Goal: Task Accomplishment & Management: Manage account settings

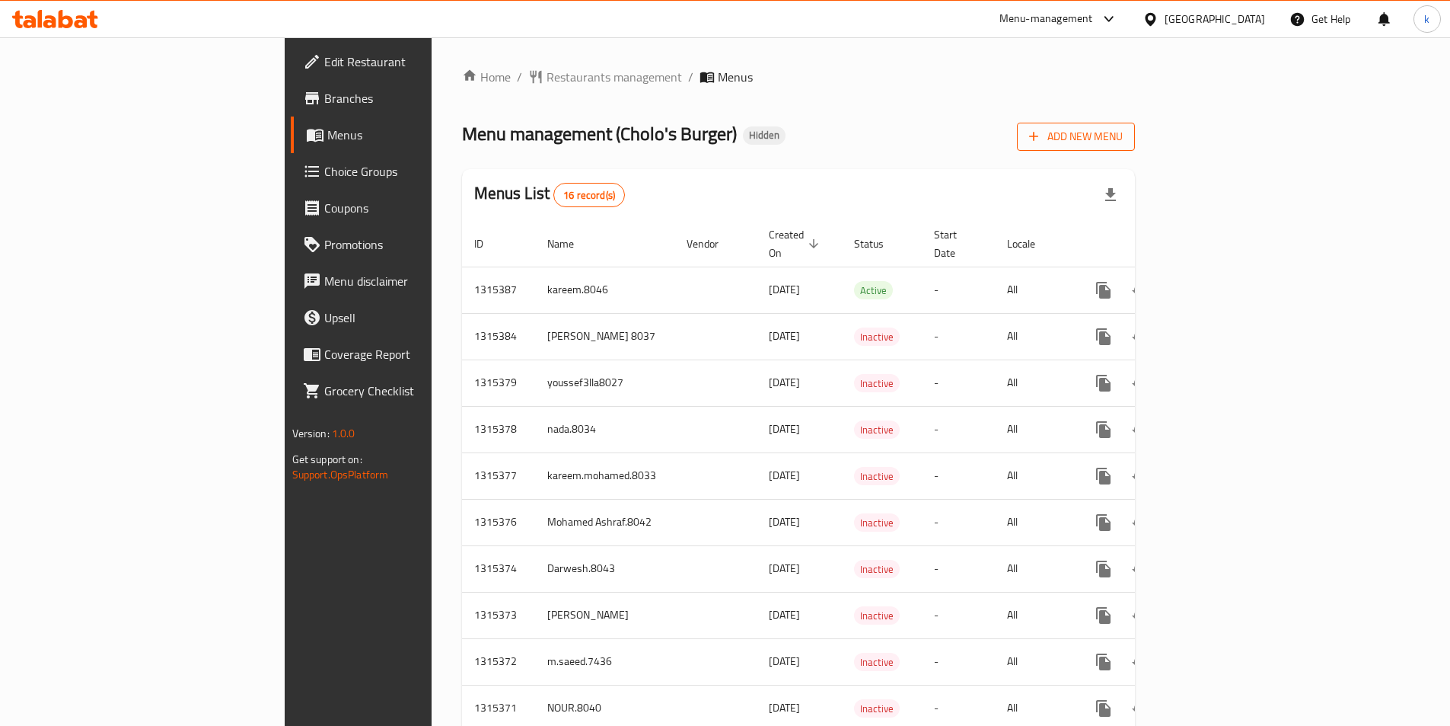
click at [1135, 137] on button "Add New Menu" at bounding box center [1076, 137] width 118 height 28
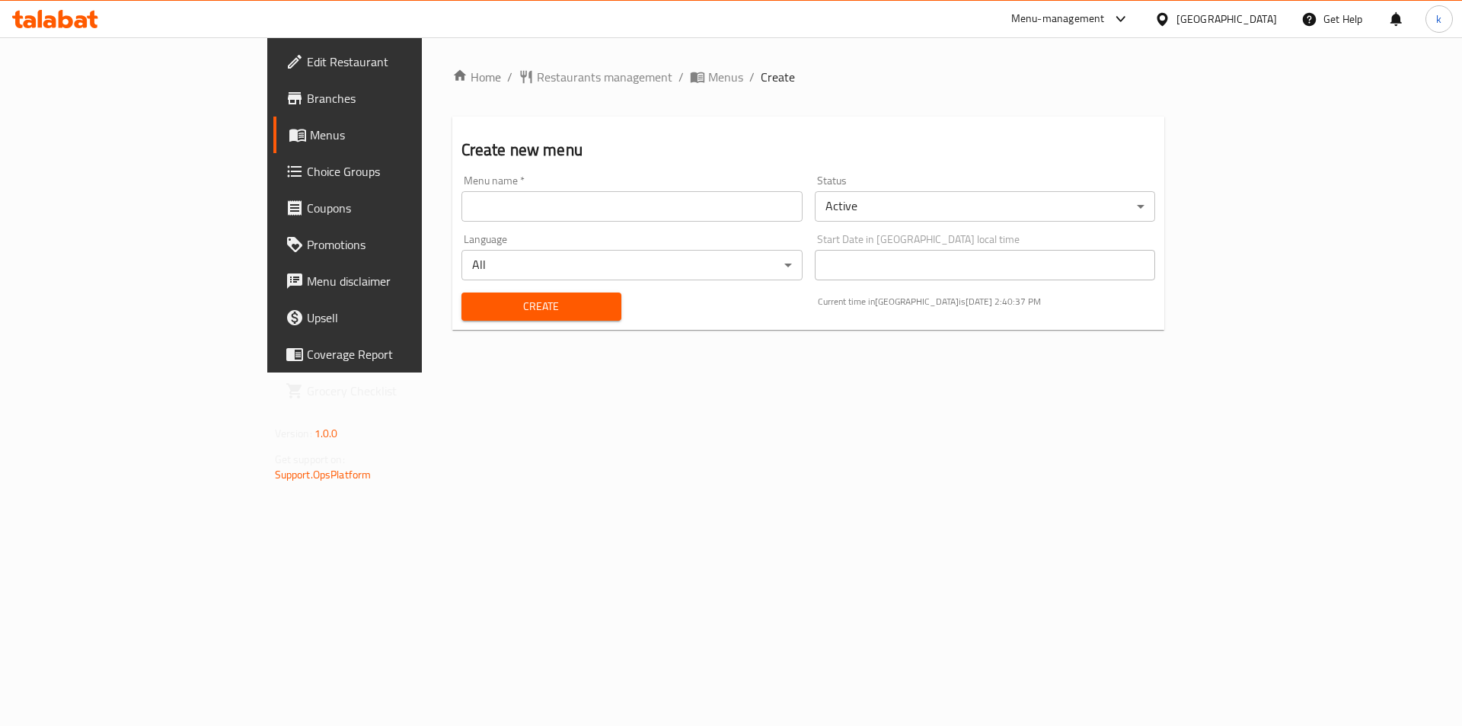
click at [692, 218] on input "text" at bounding box center [631, 206] width 341 height 30
type input "kawther8045"
click at [474, 300] on span "Create" at bounding box center [542, 306] width 136 height 19
click at [273, 123] on link "Menus" at bounding box center [392, 134] width 238 height 37
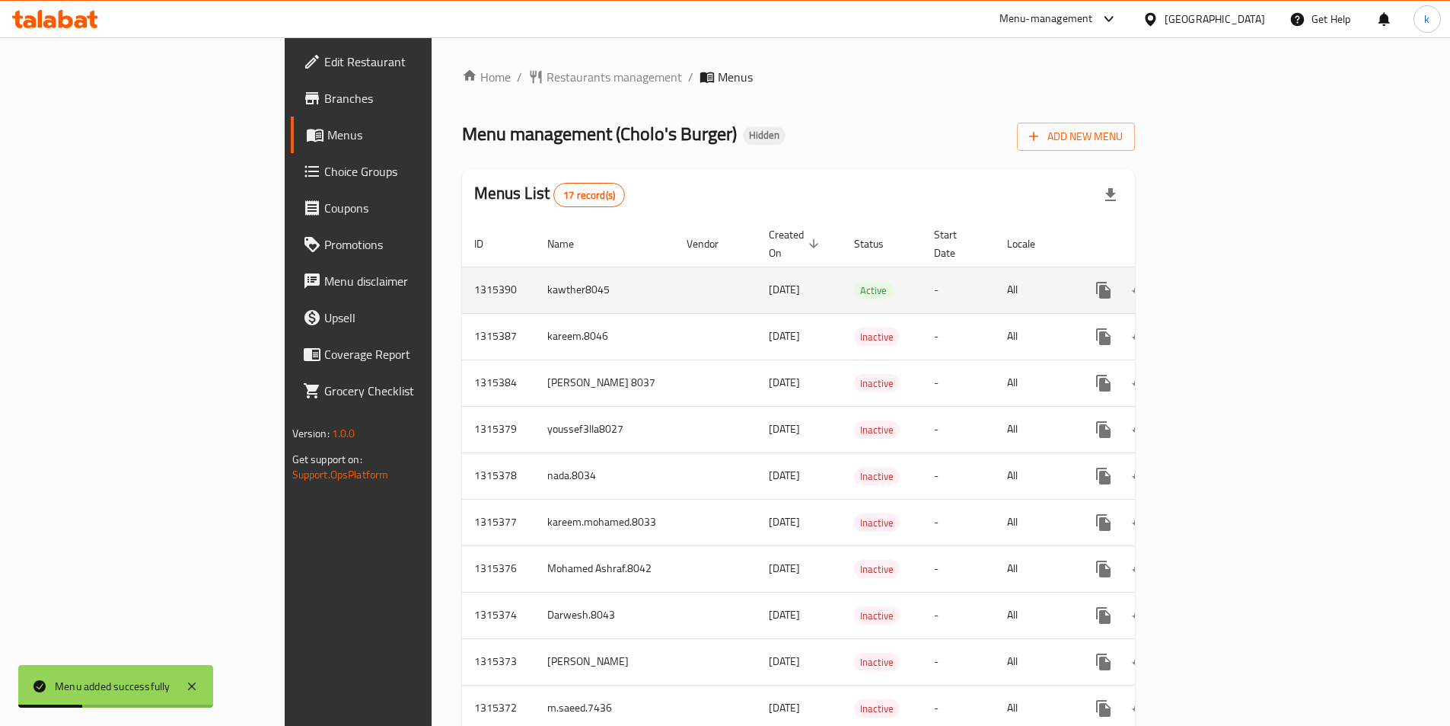
click at [1220, 283] on icon "enhanced table" at bounding box center [1214, 290] width 14 height 14
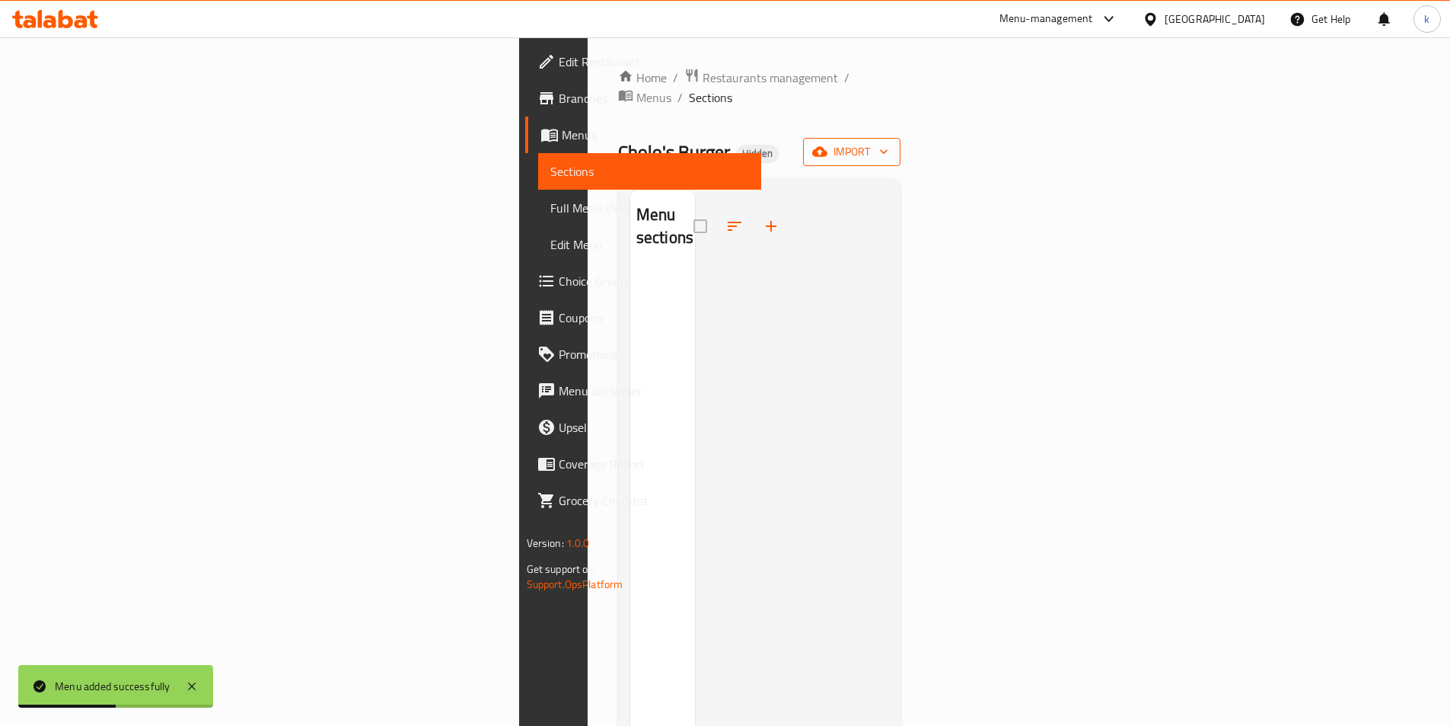
click at [888, 142] on span "import" at bounding box center [851, 151] width 73 height 19
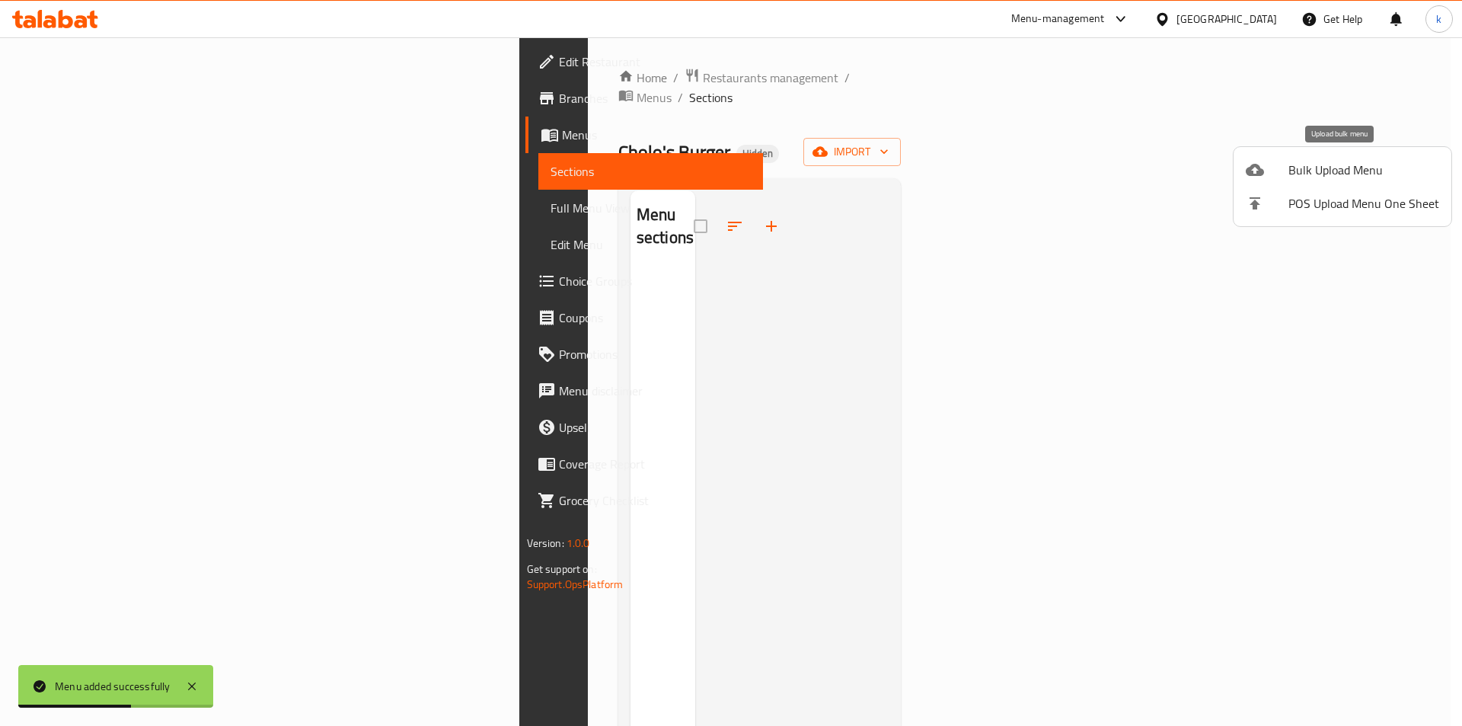
click at [1325, 164] on span "Bulk Upload Menu" at bounding box center [1363, 170] width 151 height 18
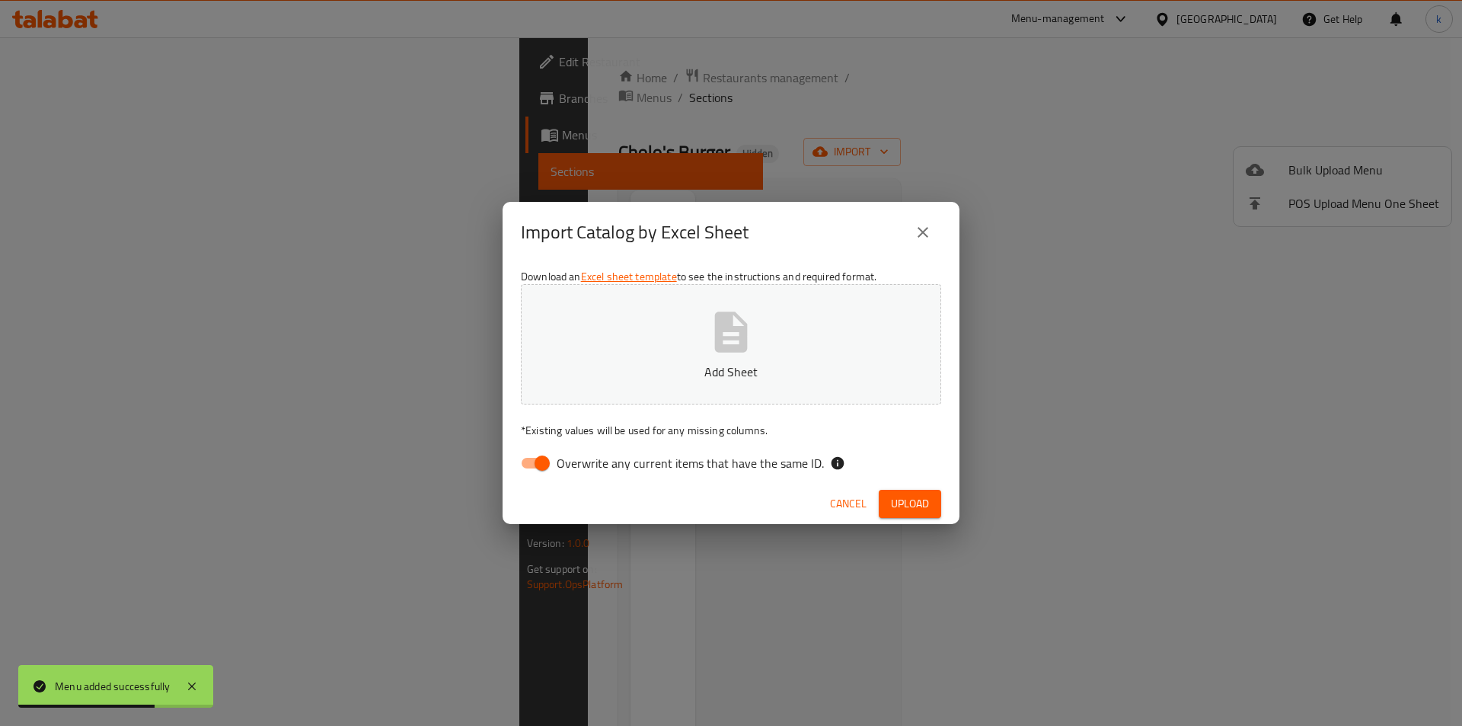
click at [588, 466] on span "Overwrite any current items that have the same ID." at bounding box center [690, 463] width 267 height 18
click at [585, 466] on input "Overwrite any current items that have the same ID." at bounding box center [542, 462] width 87 height 29
checkbox input "false"
click at [718, 367] on p "Add Sheet" at bounding box center [730, 371] width 373 height 18
click at [902, 497] on span "Upload" at bounding box center [910, 503] width 38 height 19
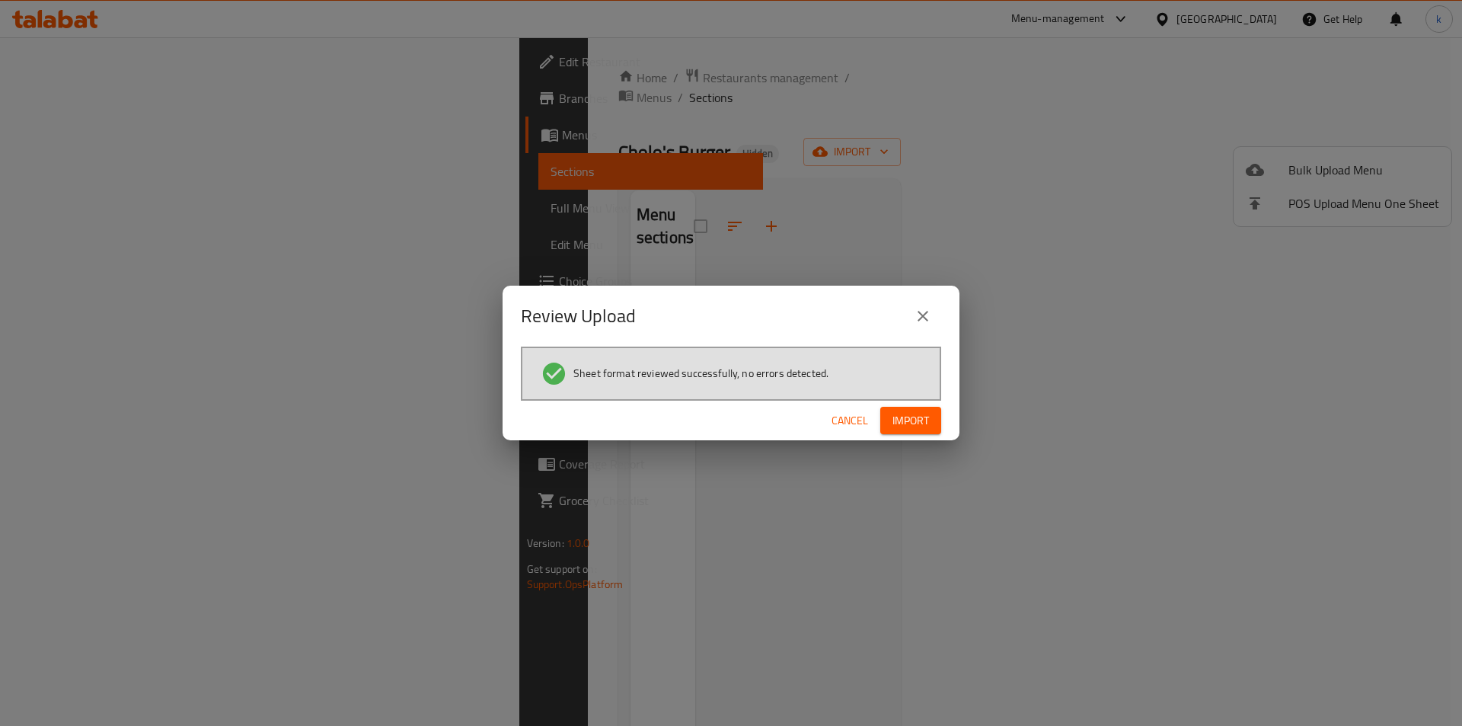
click at [899, 419] on span "Import" at bounding box center [910, 420] width 37 height 19
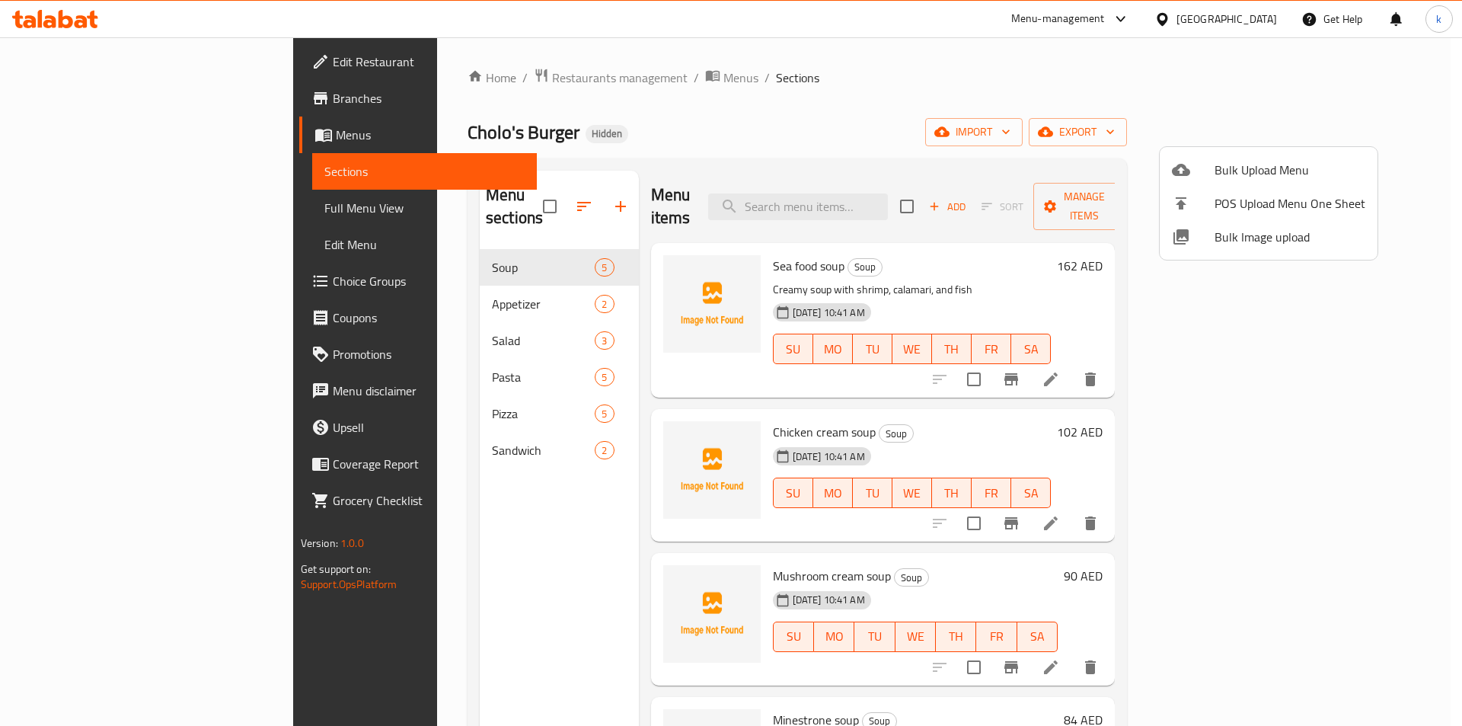
click at [109, 212] on div at bounding box center [731, 363] width 1462 height 726
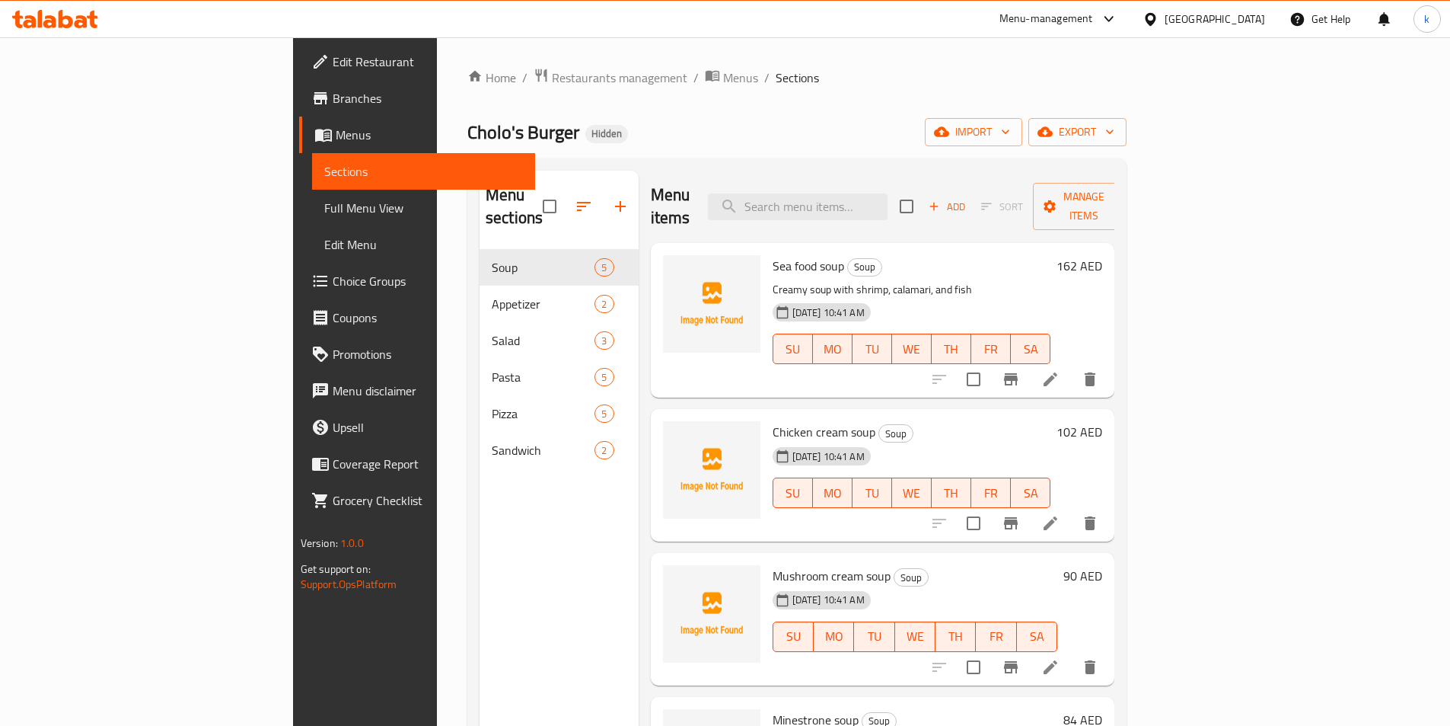
click at [324, 204] on span "Full Menu View" at bounding box center [423, 208] width 199 height 18
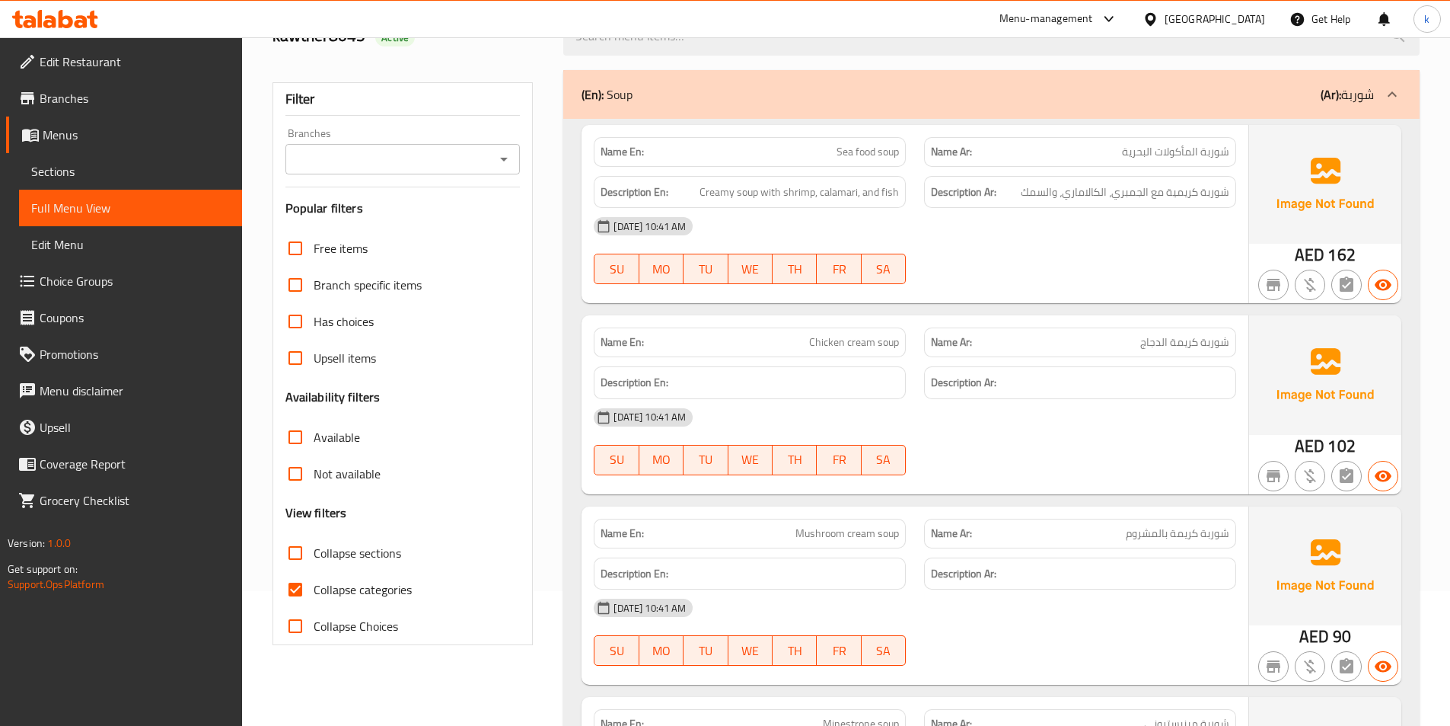
scroll to position [228, 0]
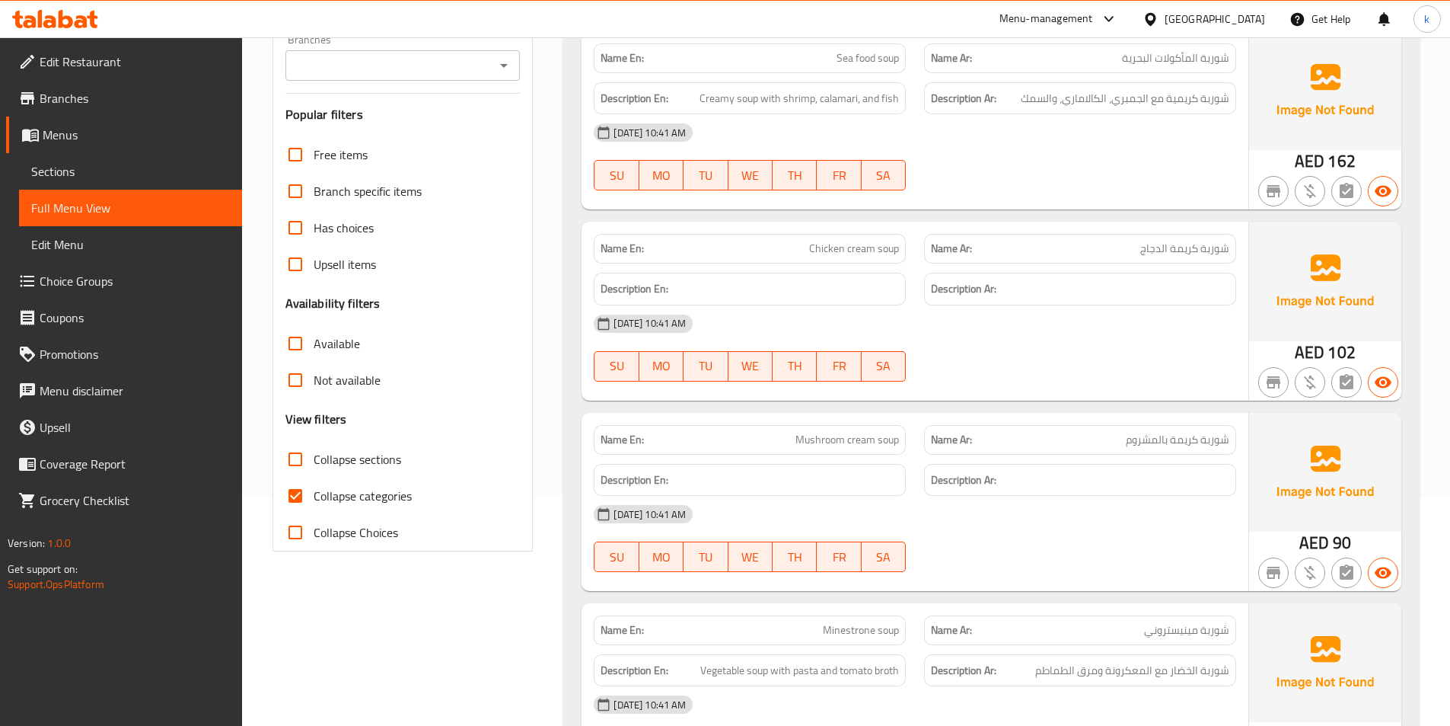
click at [353, 491] on span "Collapse categories" at bounding box center [363, 495] width 98 height 18
click at [314, 491] on input "Collapse categories" at bounding box center [295, 495] width 37 height 37
checkbox input "false"
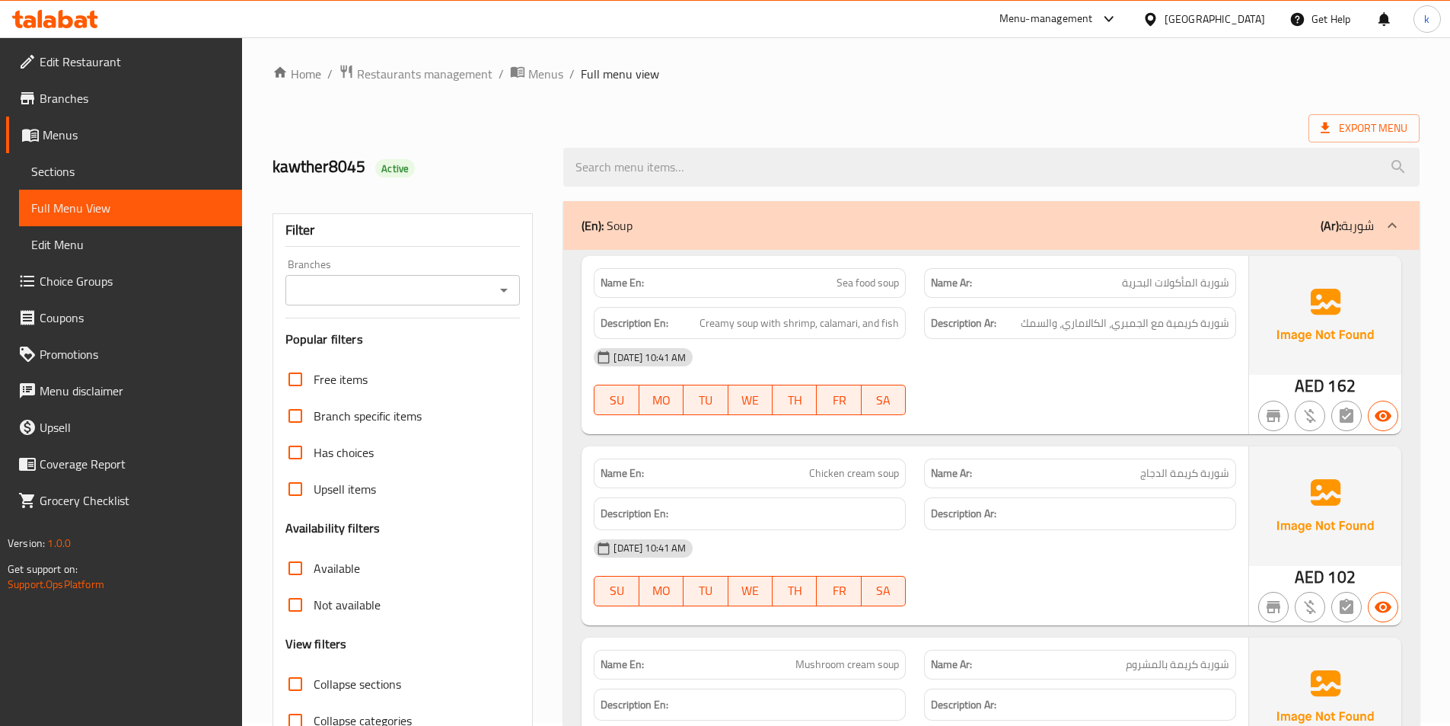
scroll to position [0, 0]
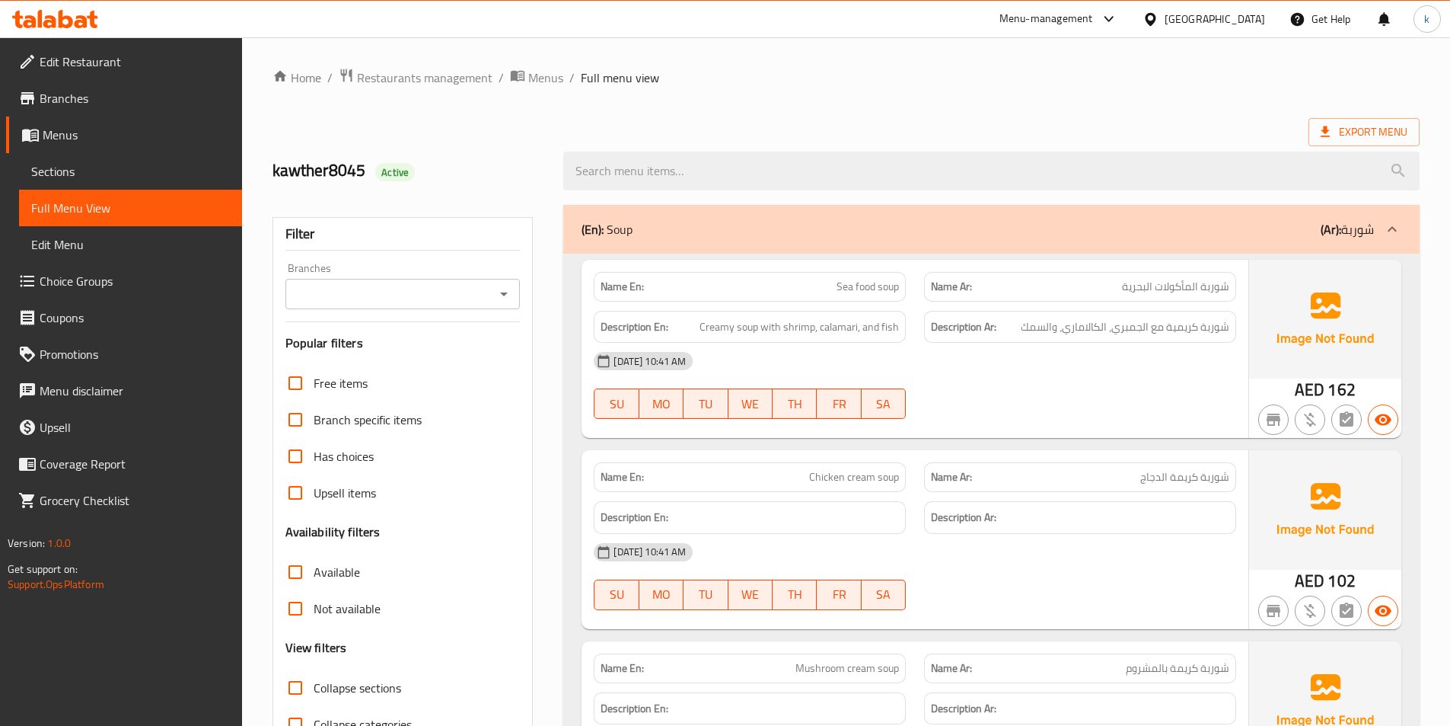
drag, startPoint x: 69, startPoint y: 171, endPoint x: 37, endPoint y: 204, distance: 45.8
click at [859, 284] on span "Sea food soup" at bounding box center [868, 287] width 62 height 16
click at [828, 291] on p "Name En: Sea food soup" at bounding box center [750, 287] width 298 height 16
click at [832, 283] on p "Name En: Sea food soup" at bounding box center [750, 287] width 298 height 16
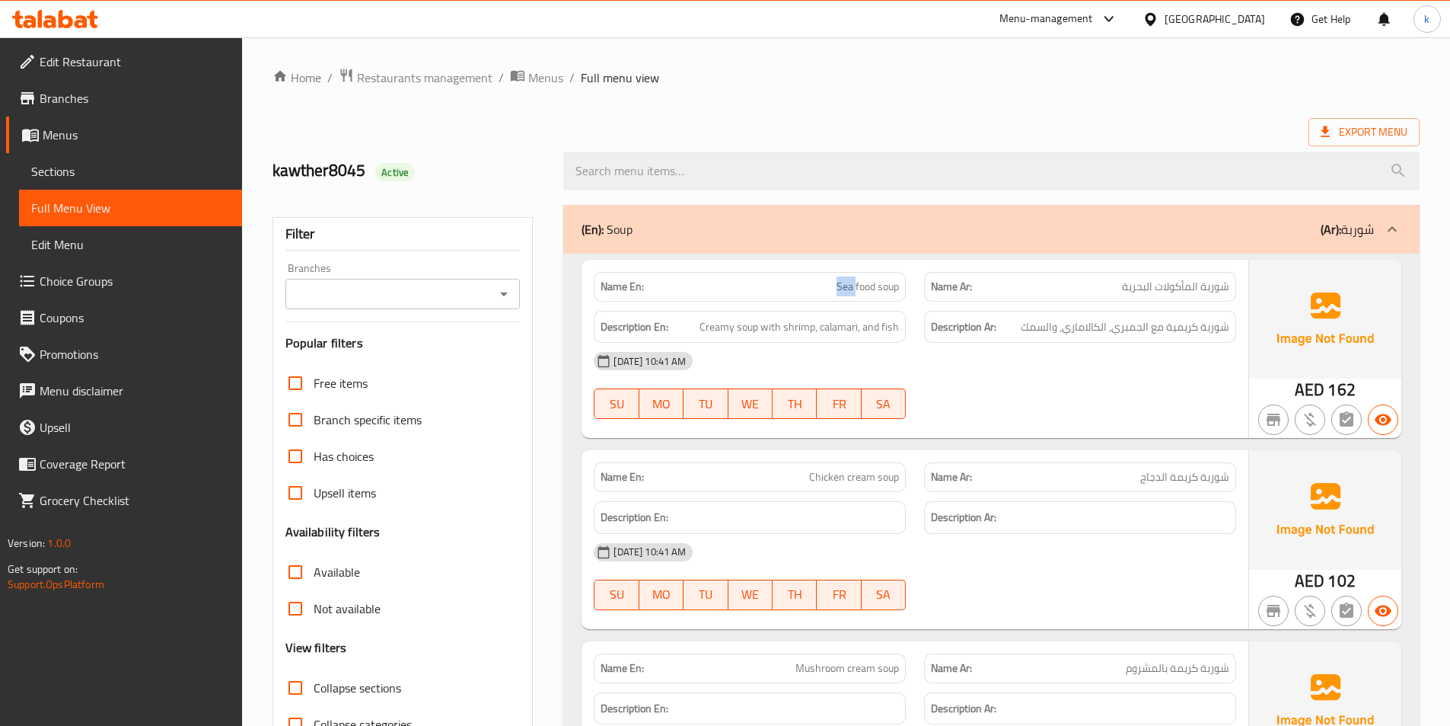
click at [832, 283] on p "Name En: Sea food soup" at bounding box center [750, 287] width 298 height 16
click at [804, 285] on p "Name En: Sea food soup" at bounding box center [750, 287] width 298 height 16
drag, startPoint x: 834, startPoint y: 283, endPoint x: 902, endPoint y: 291, distance: 68.2
click at [902, 291] on div "Name En: Sea food soup" at bounding box center [750, 287] width 312 height 30
copy span "Sea food soup"
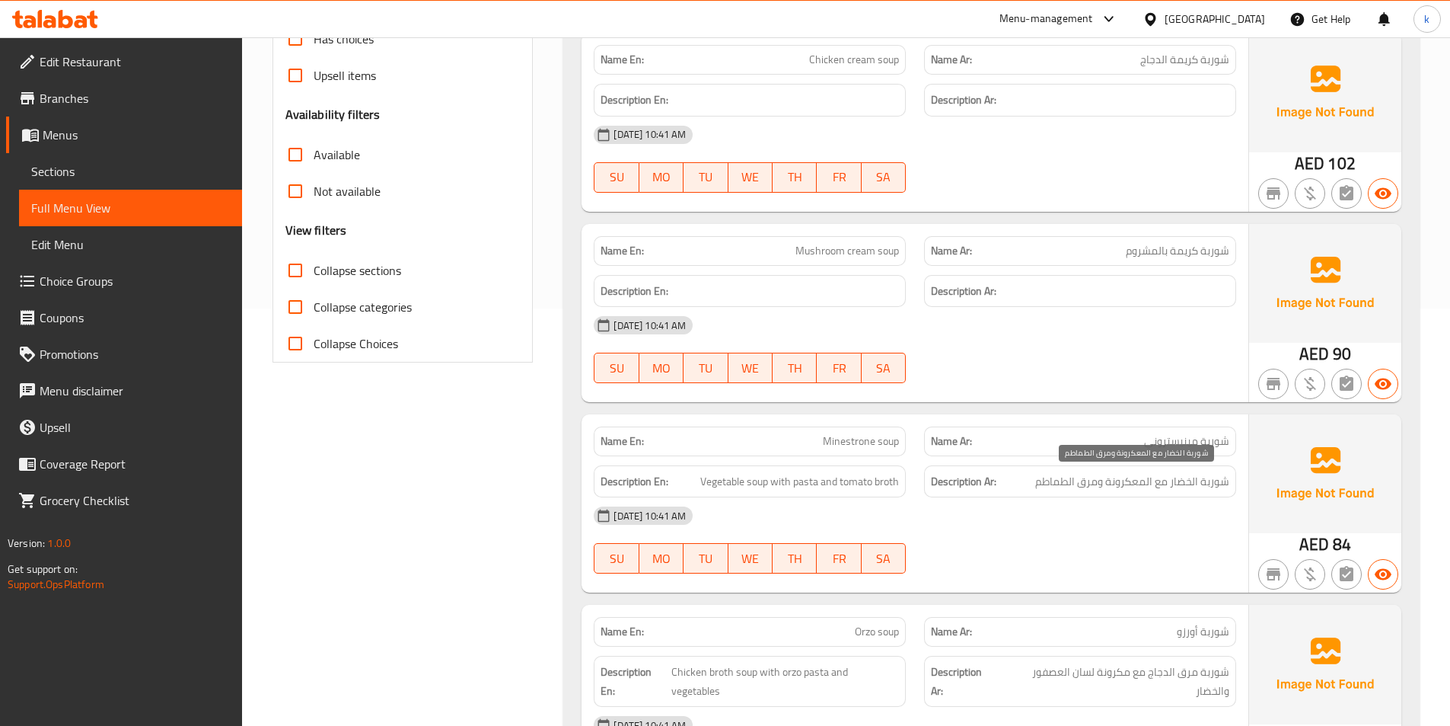
scroll to position [457, 0]
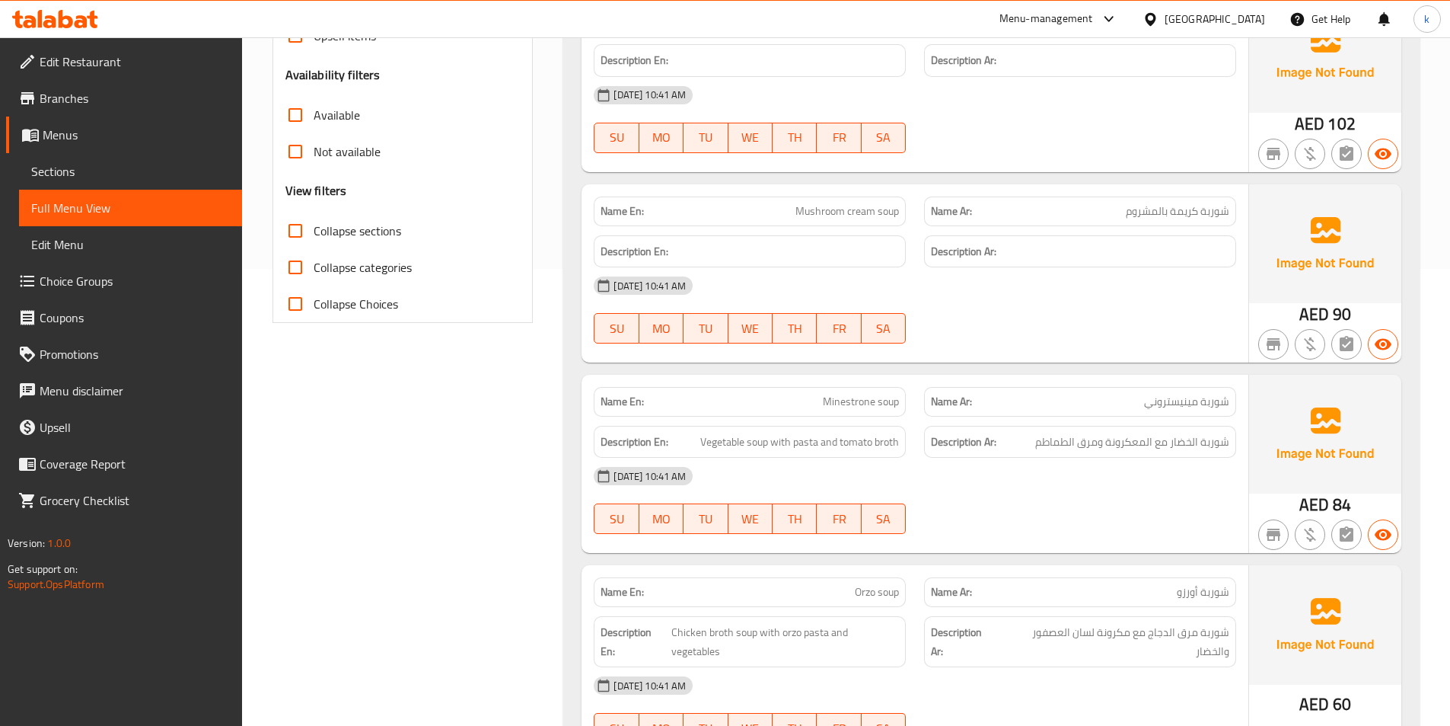
click at [1112, 521] on div "01-10-2025 10:41 AM SU MO TU WE TH FR SA" at bounding box center [915, 500] width 661 height 85
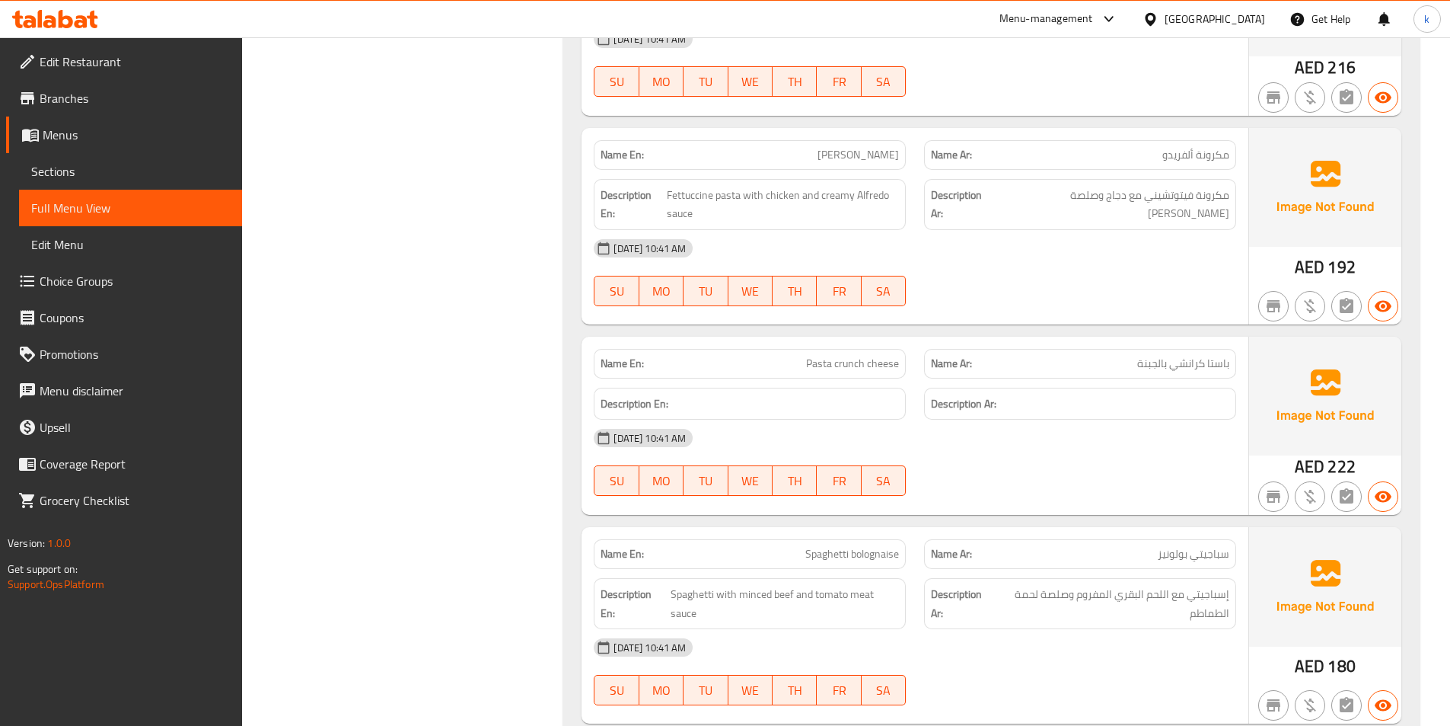
scroll to position [2817, 0]
click at [873, 354] on div "Name En: Pasta crunch cheese" at bounding box center [750, 362] width 312 height 30
click at [993, 429] on div "01-10-2025 10:41 AM" at bounding box center [915, 436] width 661 height 37
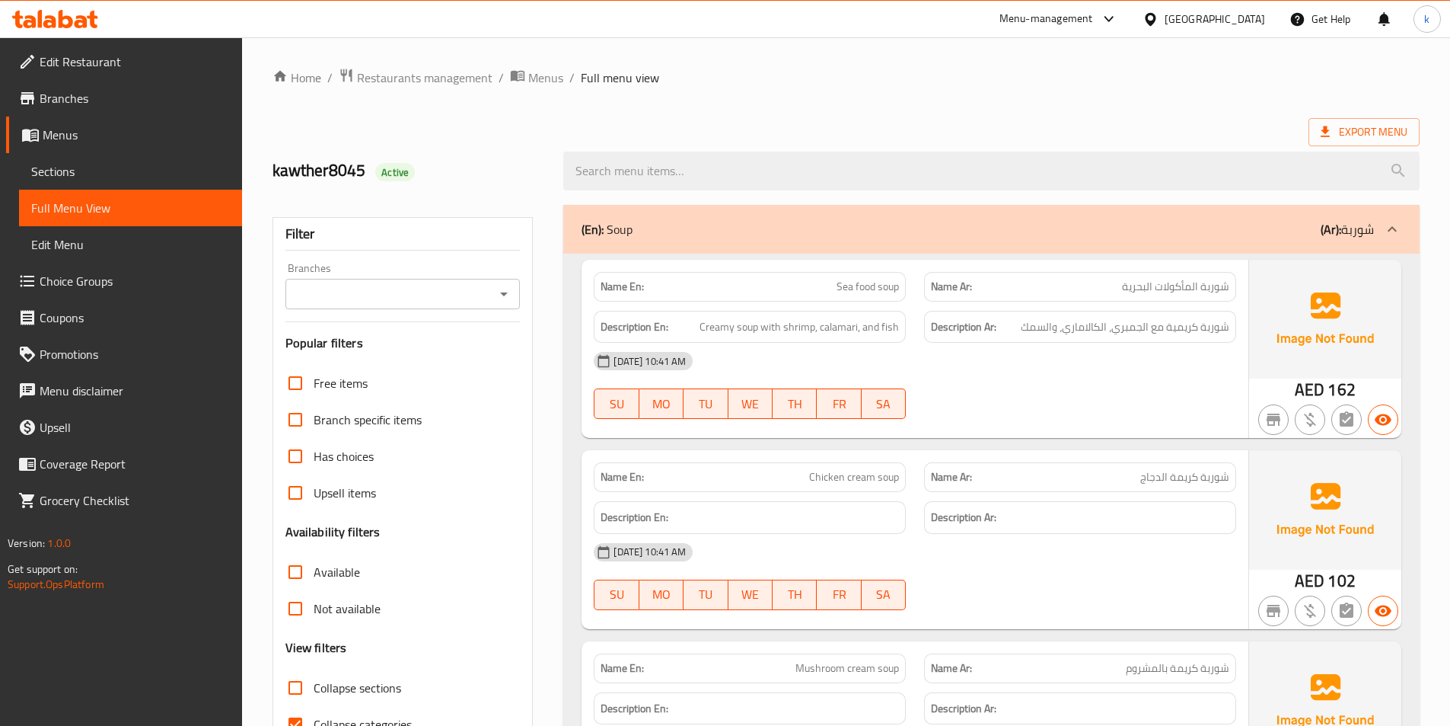
click at [81, 176] on span "Sections" at bounding box center [130, 171] width 199 height 18
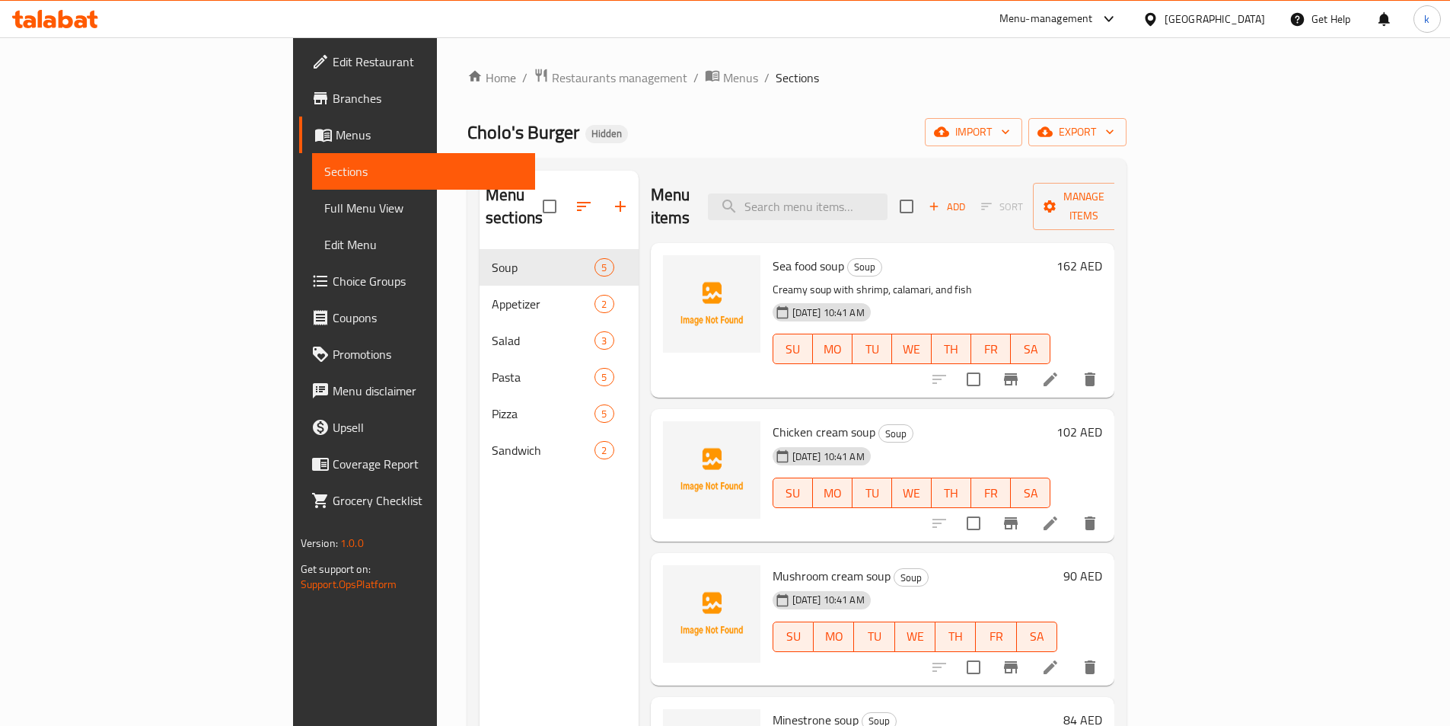
click at [1051, 280] on p "Creamy soup with shrimp, calamari, and fish" at bounding box center [912, 289] width 279 height 19
click at [888, 193] on input "search" at bounding box center [798, 206] width 180 height 27
paste input "Sea food soup"
type input "Sea food soup"
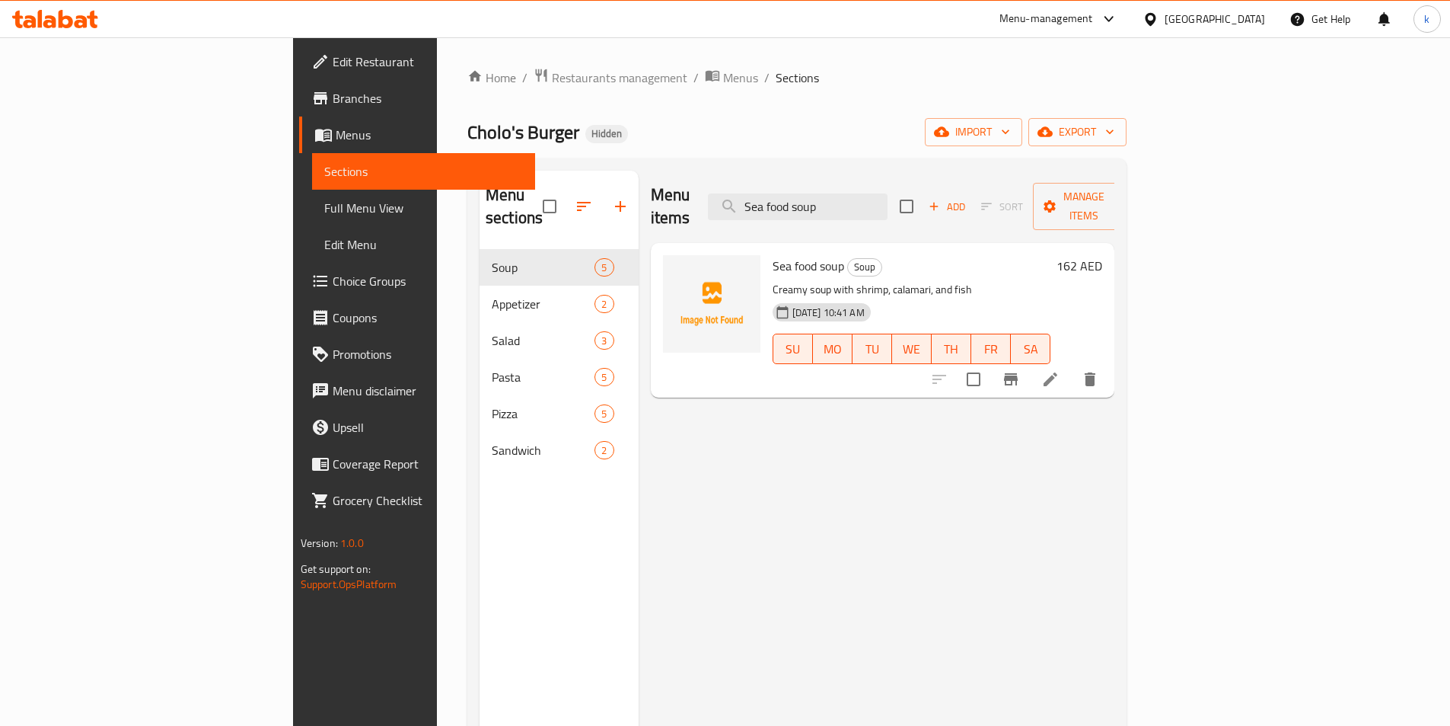
drag, startPoint x: 933, startPoint y: 189, endPoint x: 684, endPoint y: 234, distance: 253.0
click at [679, 235] on div "Menu items Sea food soup Add Sort Manage items Sea food soup Soup Creamy soup w…" at bounding box center [877, 534] width 477 height 726
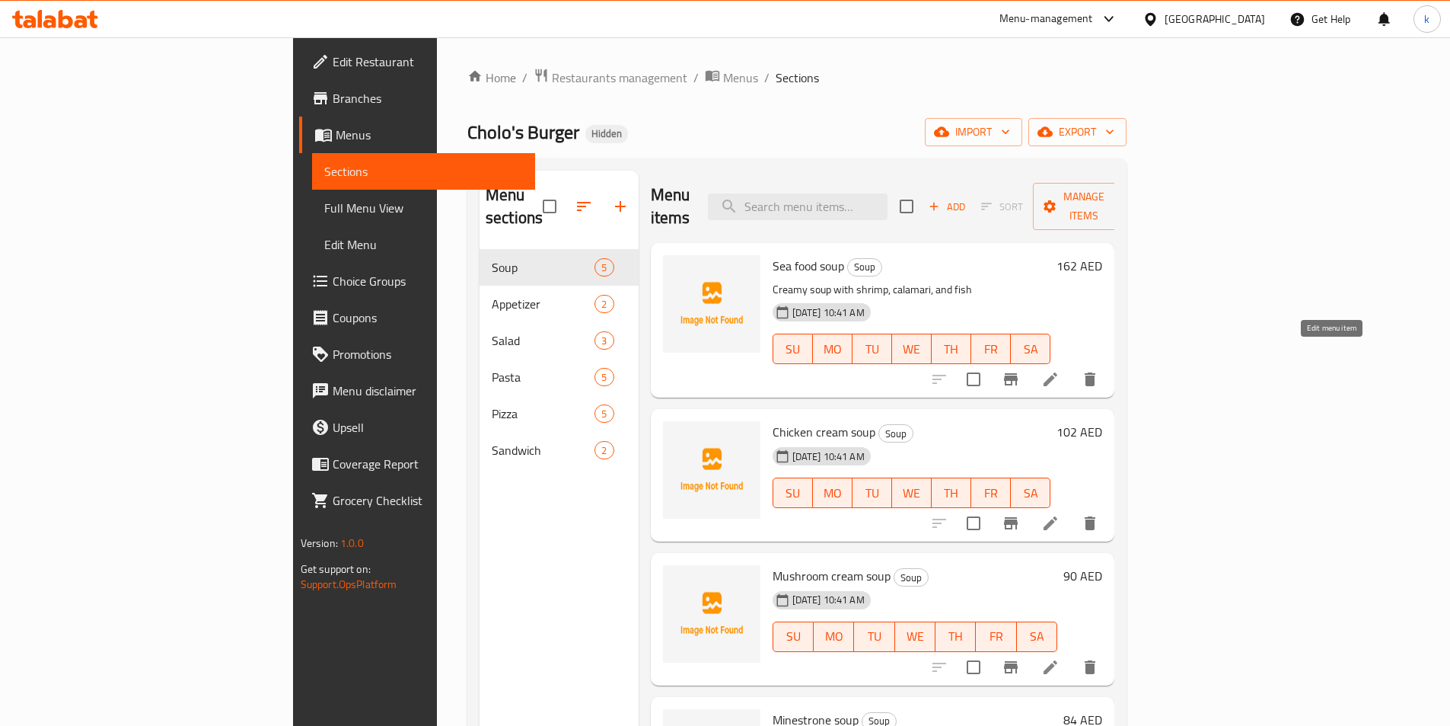
click at [1057, 372] on icon at bounding box center [1051, 379] width 14 height 14
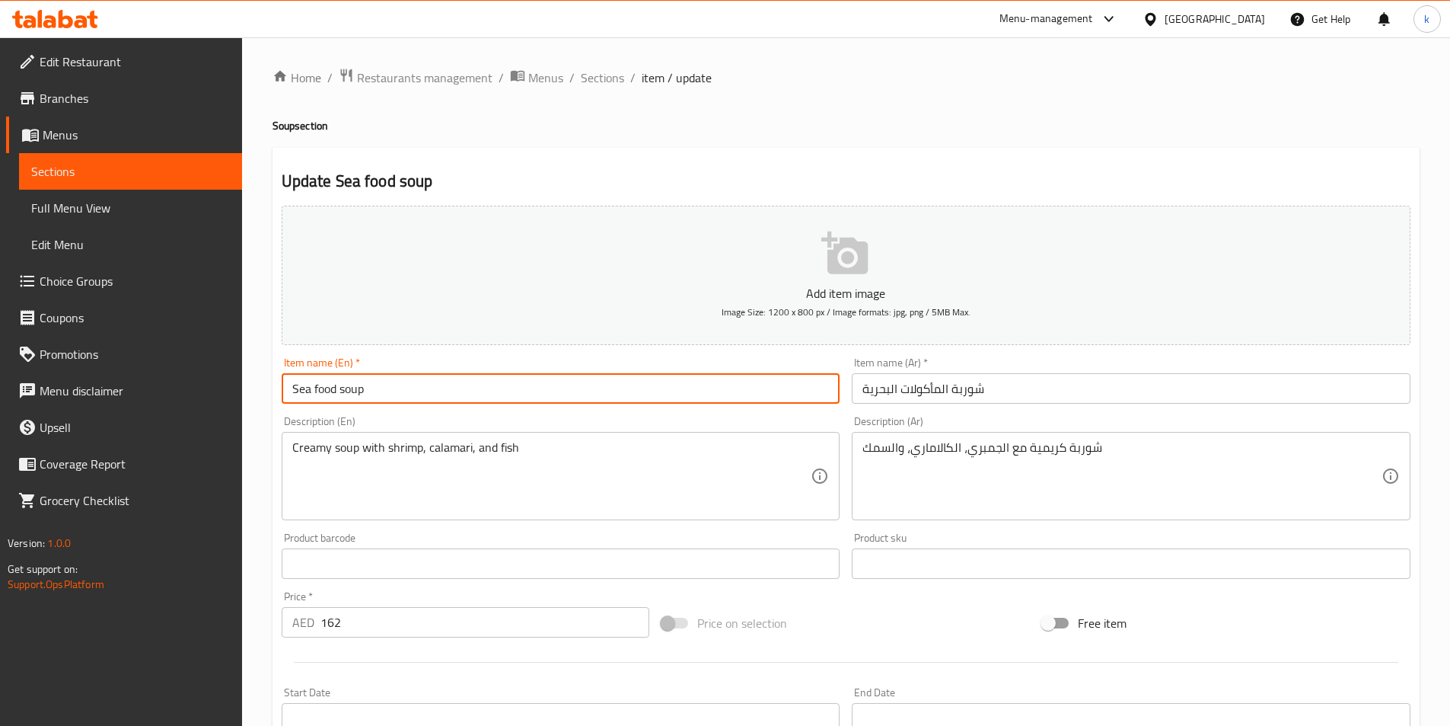
drag, startPoint x: 337, startPoint y: 391, endPoint x: 282, endPoint y: 397, distance: 55.2
click at [282, 397] on input "Sea food soup" at bounding box center [561, 388] width 559 height 30
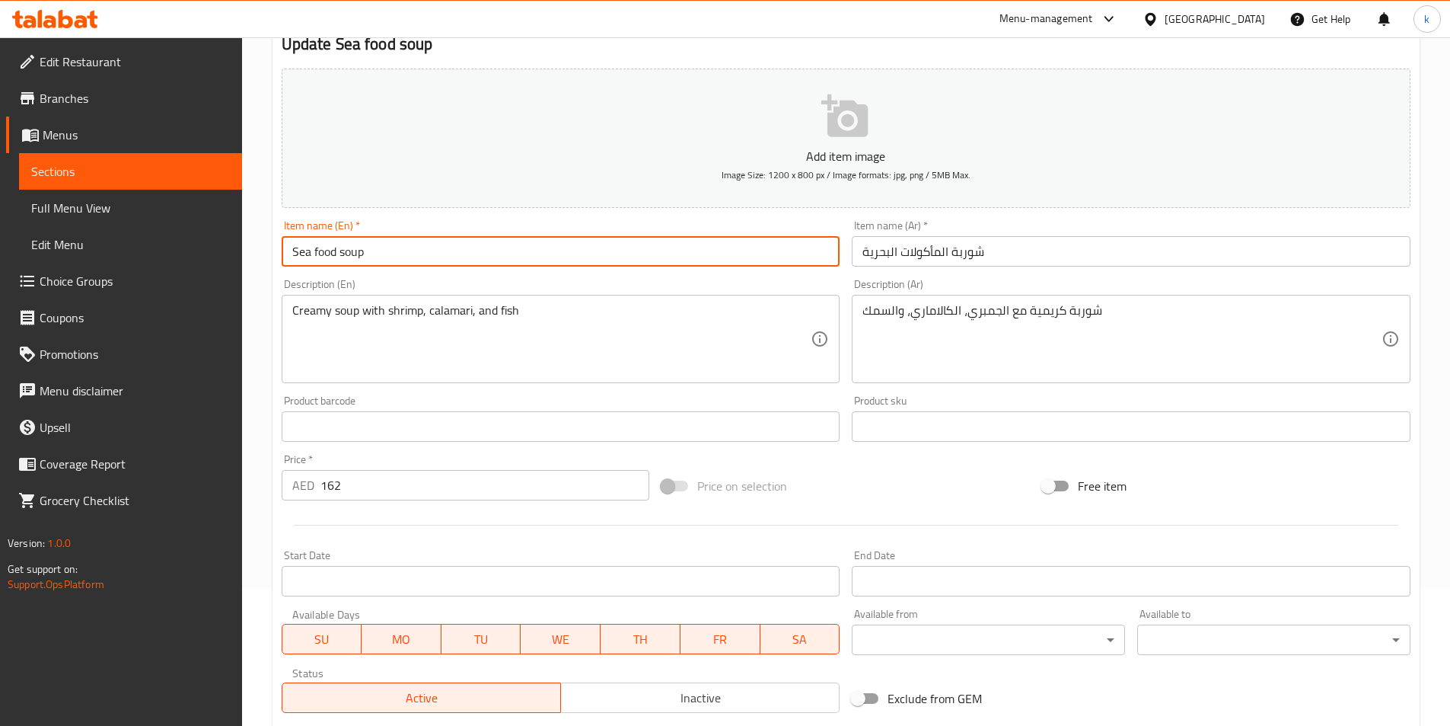
scroll to position [152, 0]
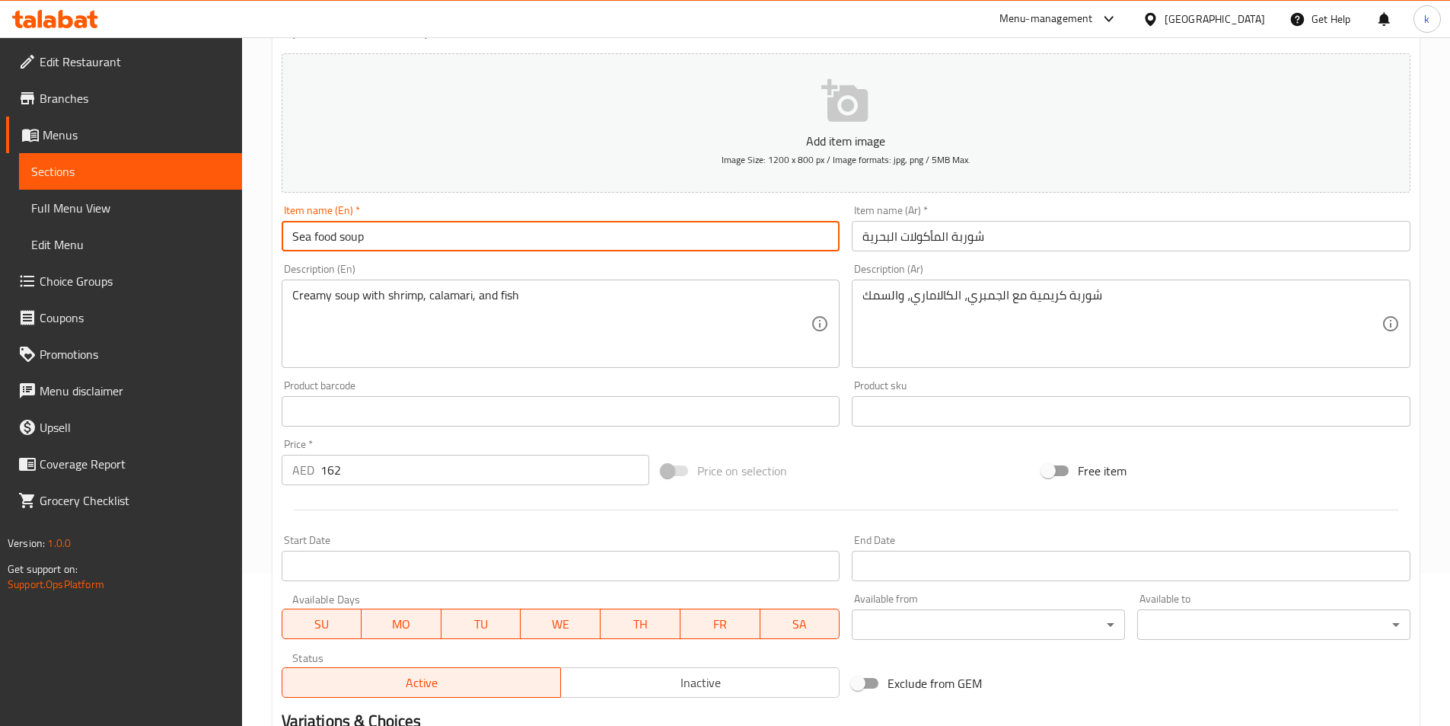
click at [92, 181] on link "Sections" at bounding box center [130, 171] width 223 height 37
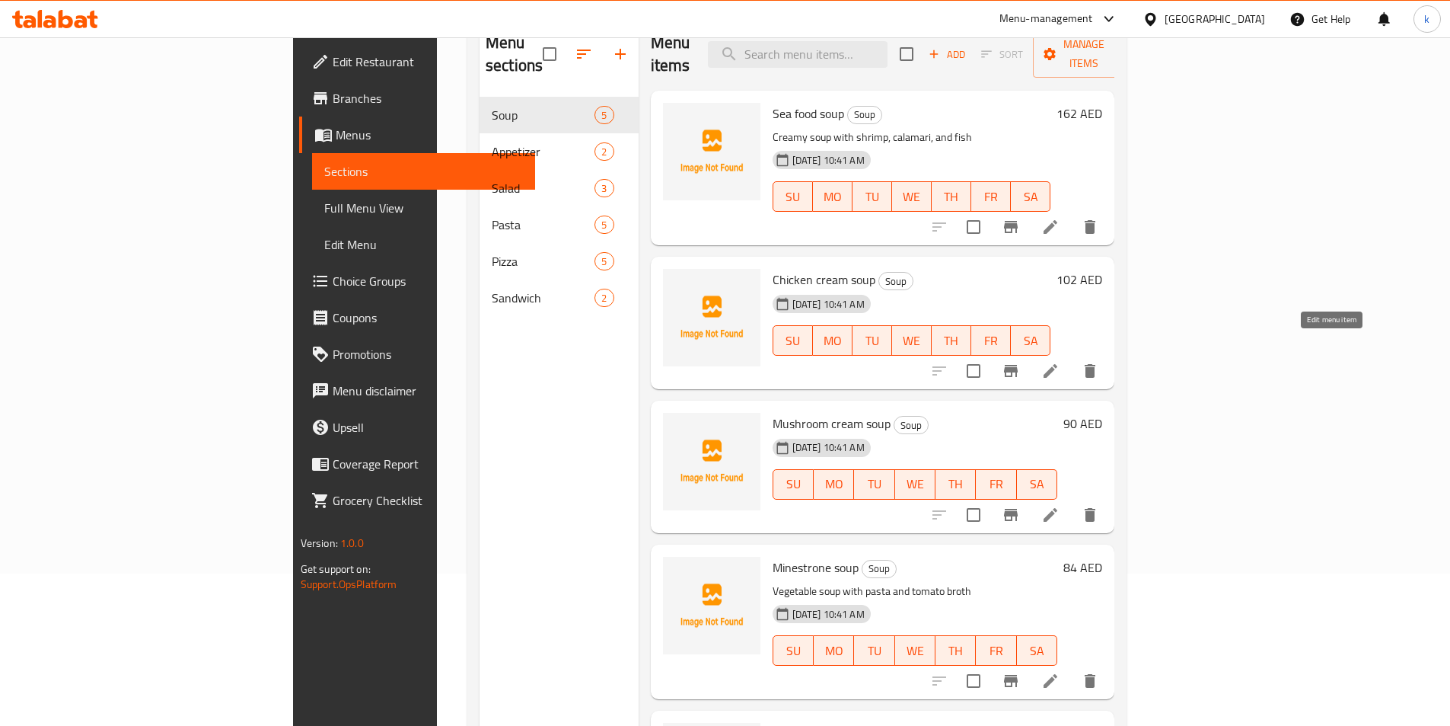
click at [1060, 362] on icon at bounding box center [1050, 371] width 18 height 18
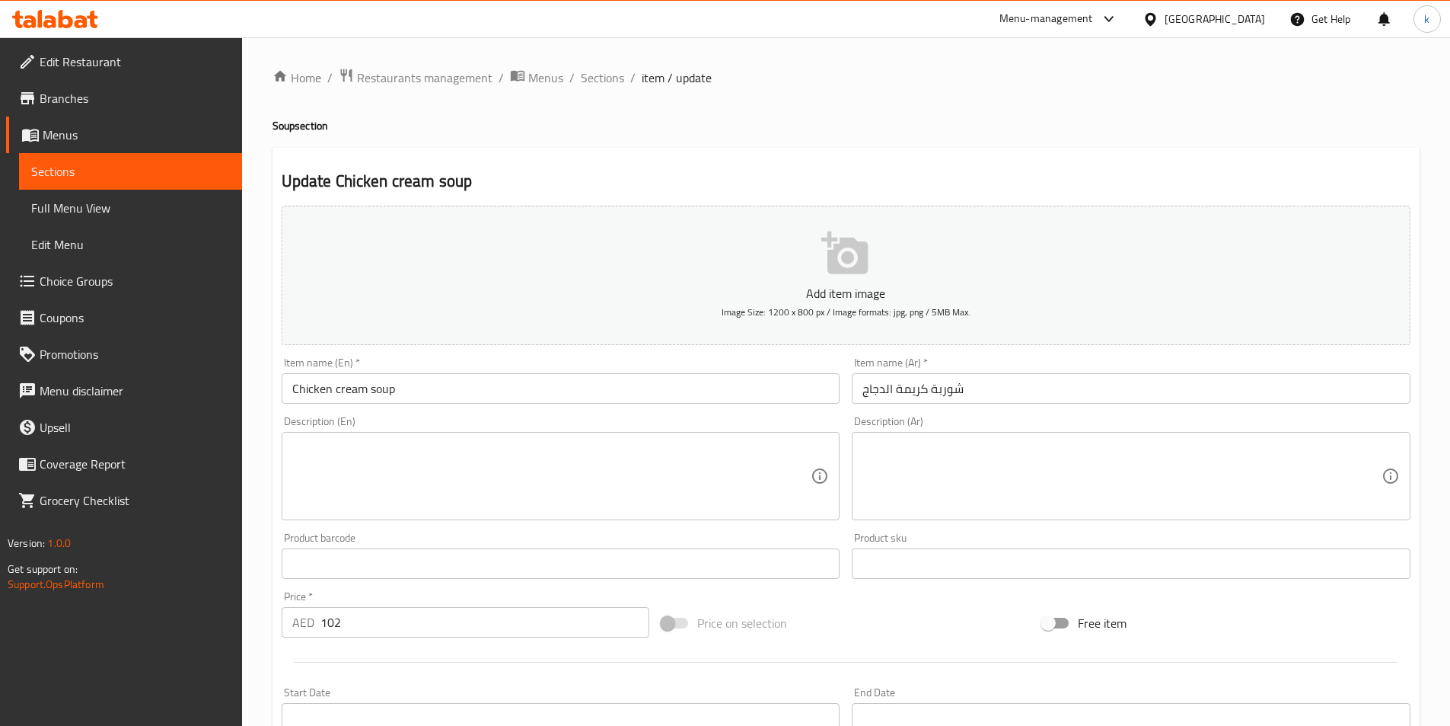
click at [84, 174] on span "Sections" at bounding box center [130, 171] width 199 height 18
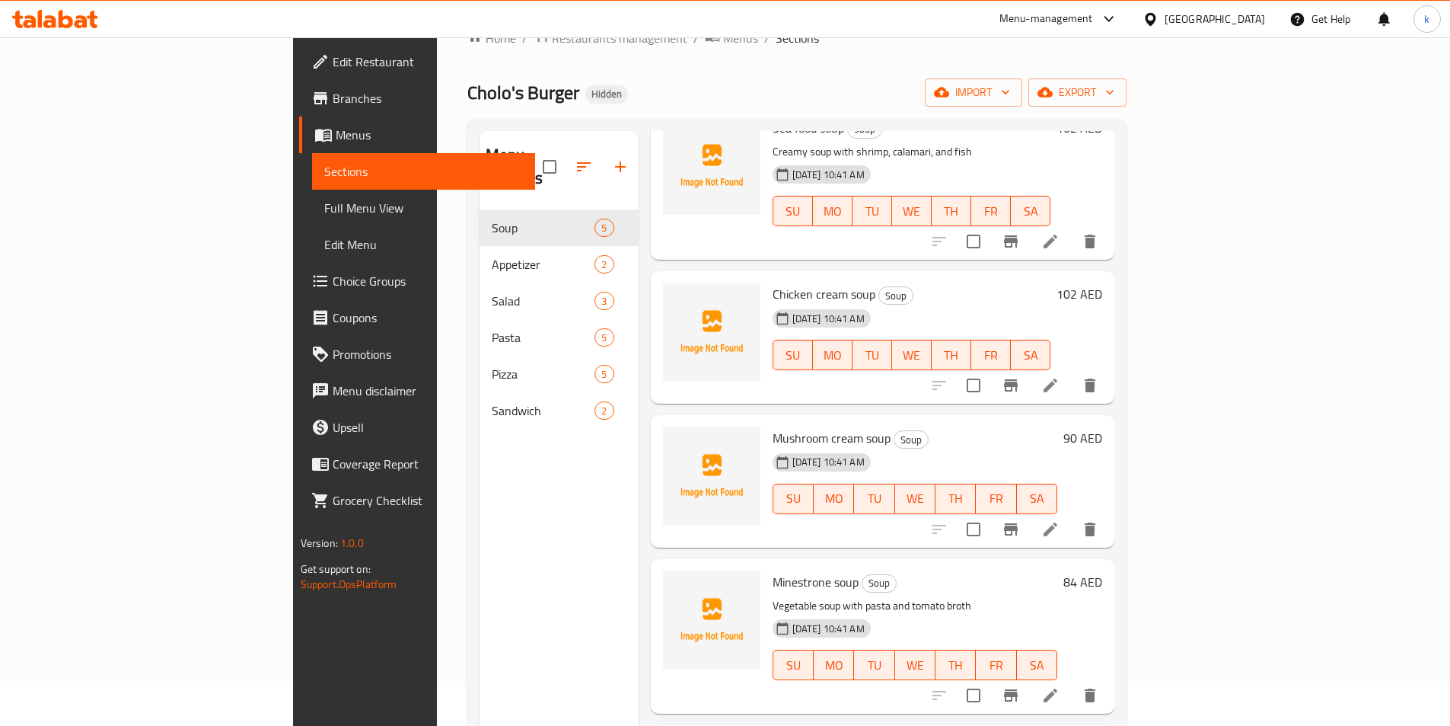
scroll to position [76, 0]
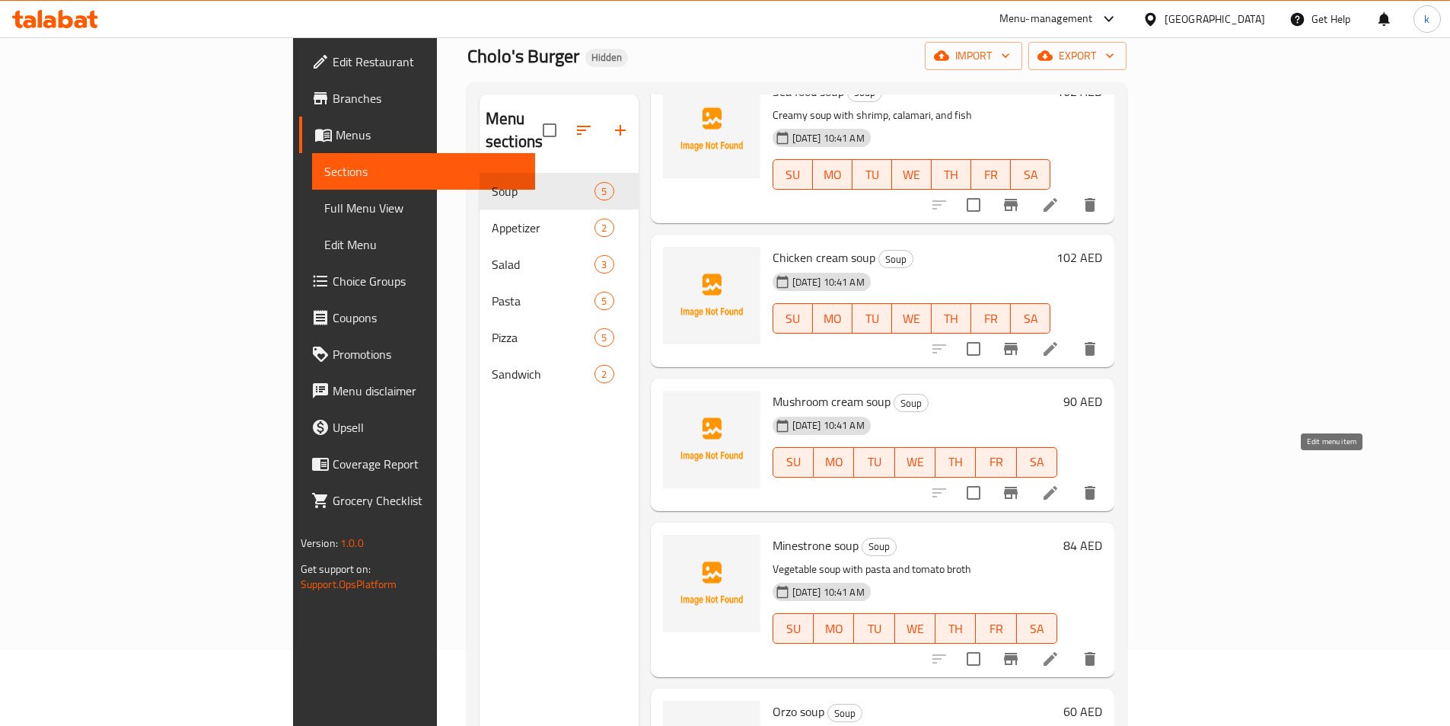
click at [1057, 486] on icon at bounding box center [1051, 493] width 14 height 14
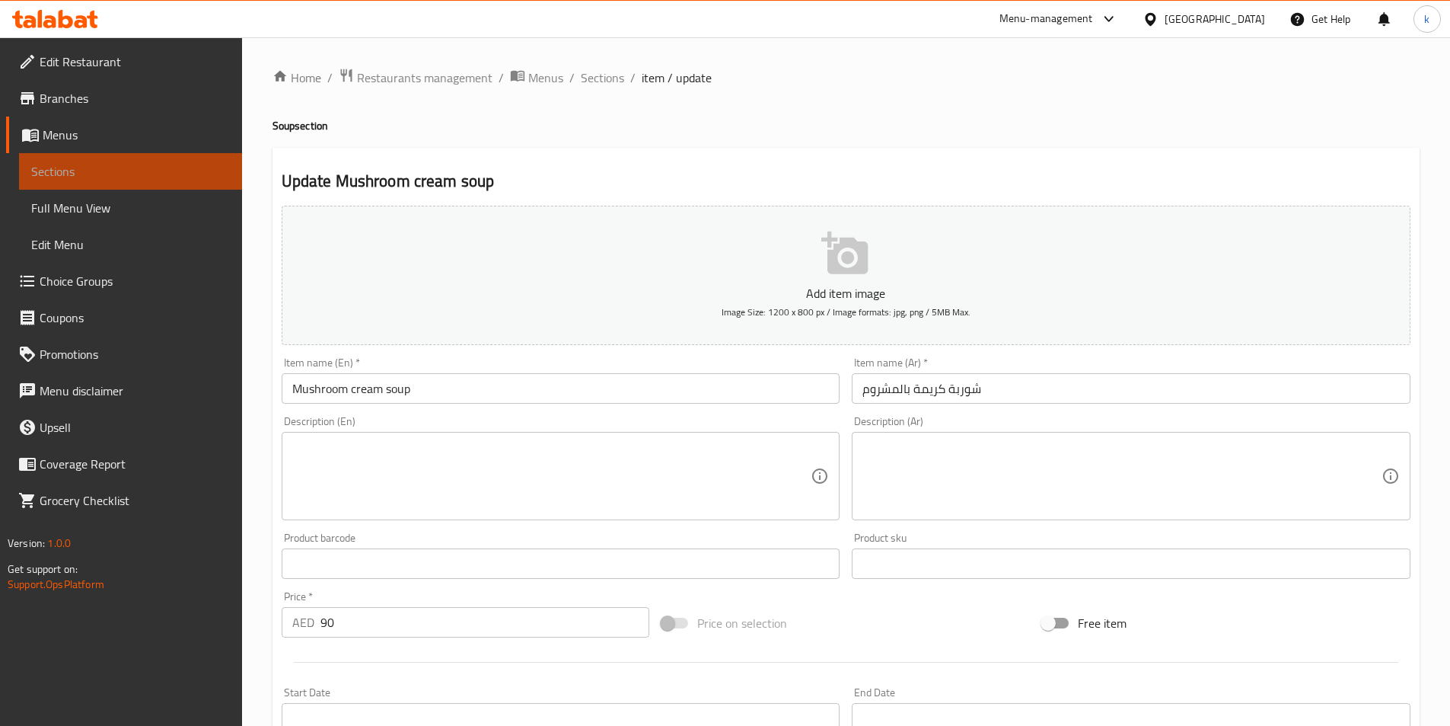
click at [77, 161] on link "Sections" at bounding box center [130, 171] width 223 height 37
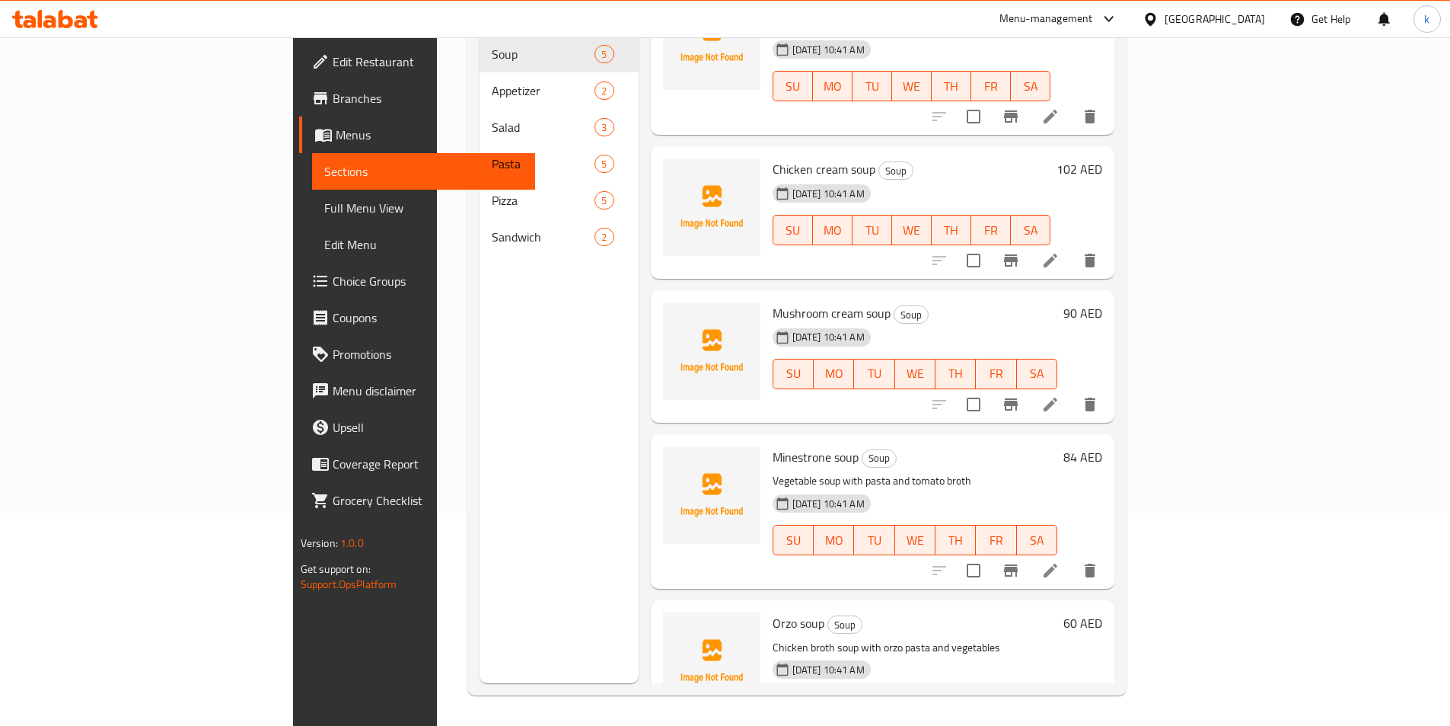
scroll to position [22, 0]
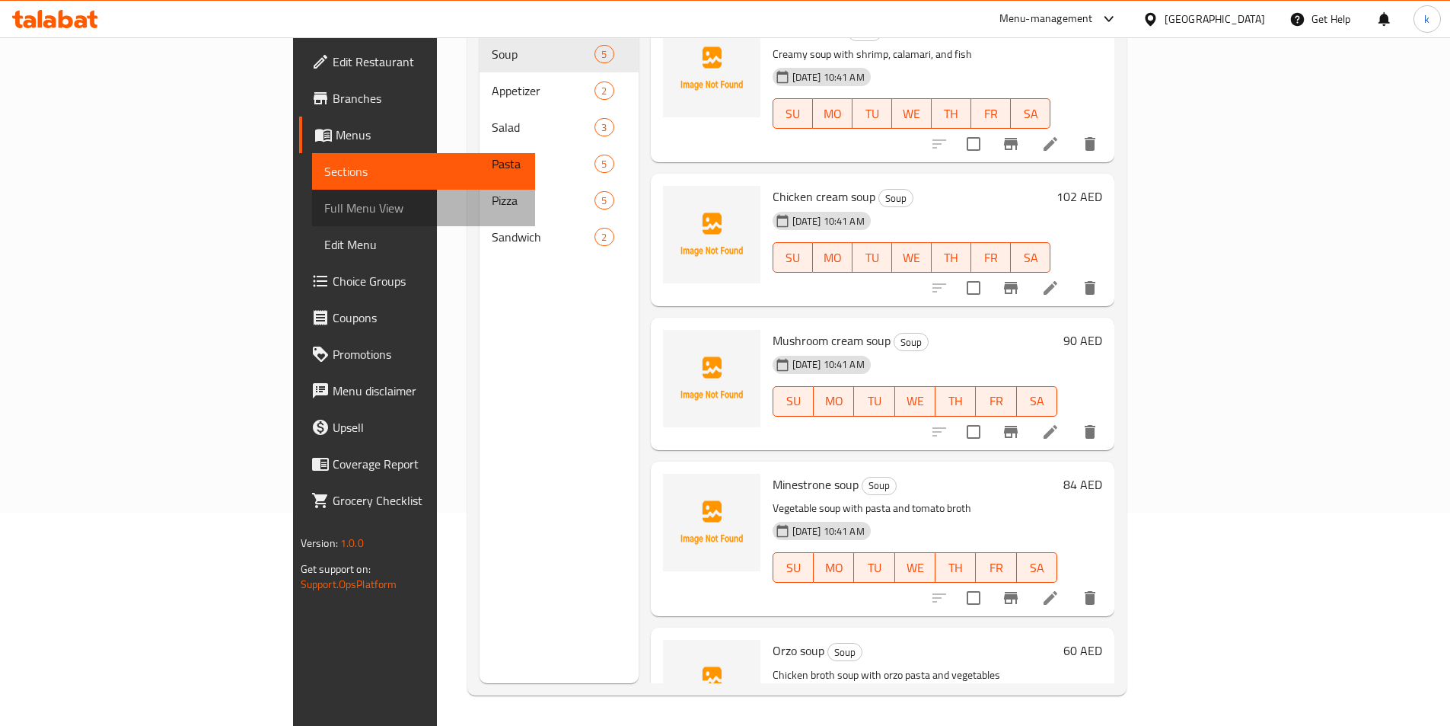
click at [324, 209] on span "Full Menu View" at bounding box center [423, 208] width 199 height 18
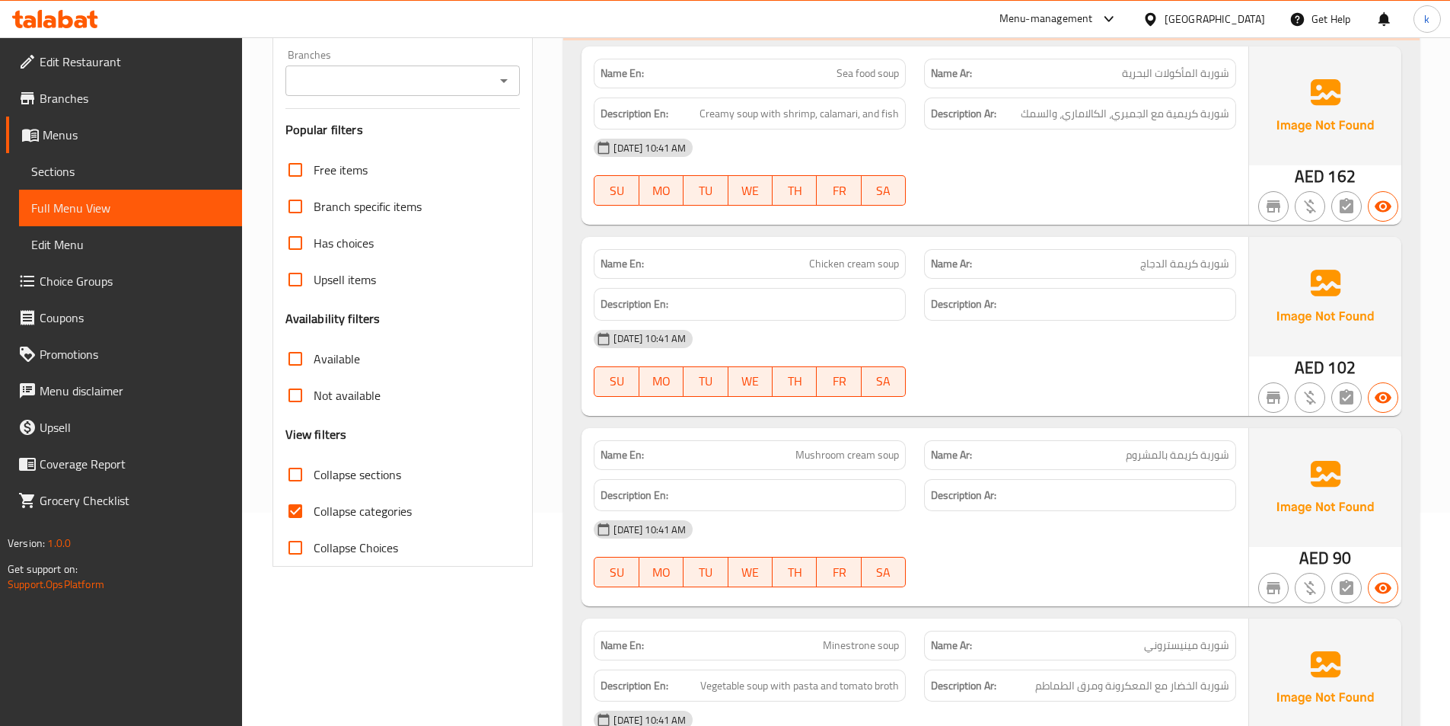
click at [106, 172] on span "Sections" at bounding box center [130, 171] width 199 height 18
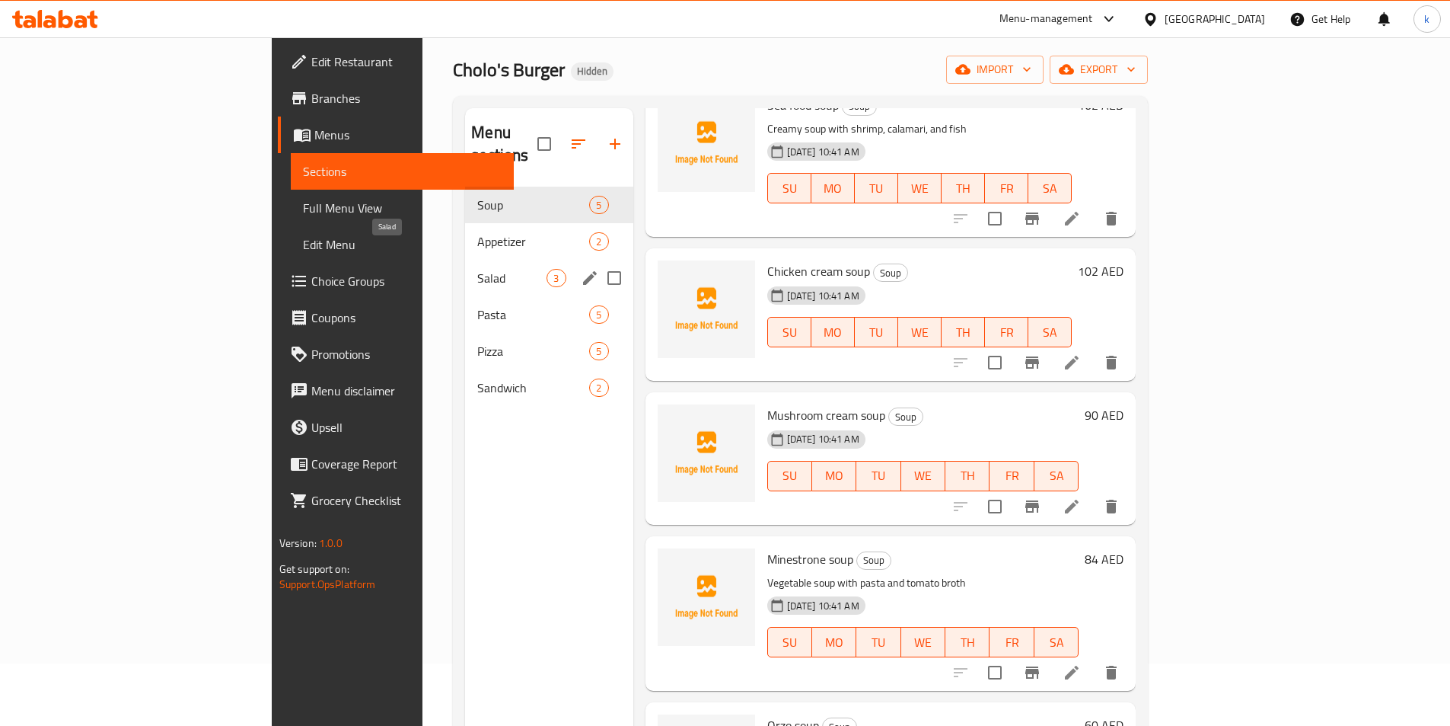
scroll to position [61, 0]
click at [477, 234] on span "Appetizer" at bounding box center [511, 243] width 69 height 18
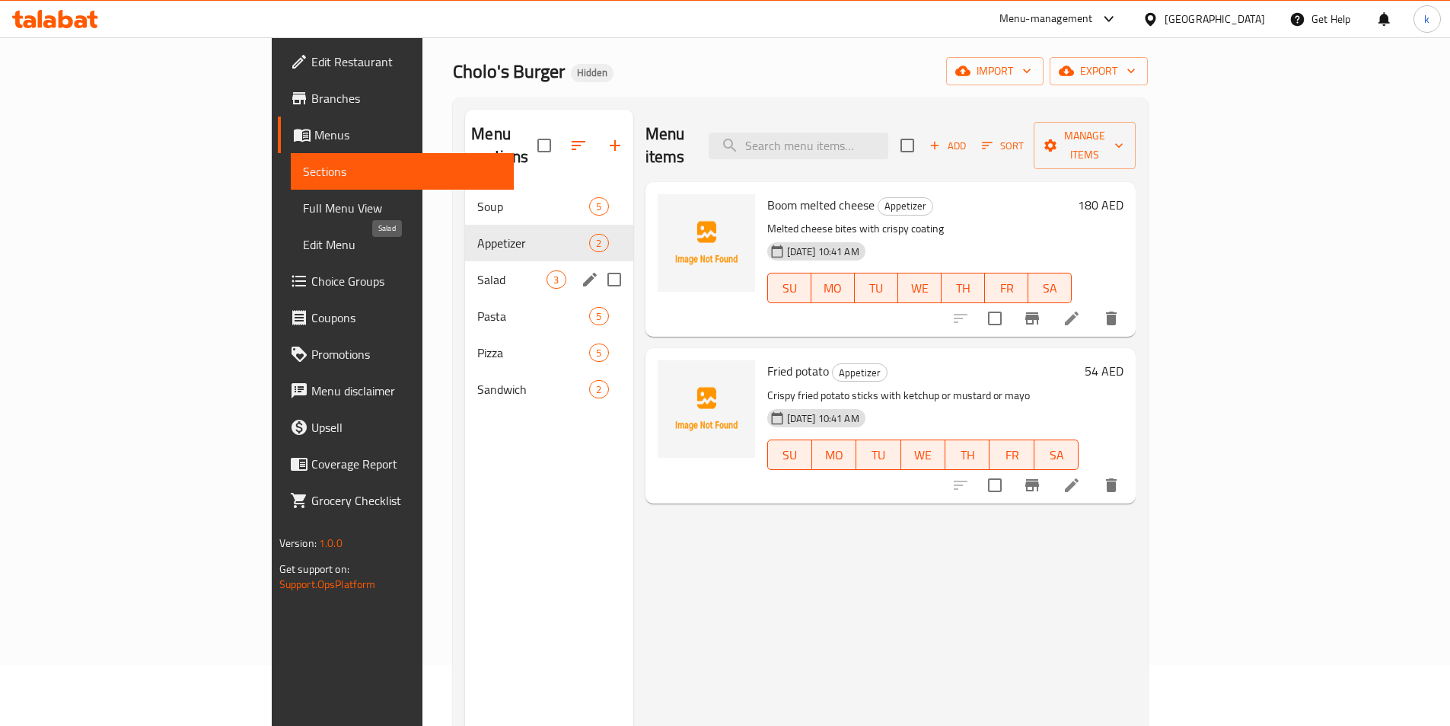
click at [477, 270] on span "Salad" at bounding box center [511, 279] width 69 height 18
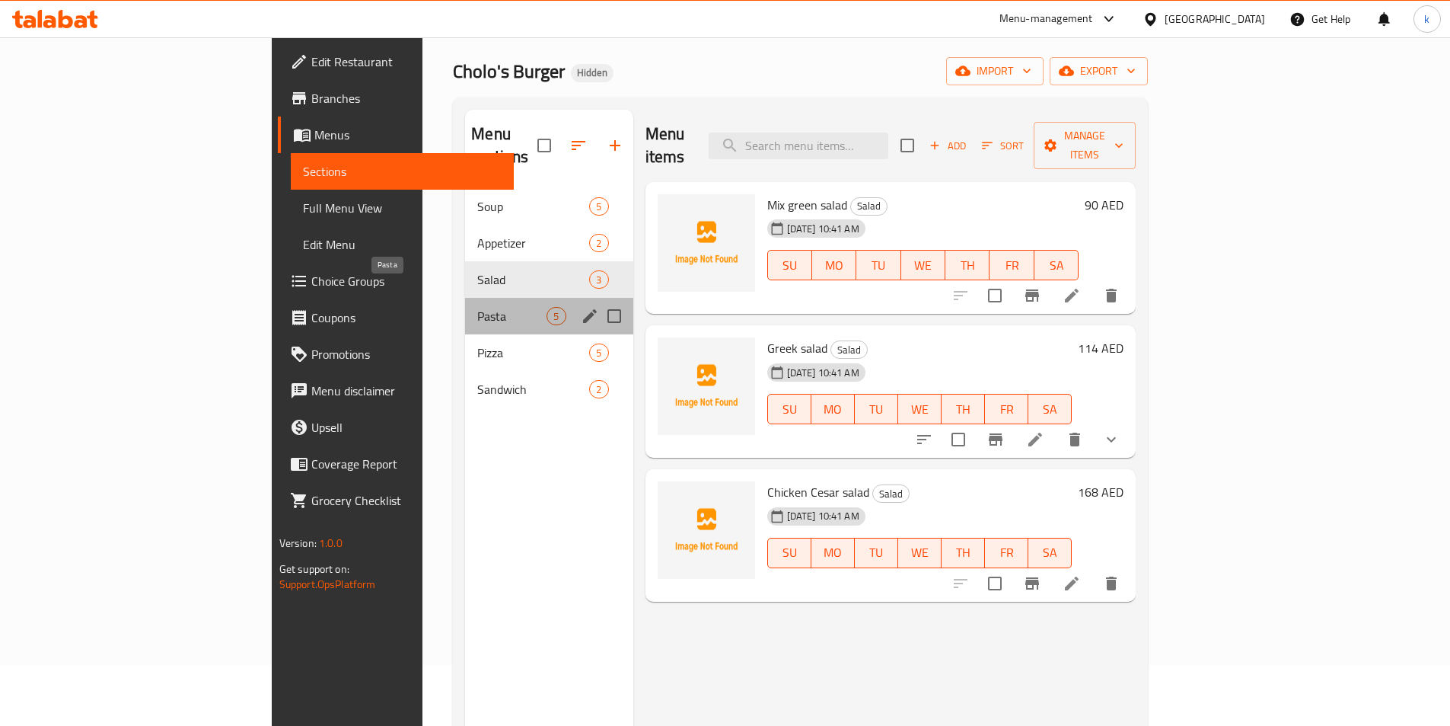
click at [477, 307] on span "Pasta" at bounding box center [511, 316] width 69 height 18
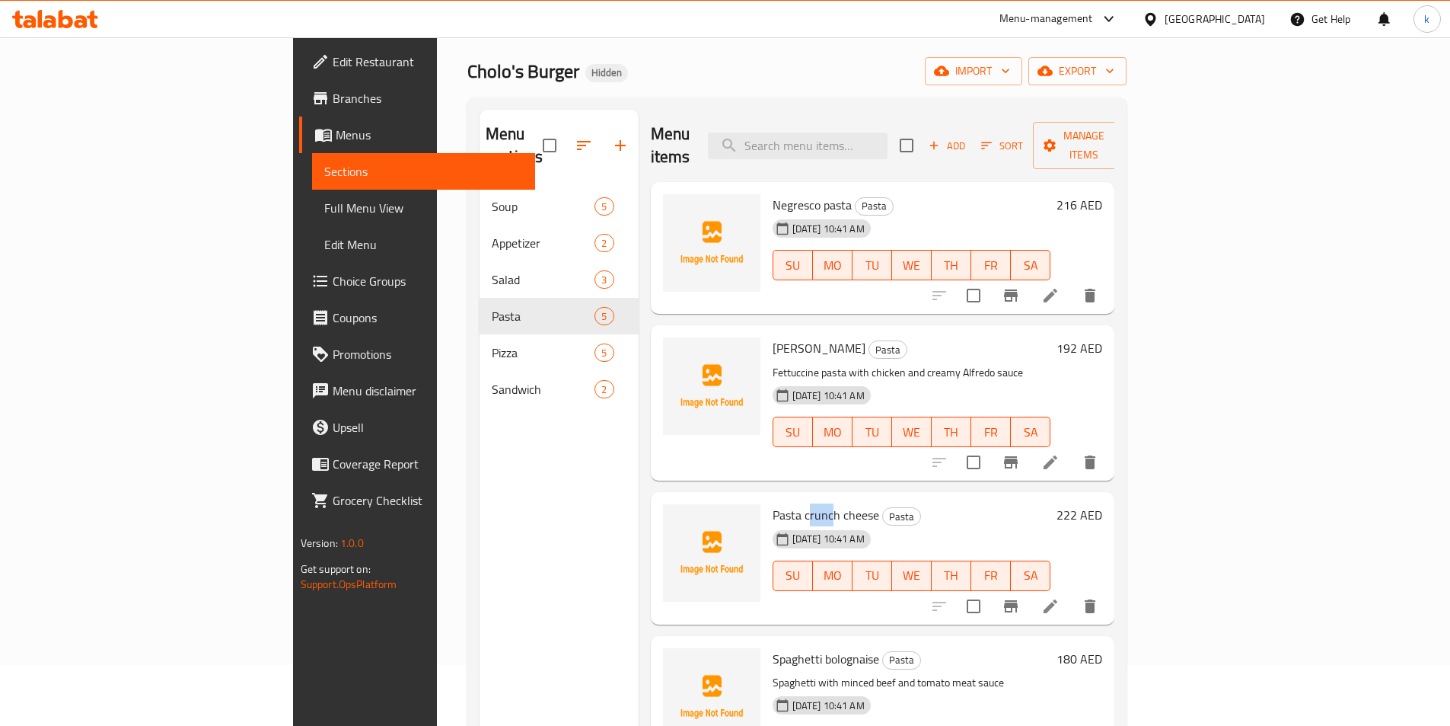
drag, startPoint x: 762, startPoint y: 492, endPoint x: 734, endPoint y: 493, distance: 28.2
click at [773, 503] on span "Pasta crunch cheese" at bounding box center [826, 514] width 107 height 23
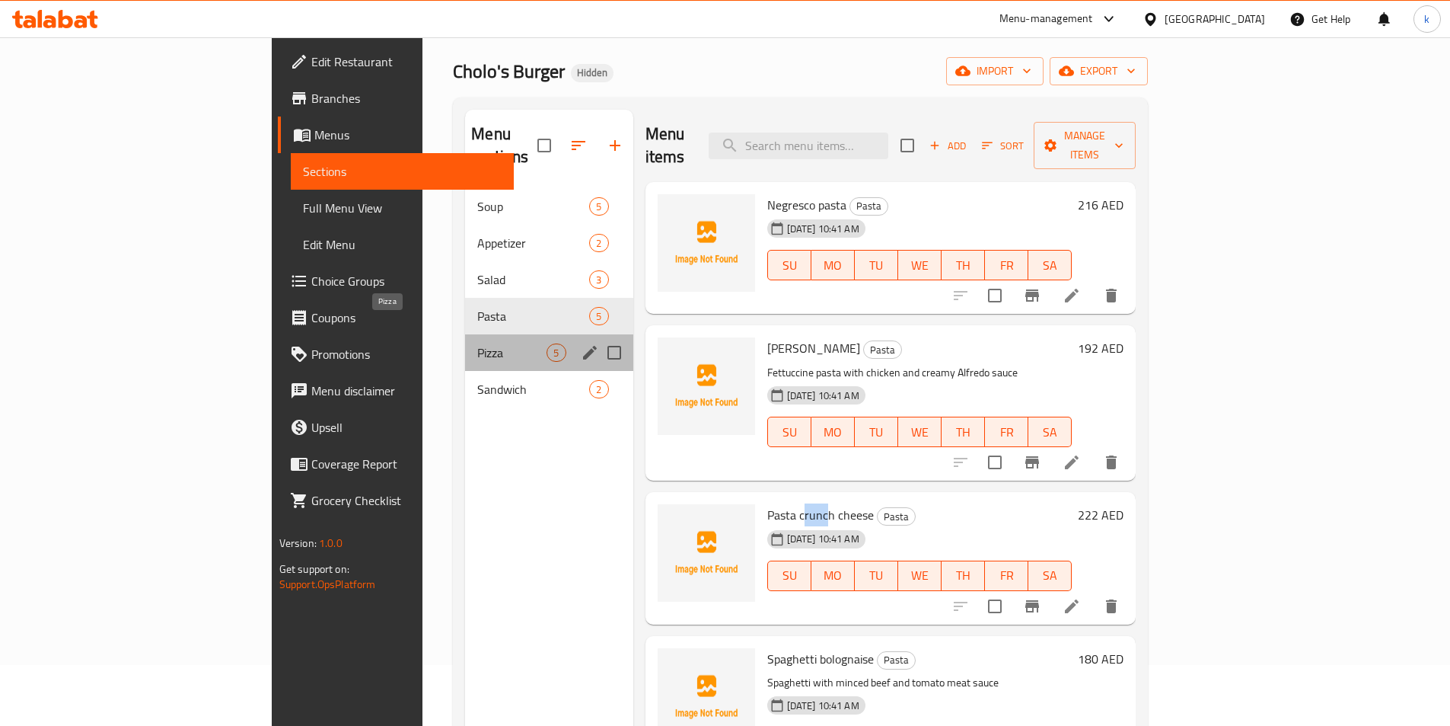
click at [477, 343] on span "Pizza" at bounding box center [511, 352] width 69 height 18
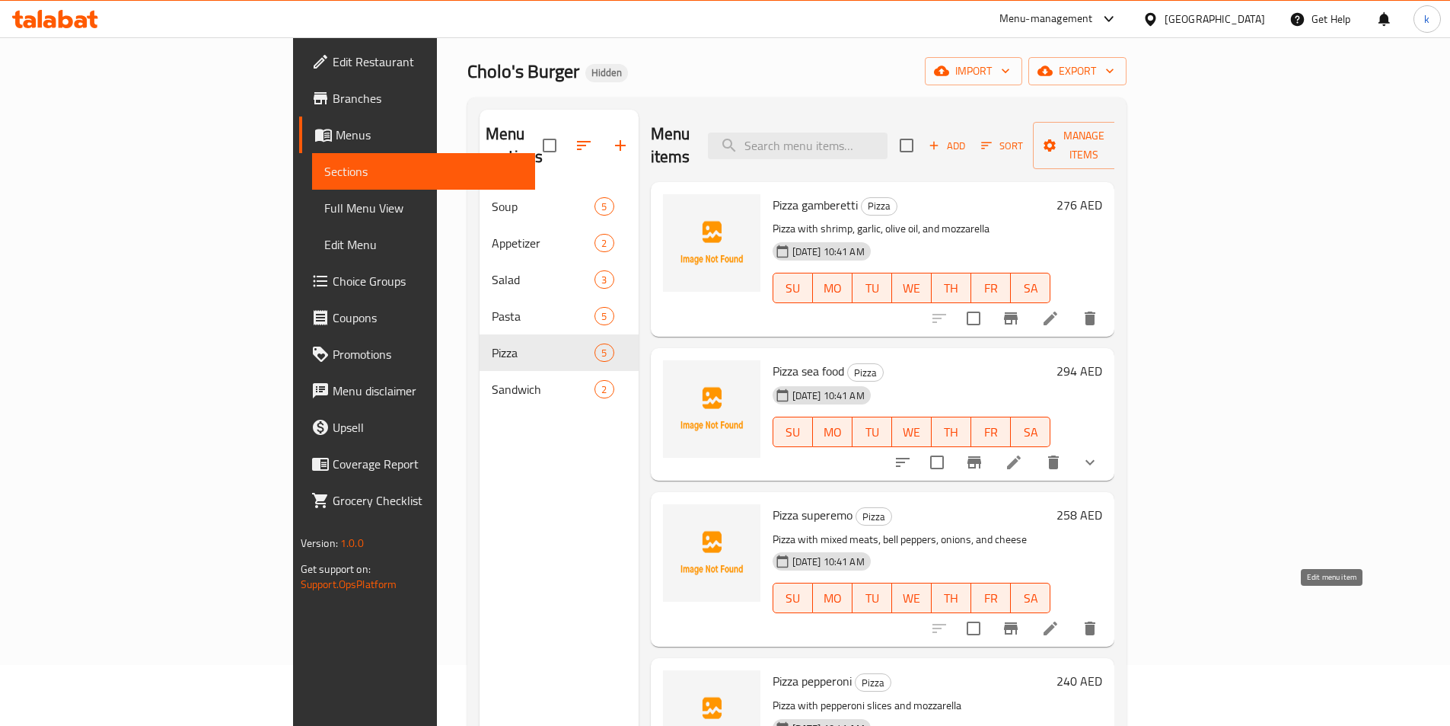
click at [1060, 619] on icon at bounding box center [1050, 628] width 18 height 18
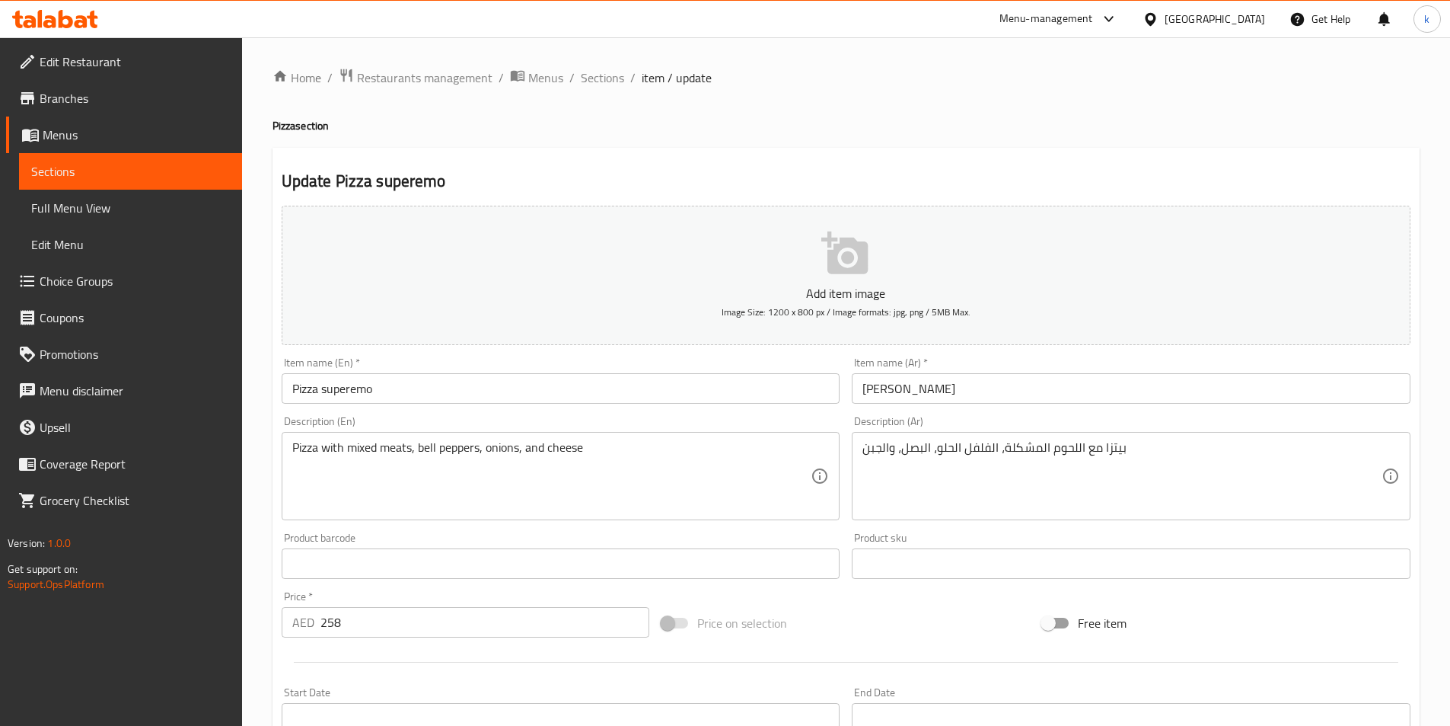
click at [83, 161] on link "Sections" at bounding box center [130, 171] width 223 height 37
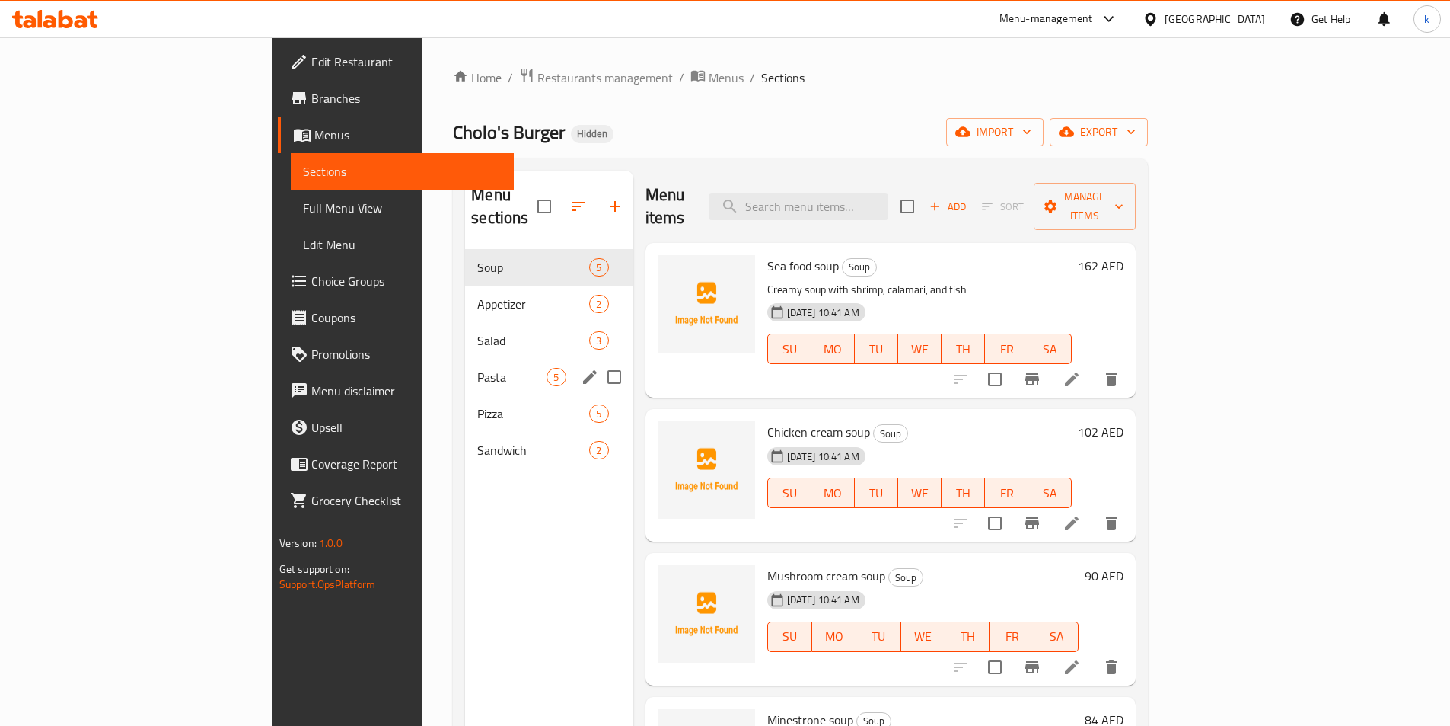
click at [465, 368] on div "Pasta 5" at bounding box center [548, 377] width 167 height 37
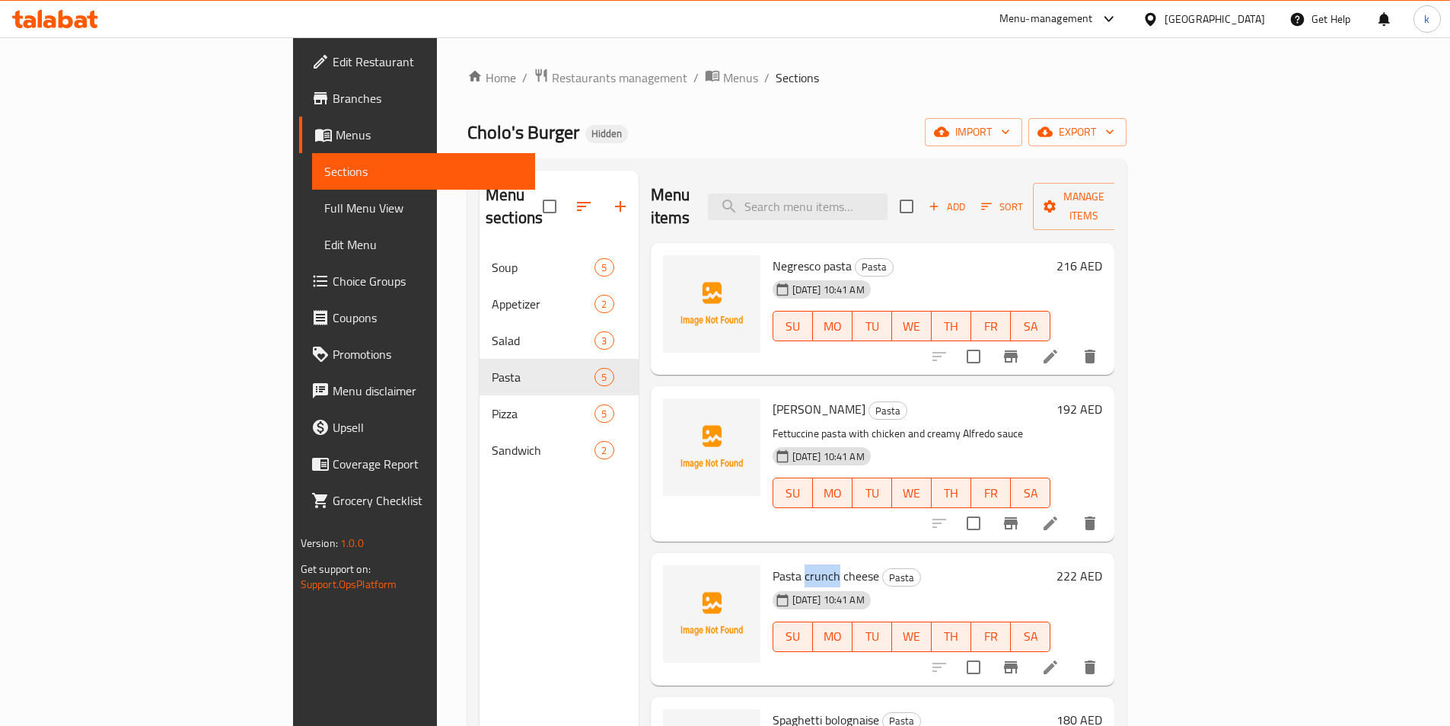
drag, startPoint x: 767, startPoint y: 553, endPoint x: 733, endPoint y: 553, distance: 33.5
click at [773, 564] on span "Pasta crunch cheese" at bounding box center [826, 575] width 107 height 23
copy span "crunch"
click at [904, 565] on h6 "Pasta crunch cheese Pasta" at bounding box center [912, 575] width 279 height 21
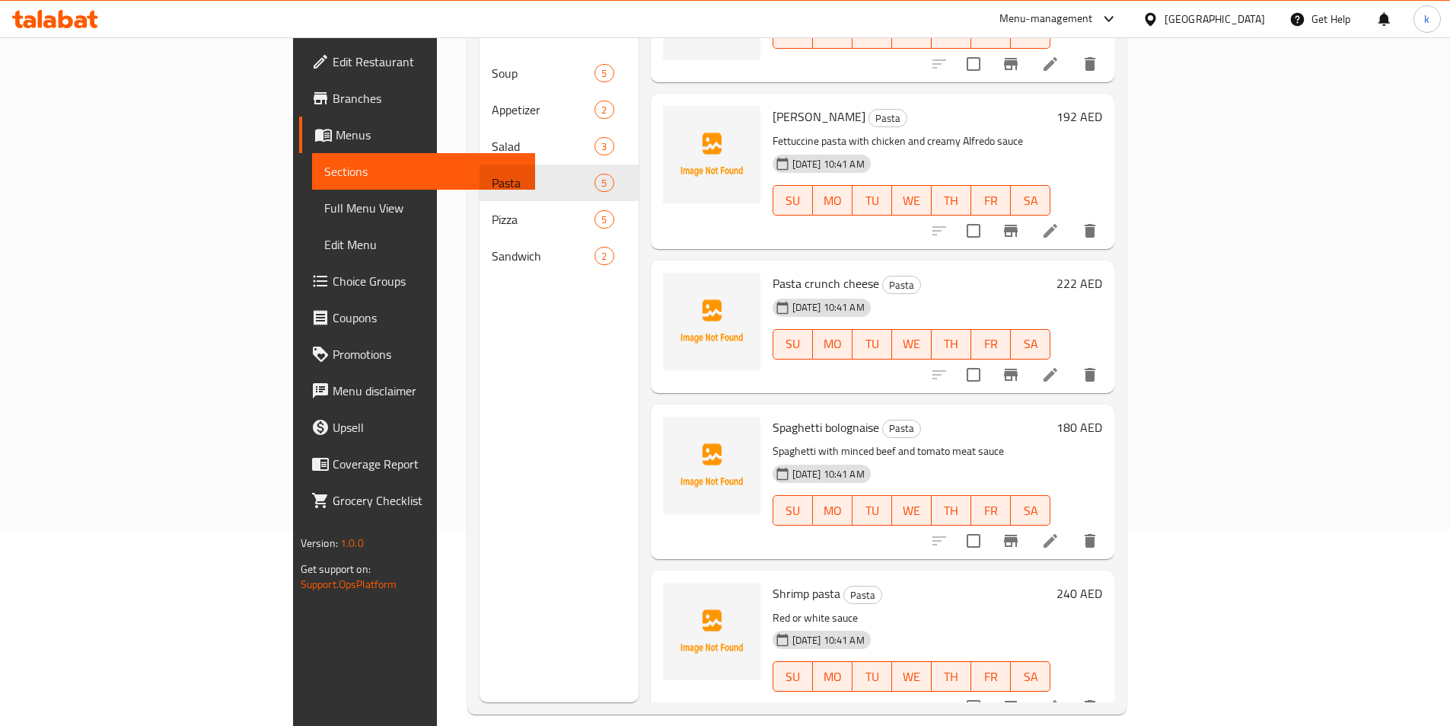
scroll to position [213, 0]
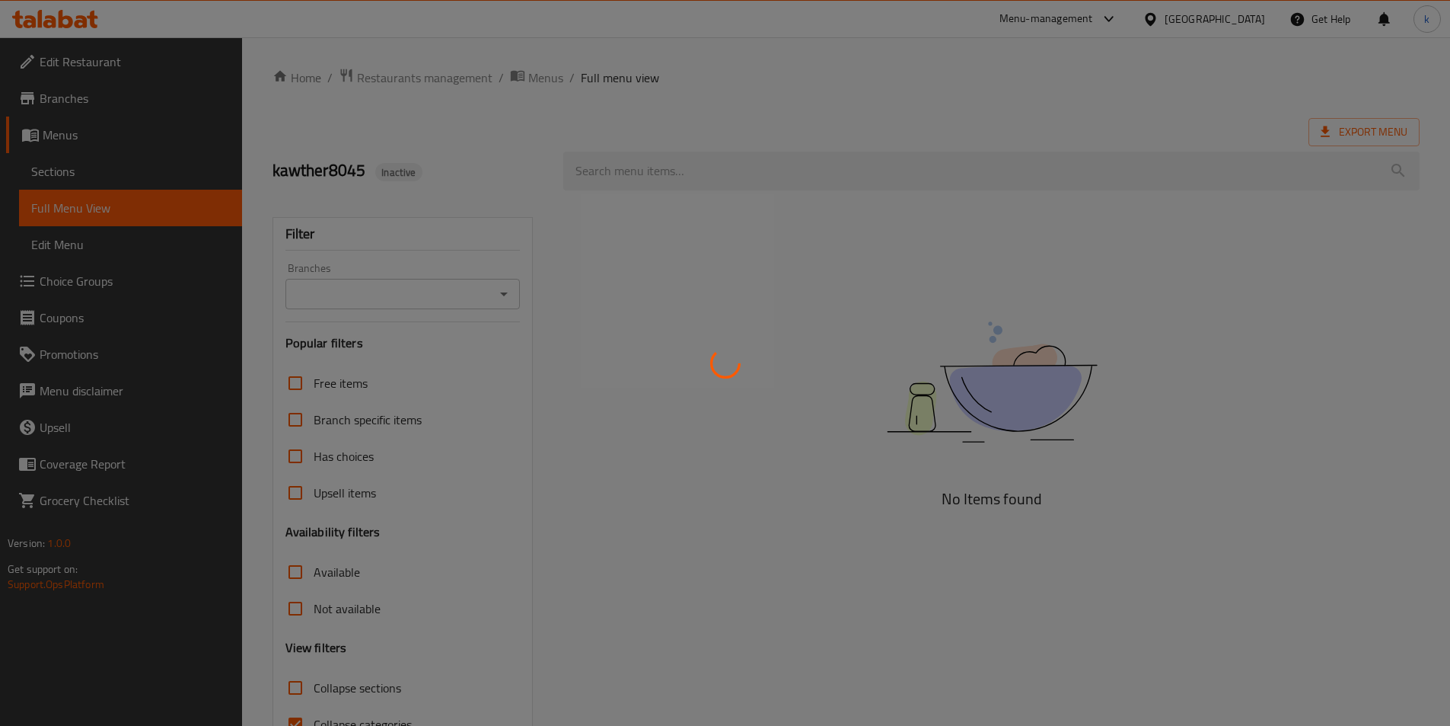
click at [65, 174] on div at bounding box center [725, 363] width 1450 height 726
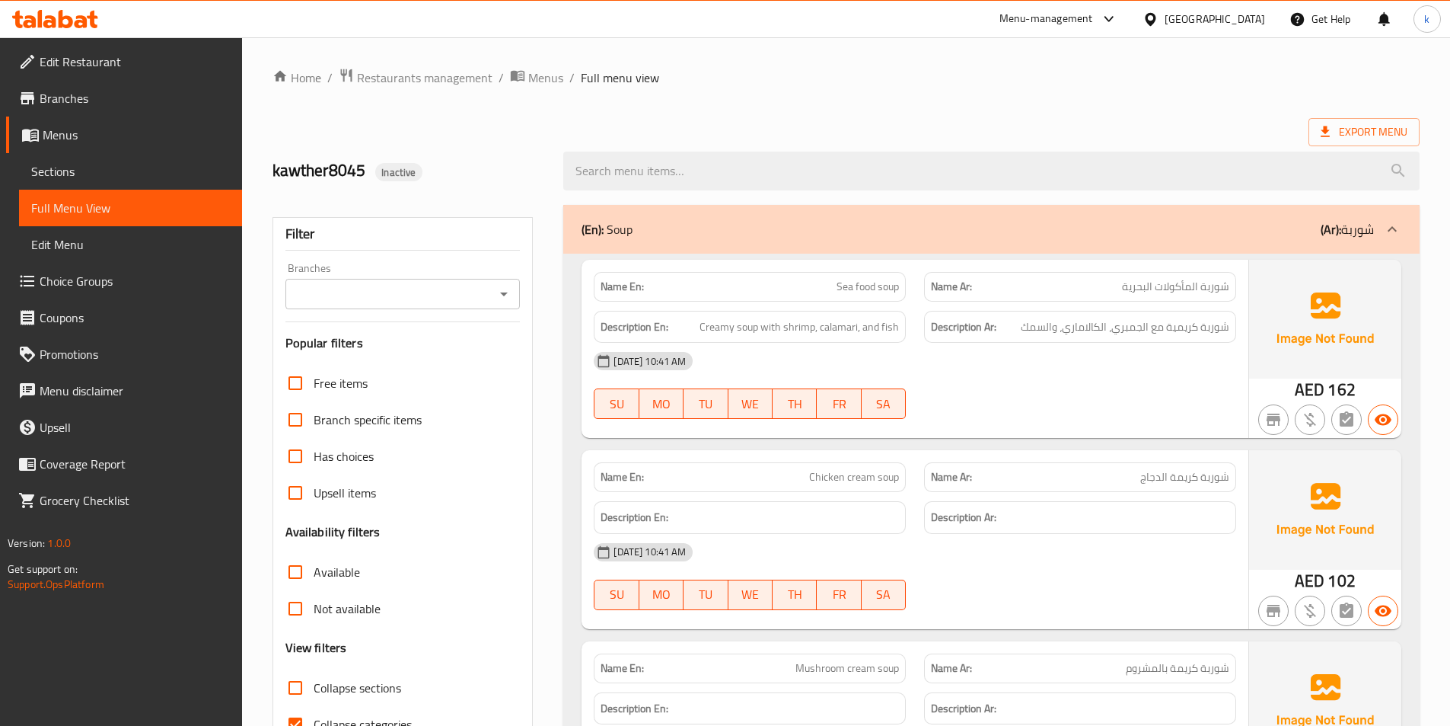
click at [65, 174] on span "Sections" at bounding box center [130, 171] width 199 height 18
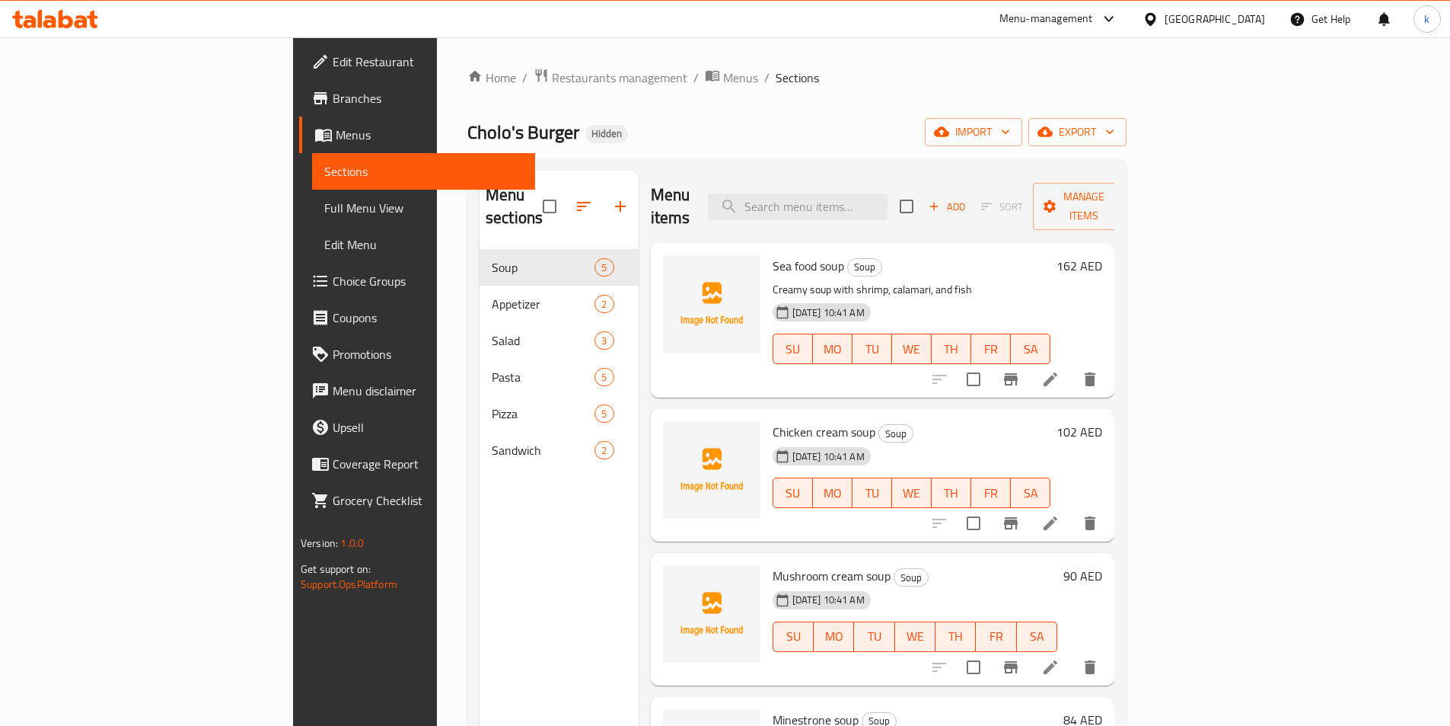
click at [324, 174] on span "Sections" at bounding box center [423, 171] width 199 height 18
paste input "crunch"
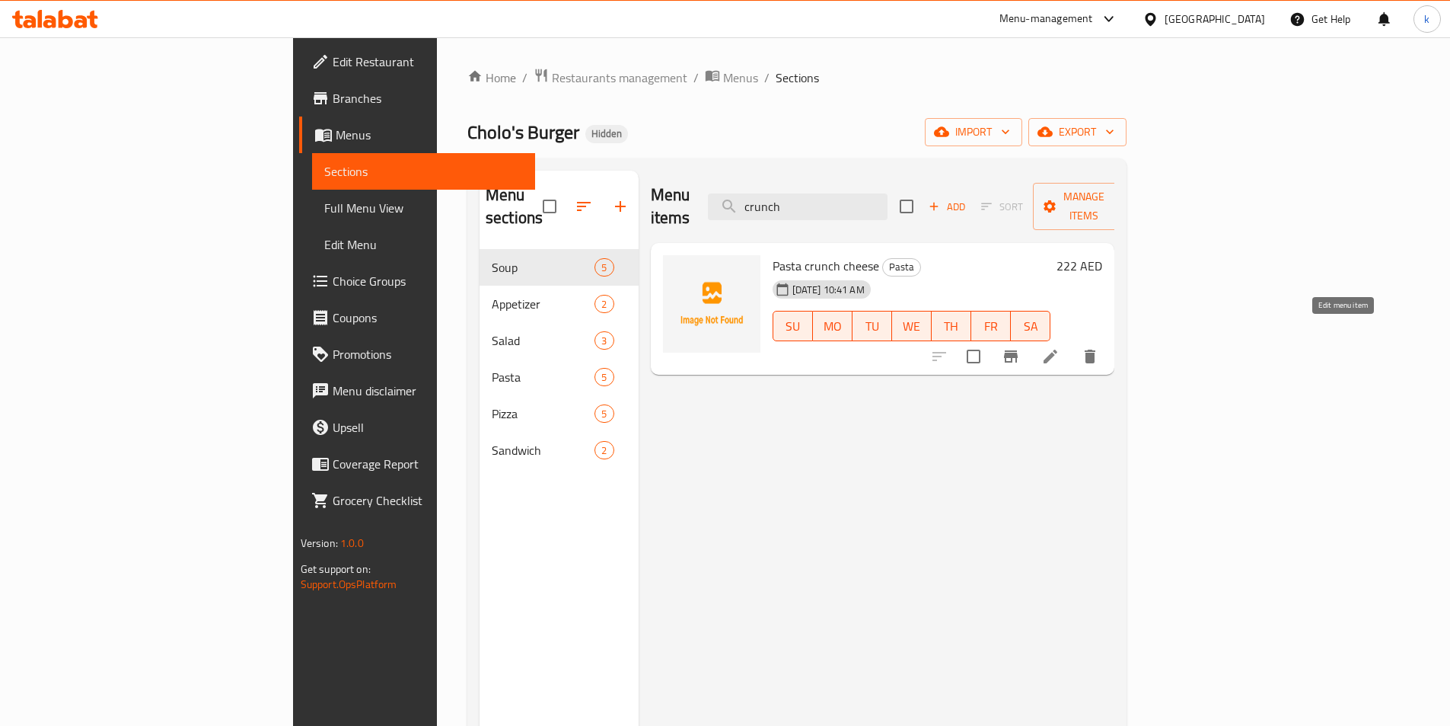
type input "crunch"
click at [1057, 349] on icon at bounding box center [1051, 356] width 14 height 14
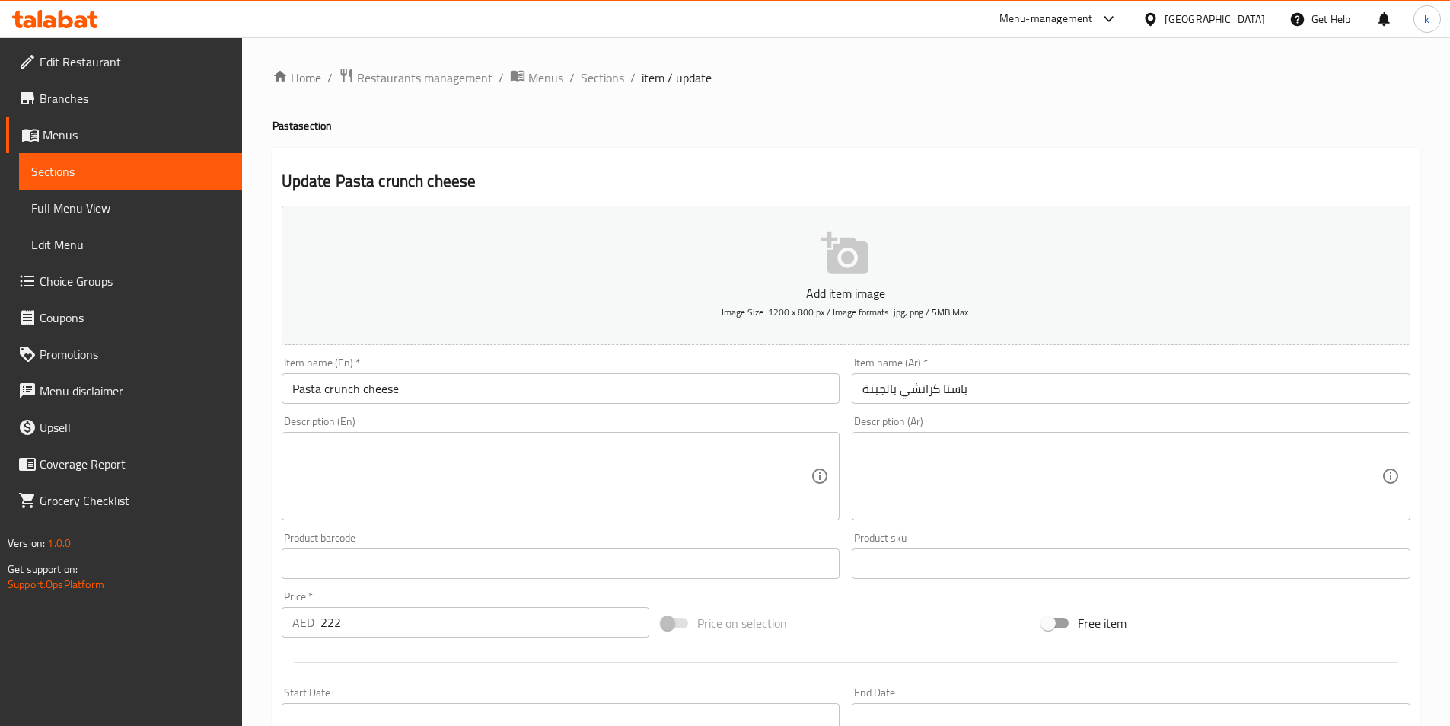
click at [901, 399] on input "باستا كرانشي بالجبنة" at bounding box center [1131, 388] width 559 height 30
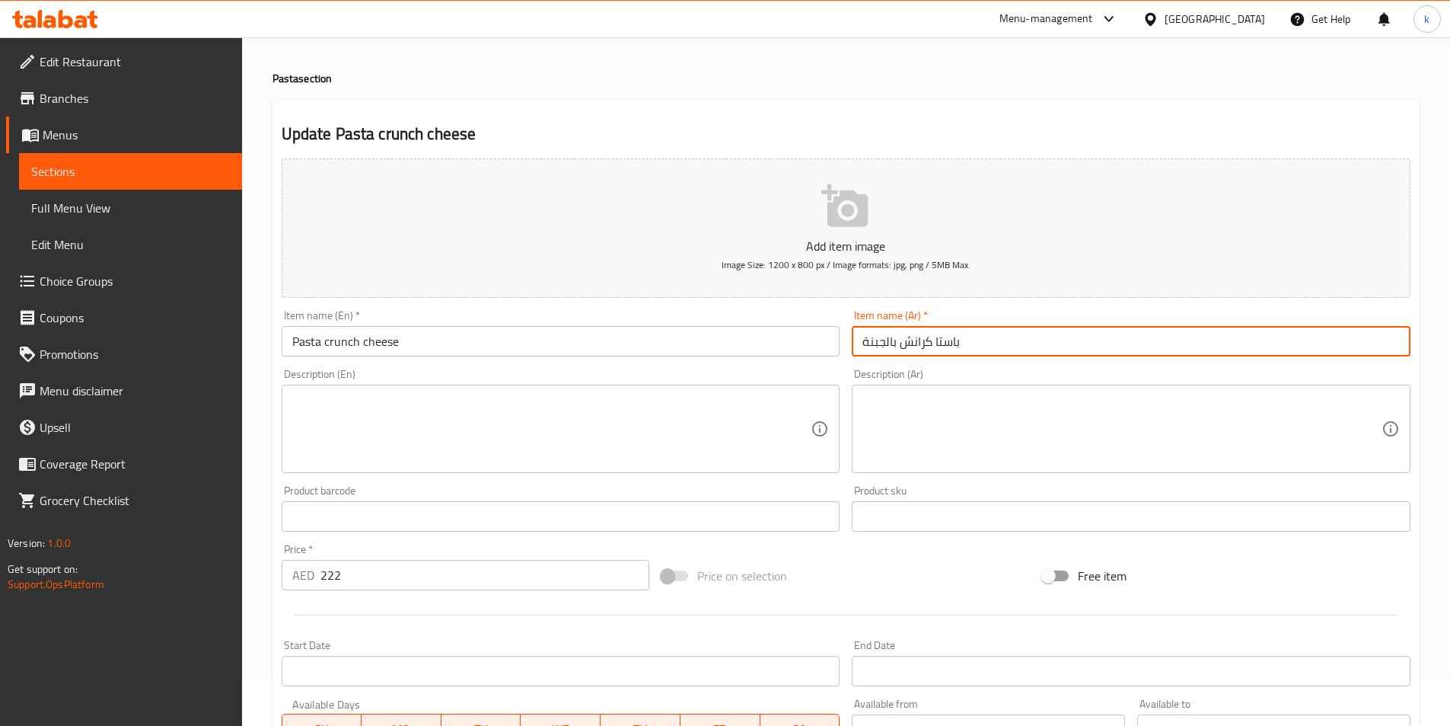
scroll to position [338, 0]
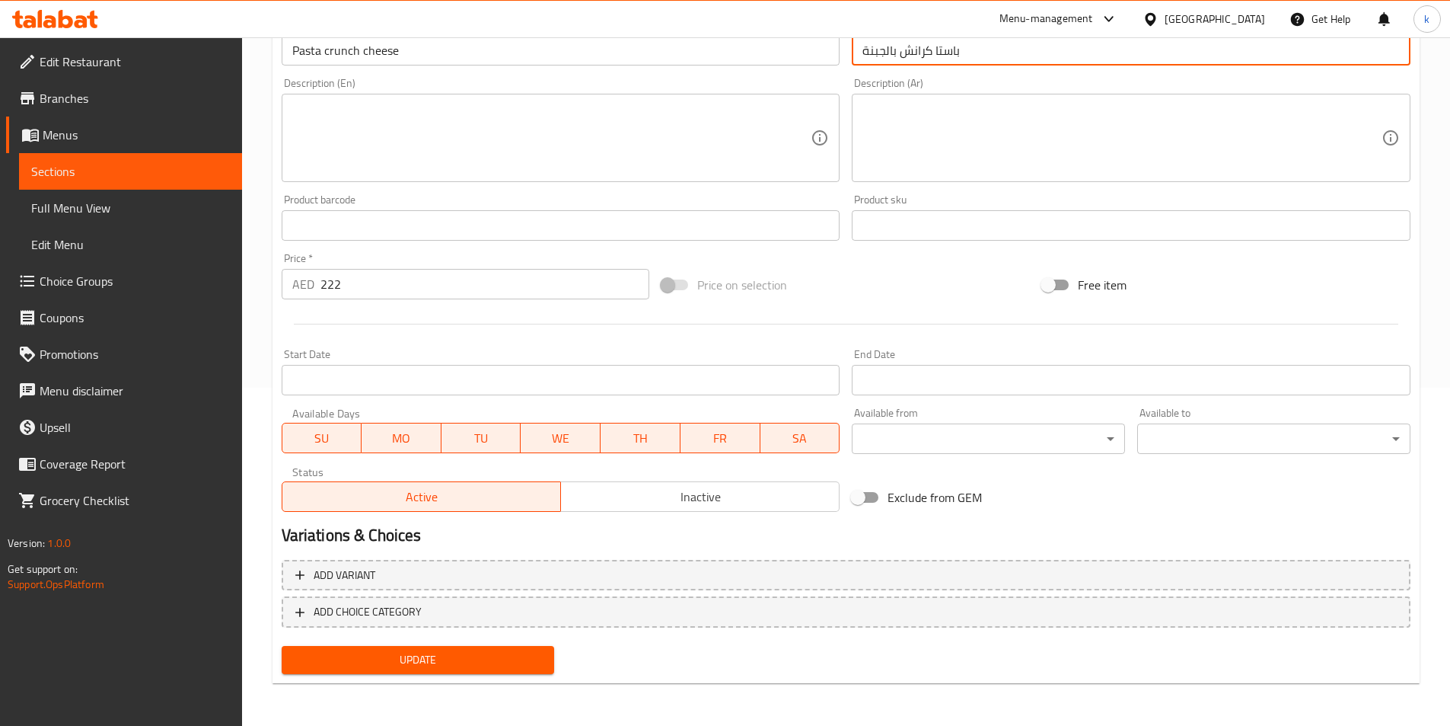
type input "باستا كرانش بالجبنة"
click at [406, 666] on span "Update" at bounding box center [418, 659] width 249 height 19
click at [98, 62] on span "Edit Restaurant" at bounding box center [135, 62] width 190 height 18
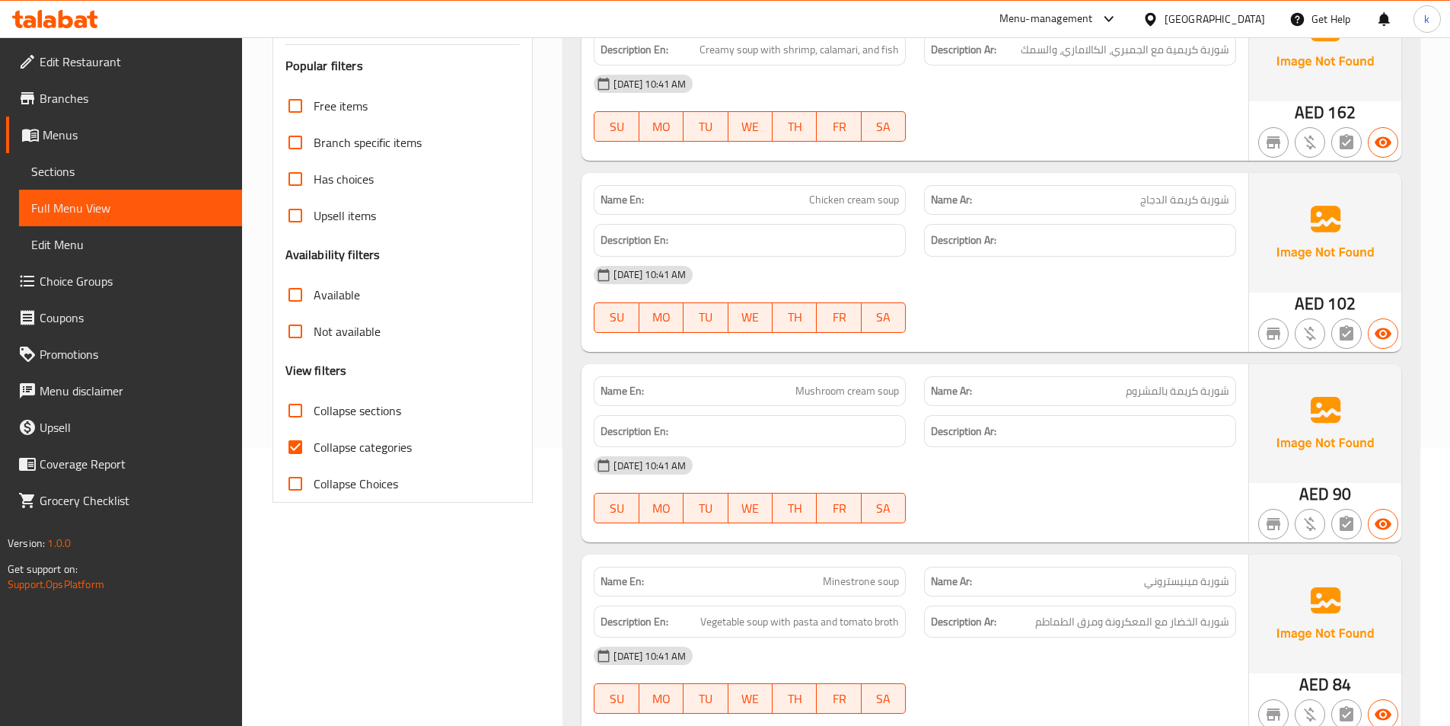
scroll to position [305, 0]
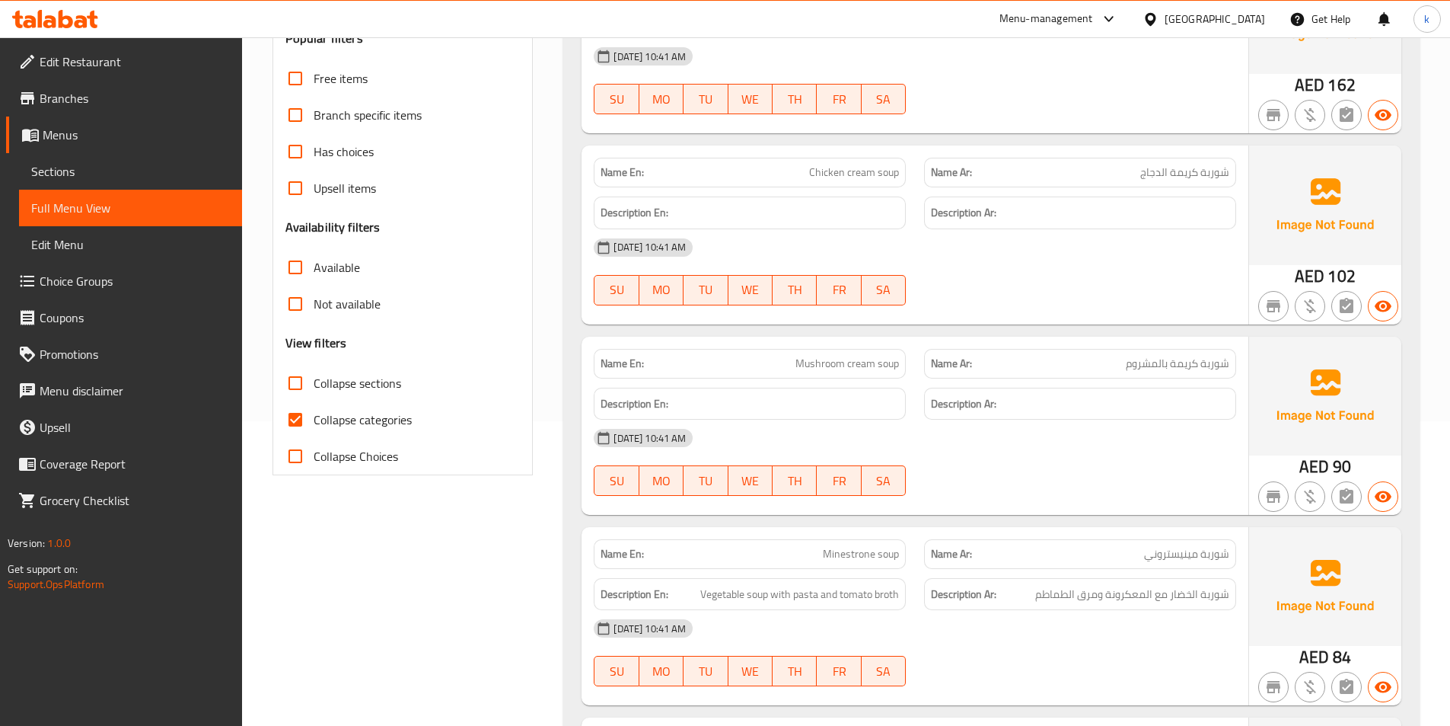
click at [359, 407] on label "Collapse categories" at bounding box center [344, 419] width 135 height 37
click at [314, 407] on input "Collapse categories" at bounding box center [295, 419] width 37 height 37
checkbox input "false"
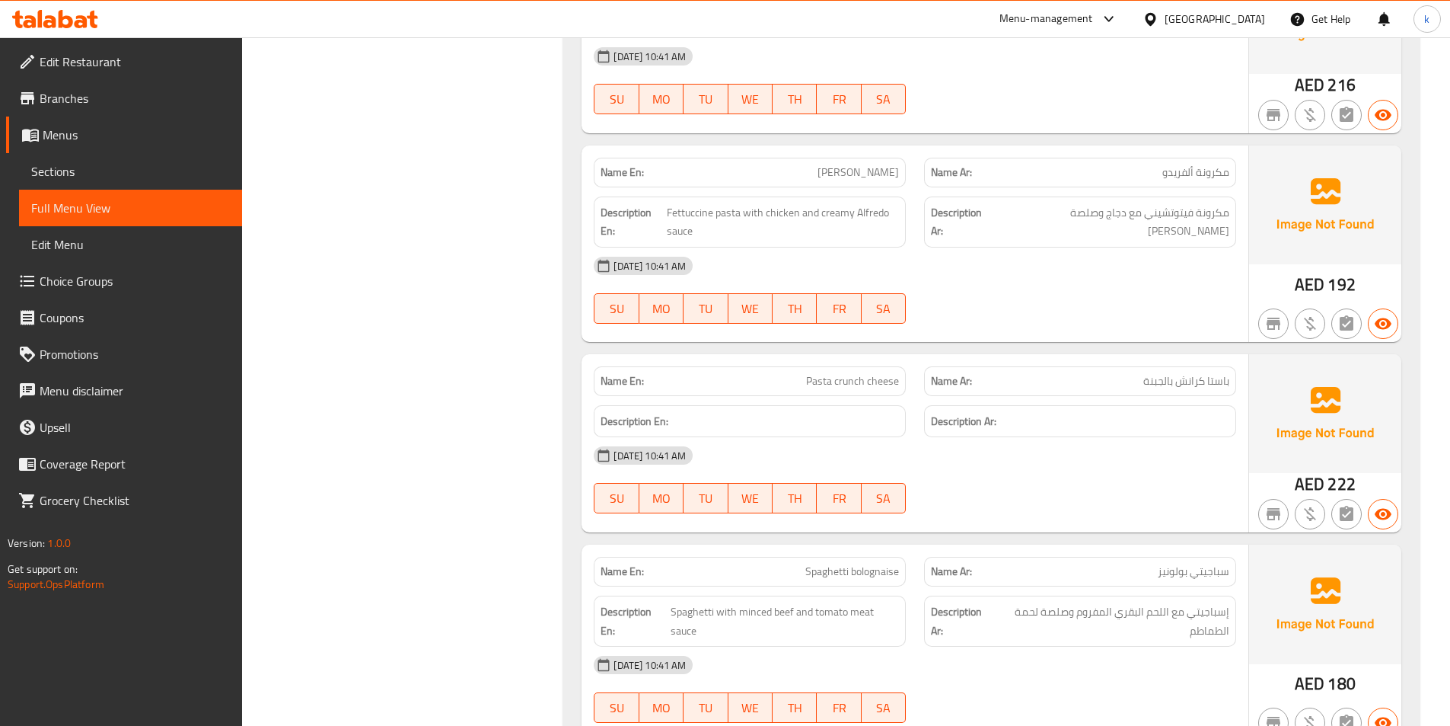
scroll to position [2950, 0]
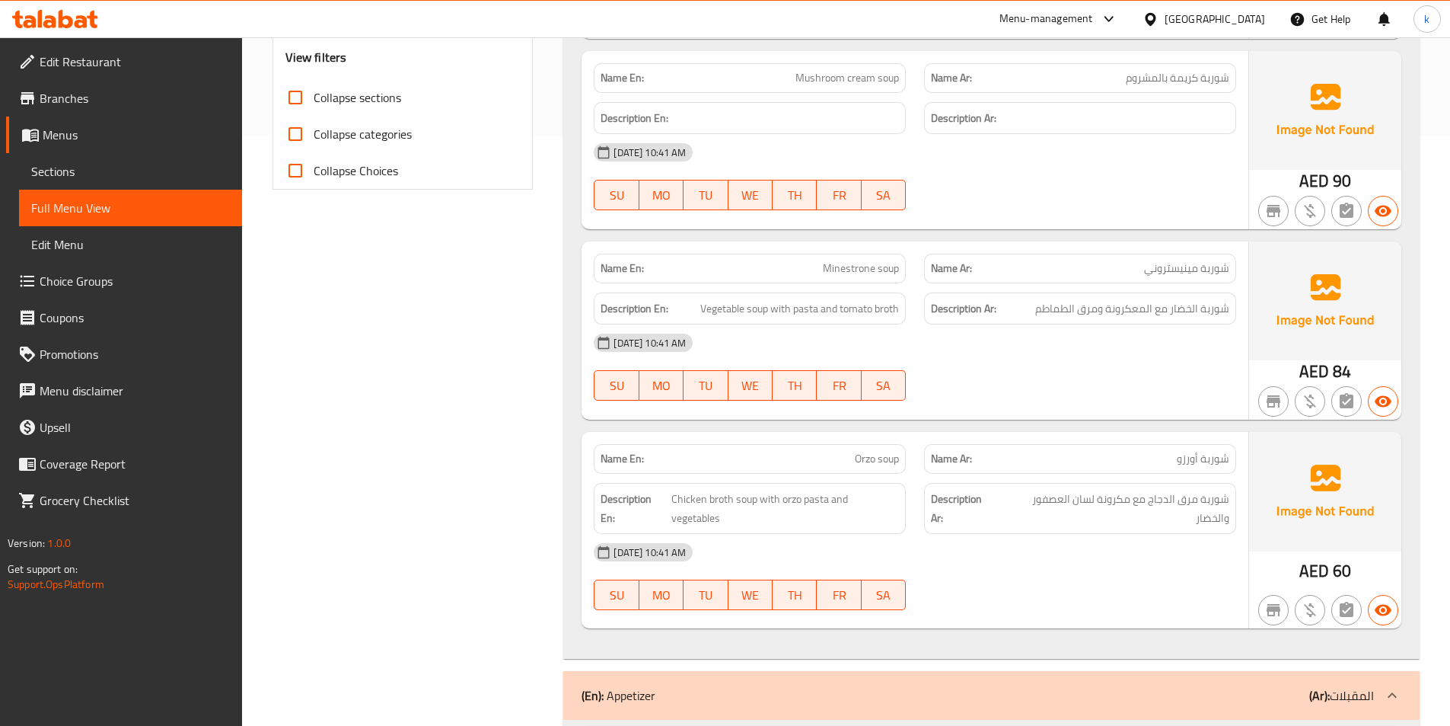
scroll to position [1047, 0]
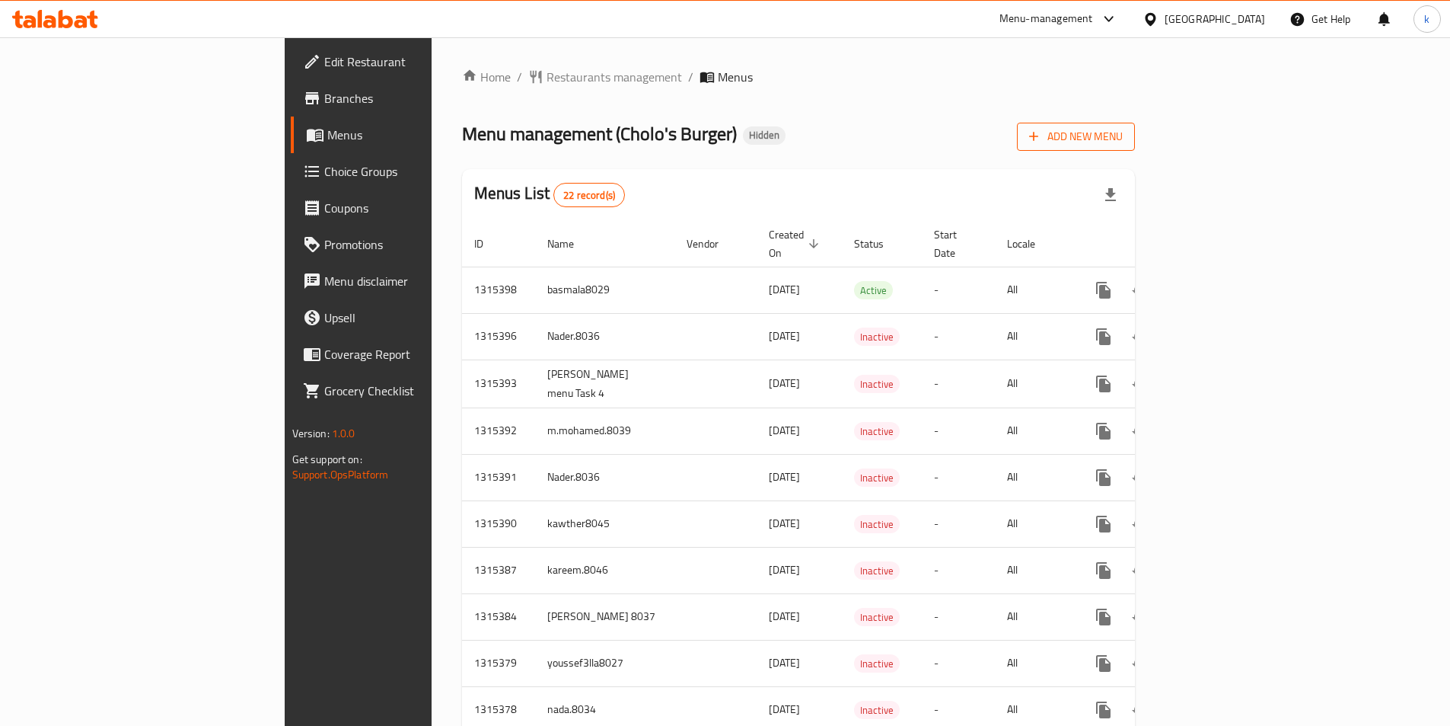
click at [1123, 139] on span "Add New Menu" at bounding box center [1076, 136] width 94 height 19
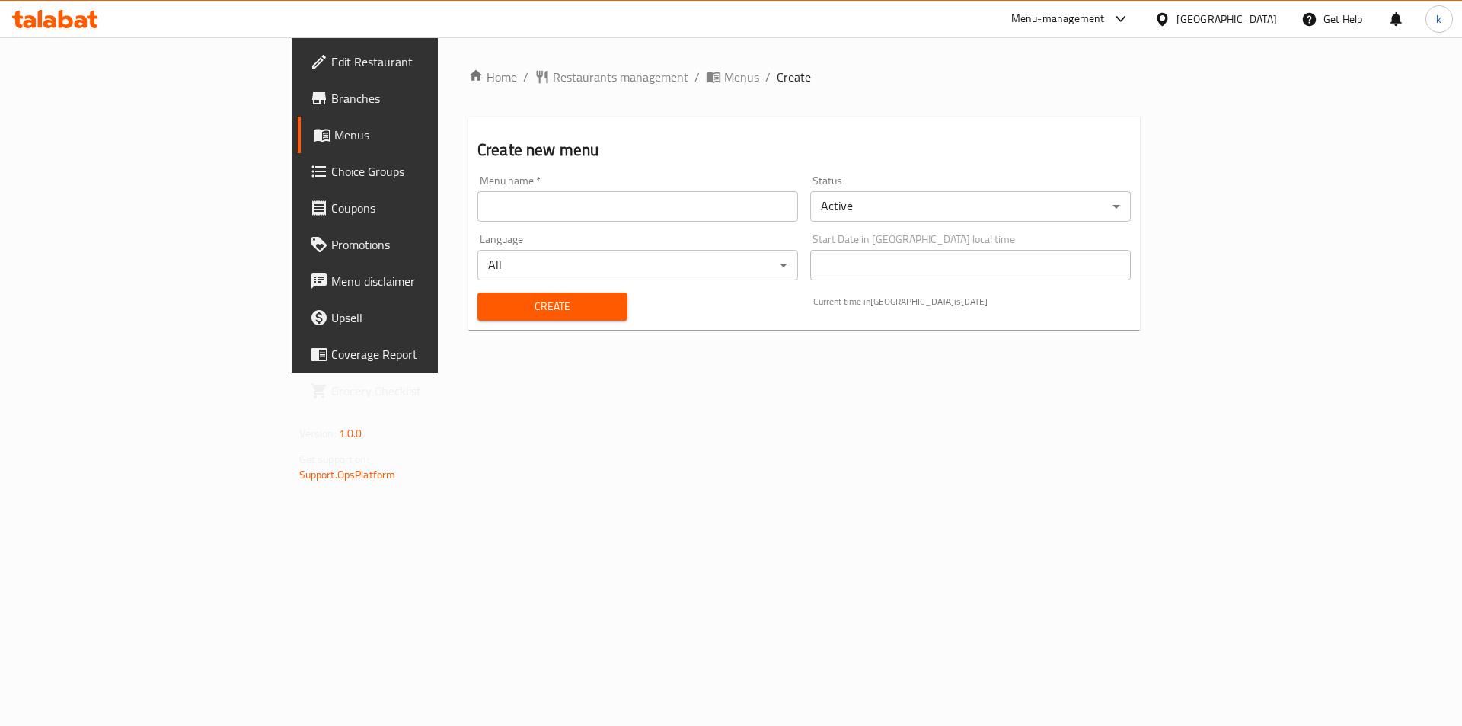
click at [477, 209] on input "text" at bounding box center [637, 206] width 321 height 30
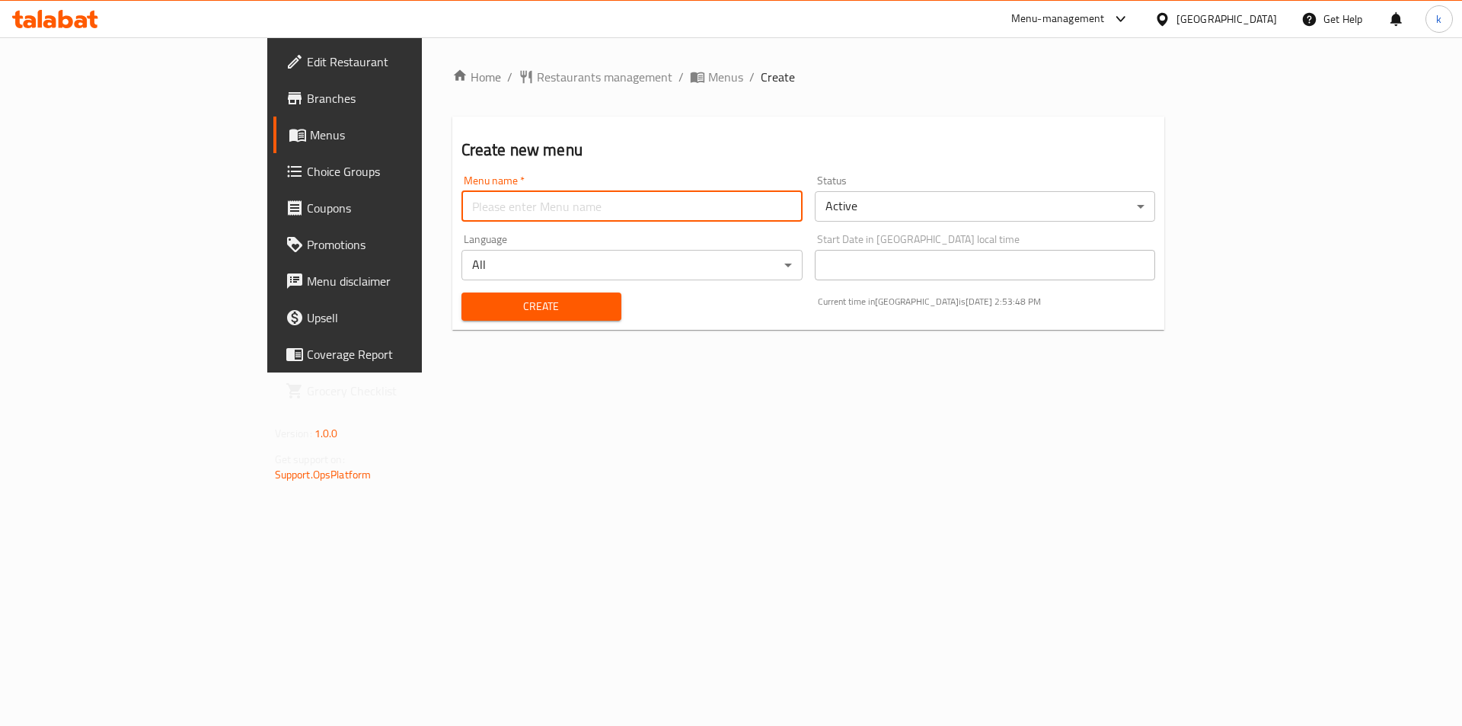
type input "kawther8045"
click at [521, 311] on span "Create" at bounding box center [542, 306] width 136 height 19
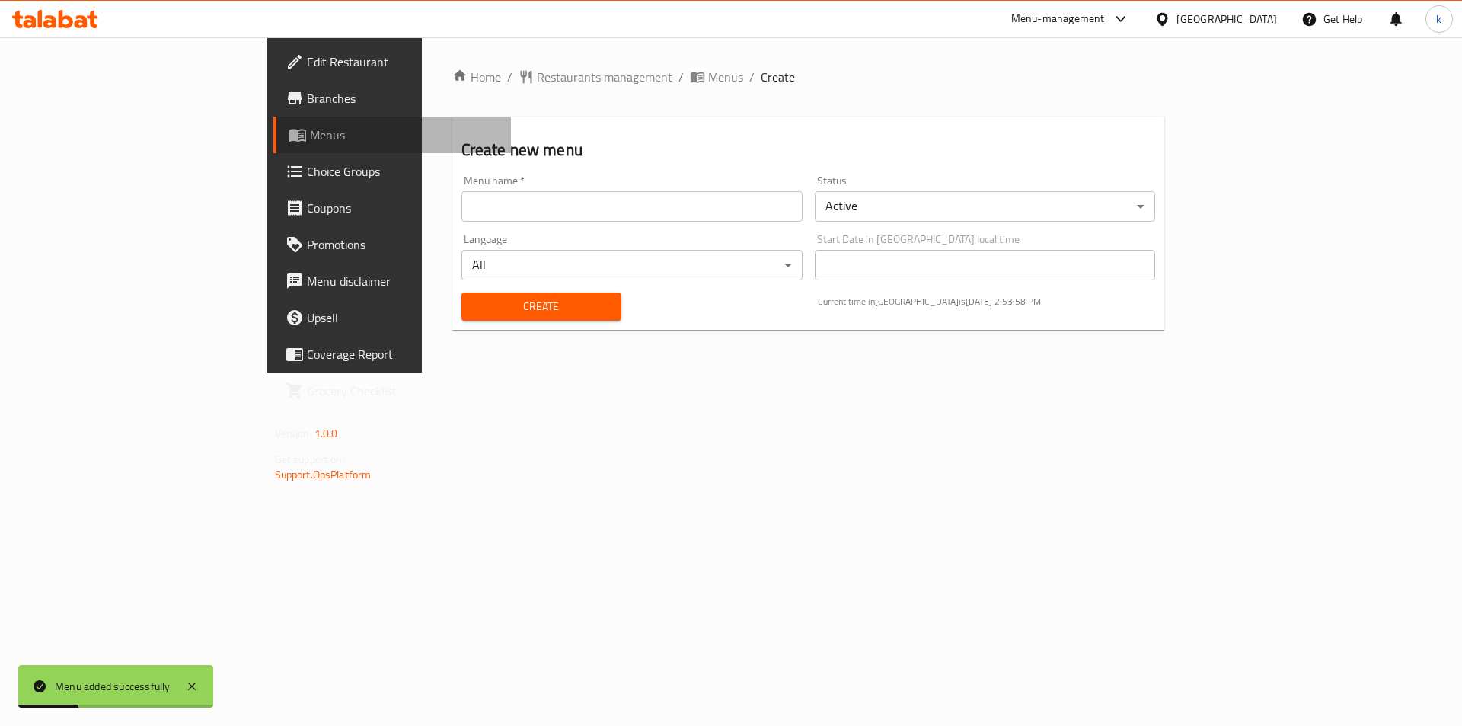
click at [310, 138] on span "Menus" at bounding box center [405, 135] width 190 height 18
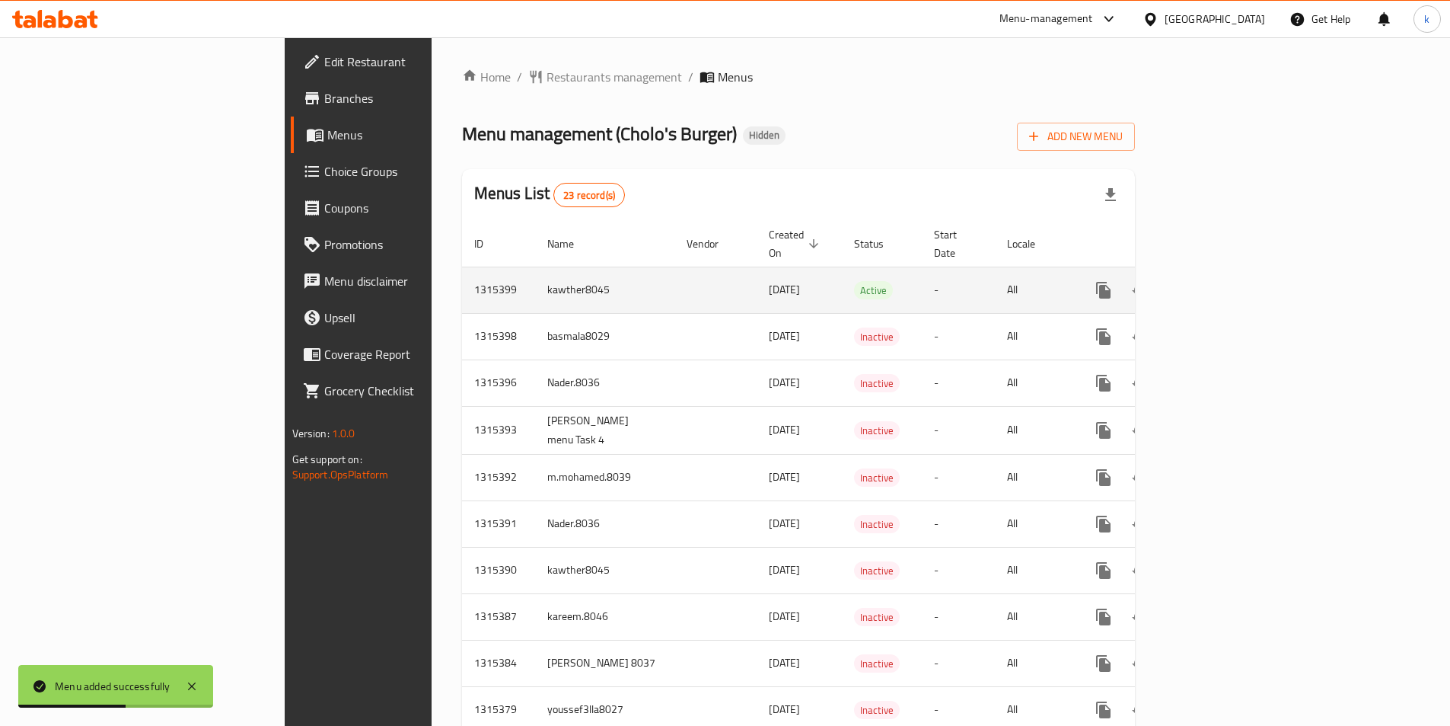
click at [1223, 281] on icon "enhanced table" at bounding box center [1213, 290] width 18 height 18
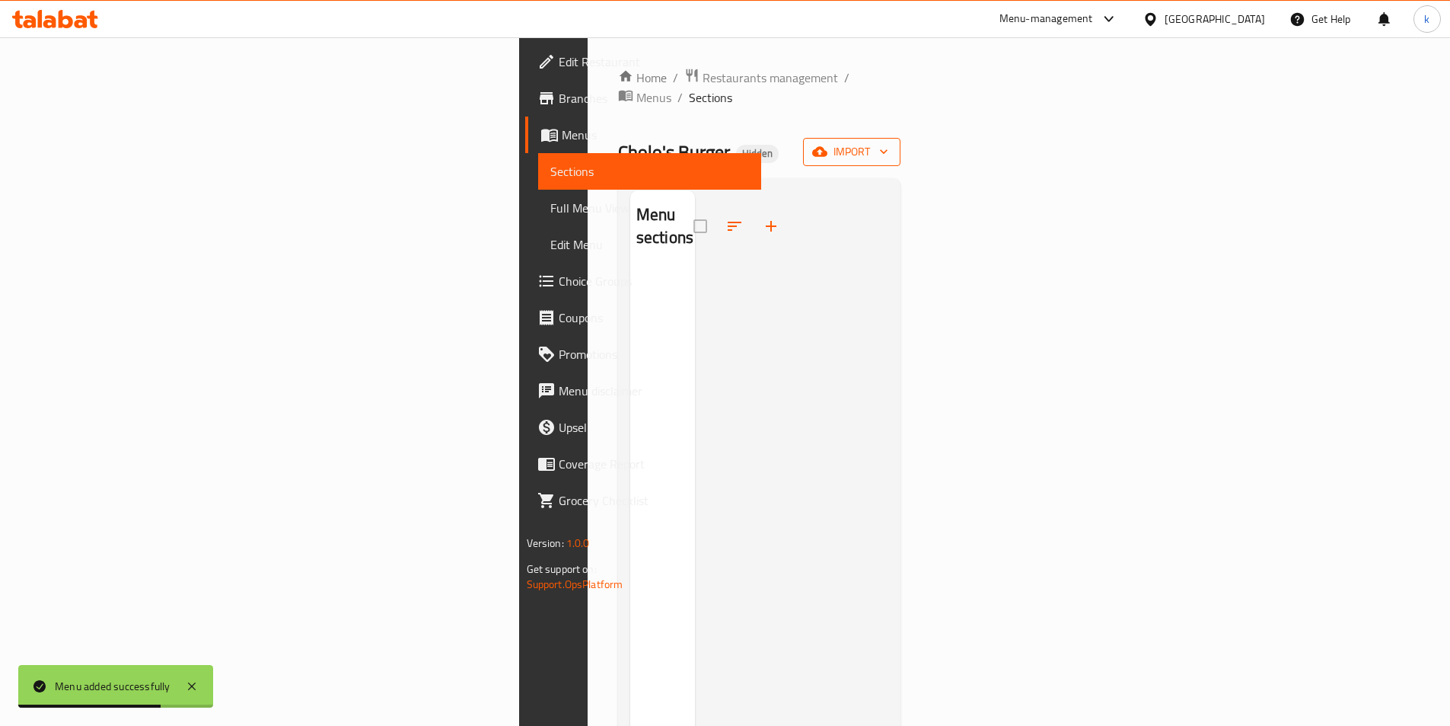
click at [828, 147] on icon "button" at bounding box center [819, 152] width 15 height 10
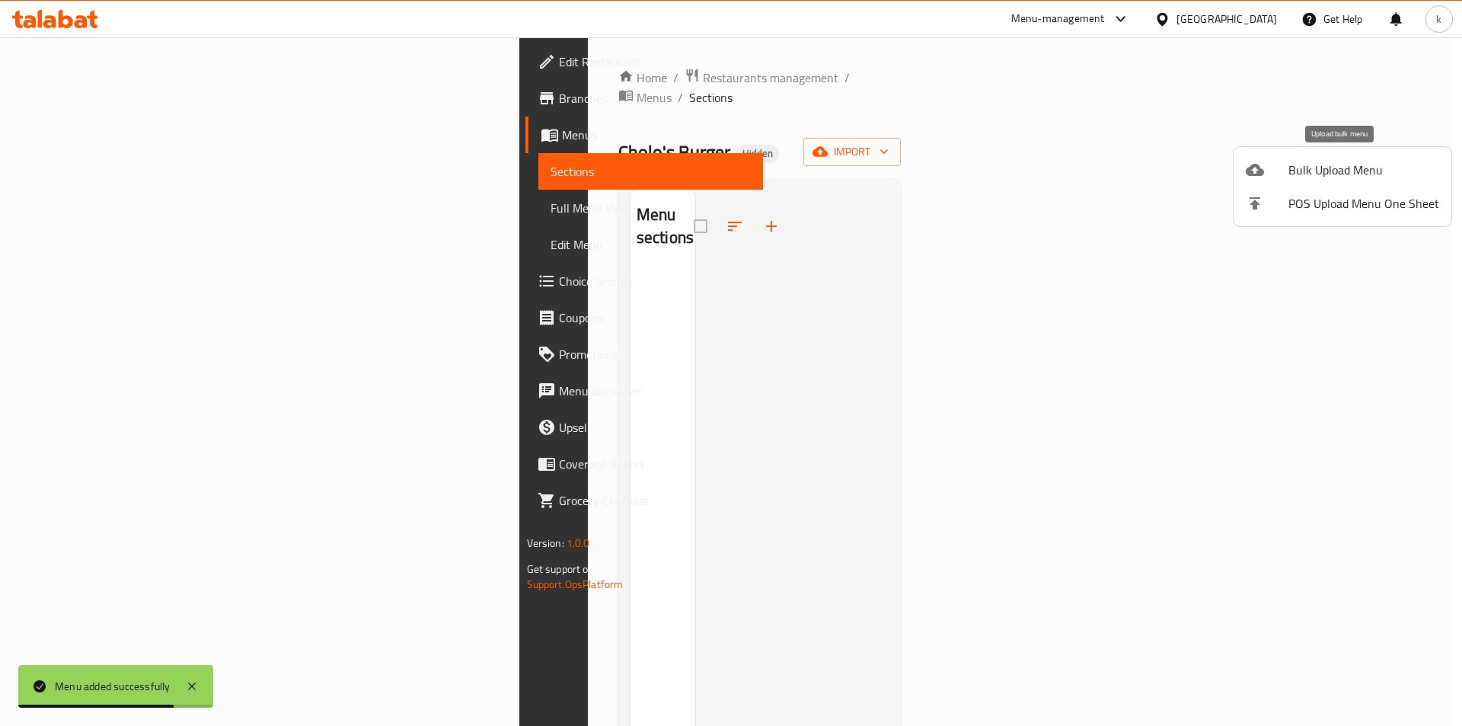
click at [1325, 165] on span "Bulk Upload Menu" at bounding box center [1363, 170] width 151 height 18
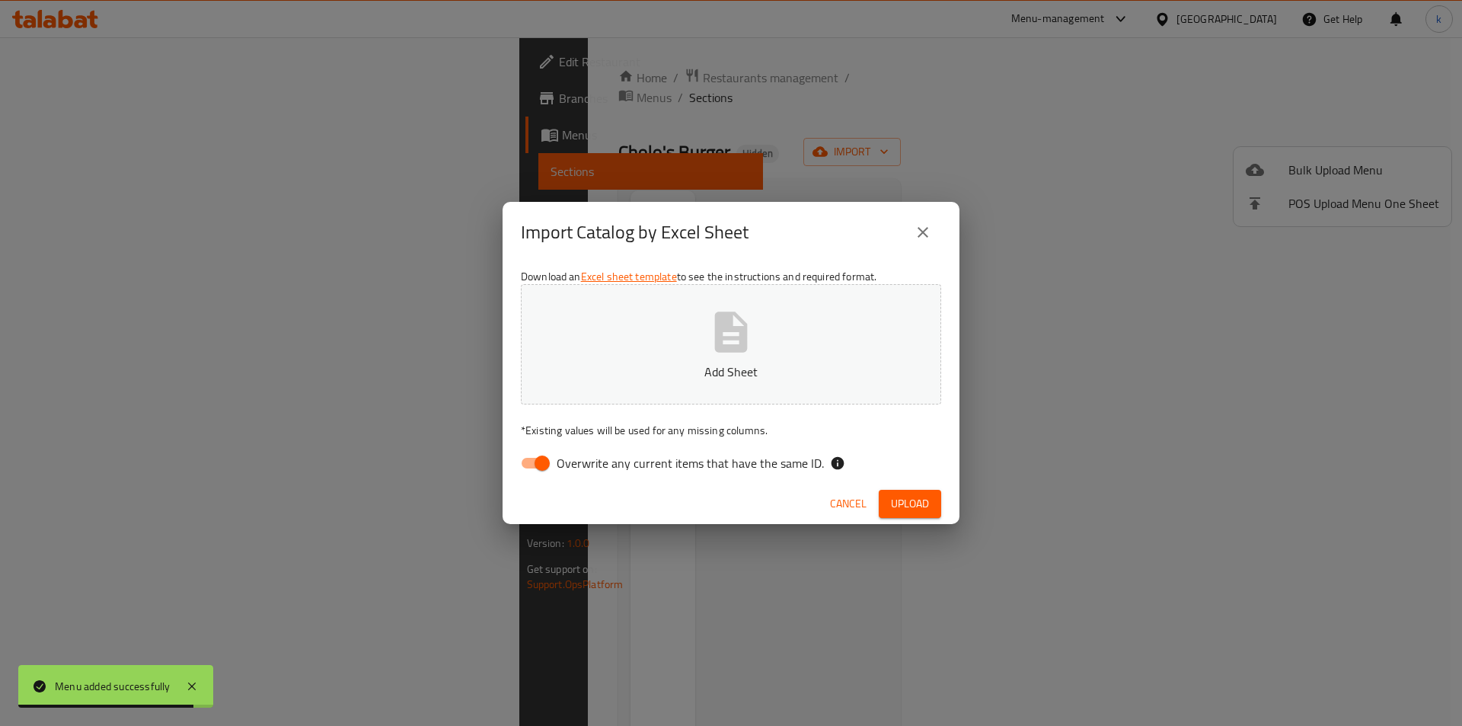
click at [582, 463] on span "Overwrite any current items that have the same ID." at bounding box center [690, 463] width 267 height 18
click at [582, 463] on input "Overwrite any current items that have the same ID." at bounding box center [542, 462] width 87 height 29
checkbox input "false"
click at [671, 370] on p "Add Sheet" at bounding box center [730, 371] width 373 height 18
click at [901, 501] on span "Upload" at bounding box center [910, 503] width 38 height 19
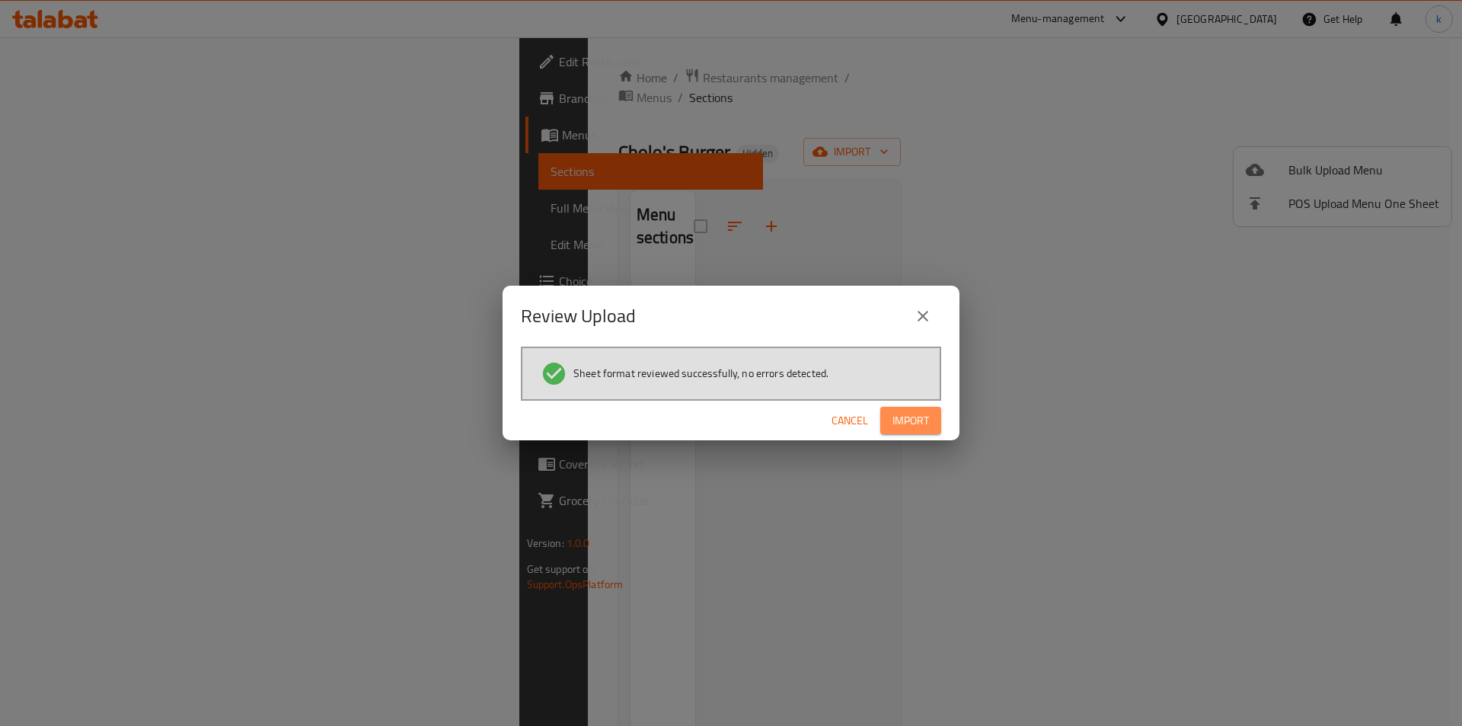
click at [892, 424] on span "Import" at bounding box center [910, 420] width 37 height 19
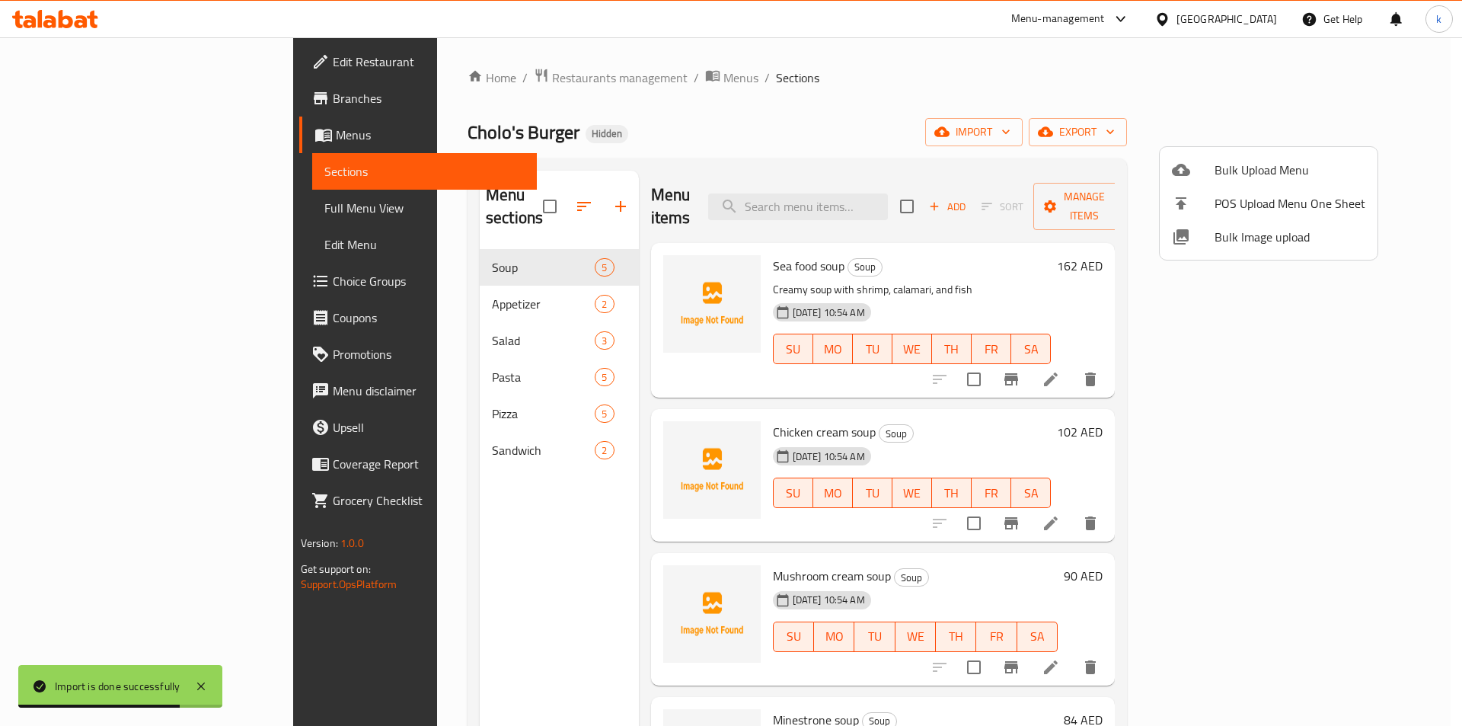
click at [1084, 158] on div at bounding box center [731, 363] width 1462 height 726
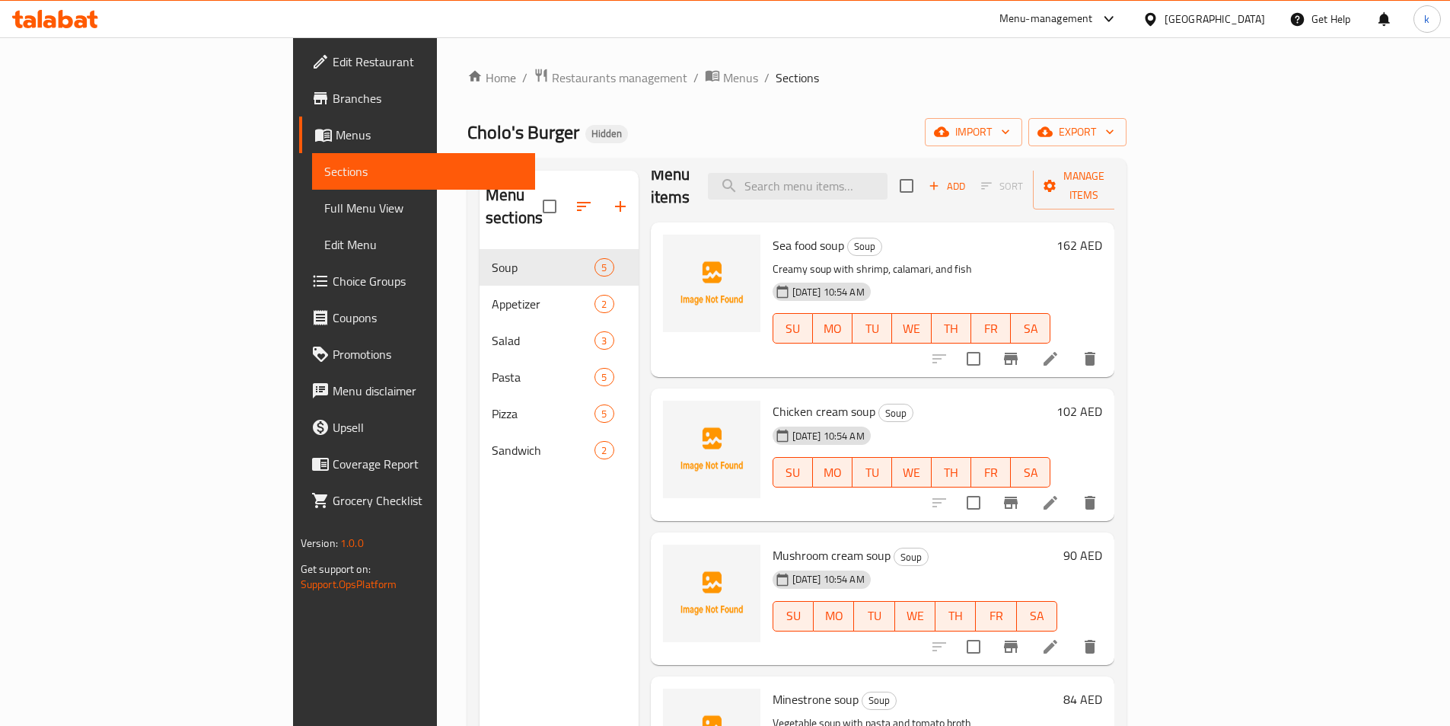
scroll to position [24, 0]
click at [324, 211] on span "Full Menu View" at bounding box center [423, 208] width 199 height 18
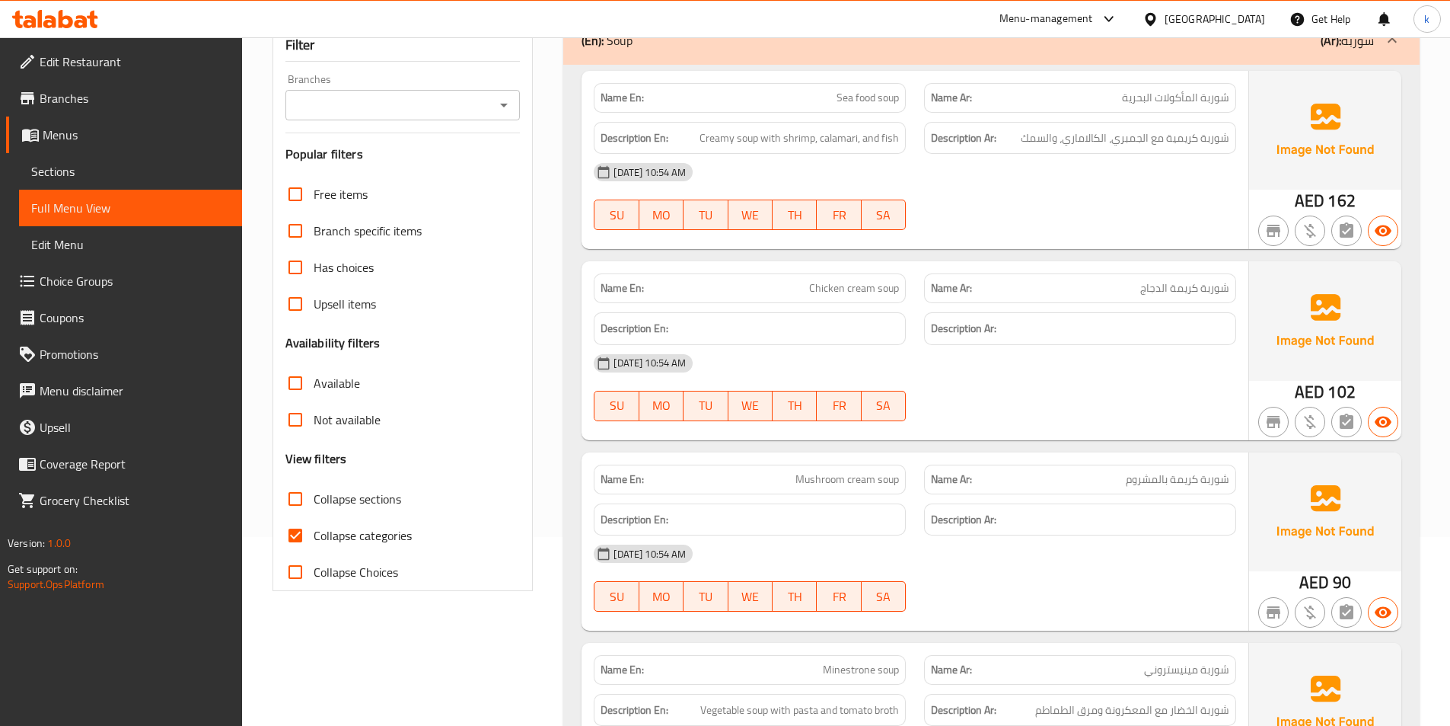
scroll to position [381, 0]
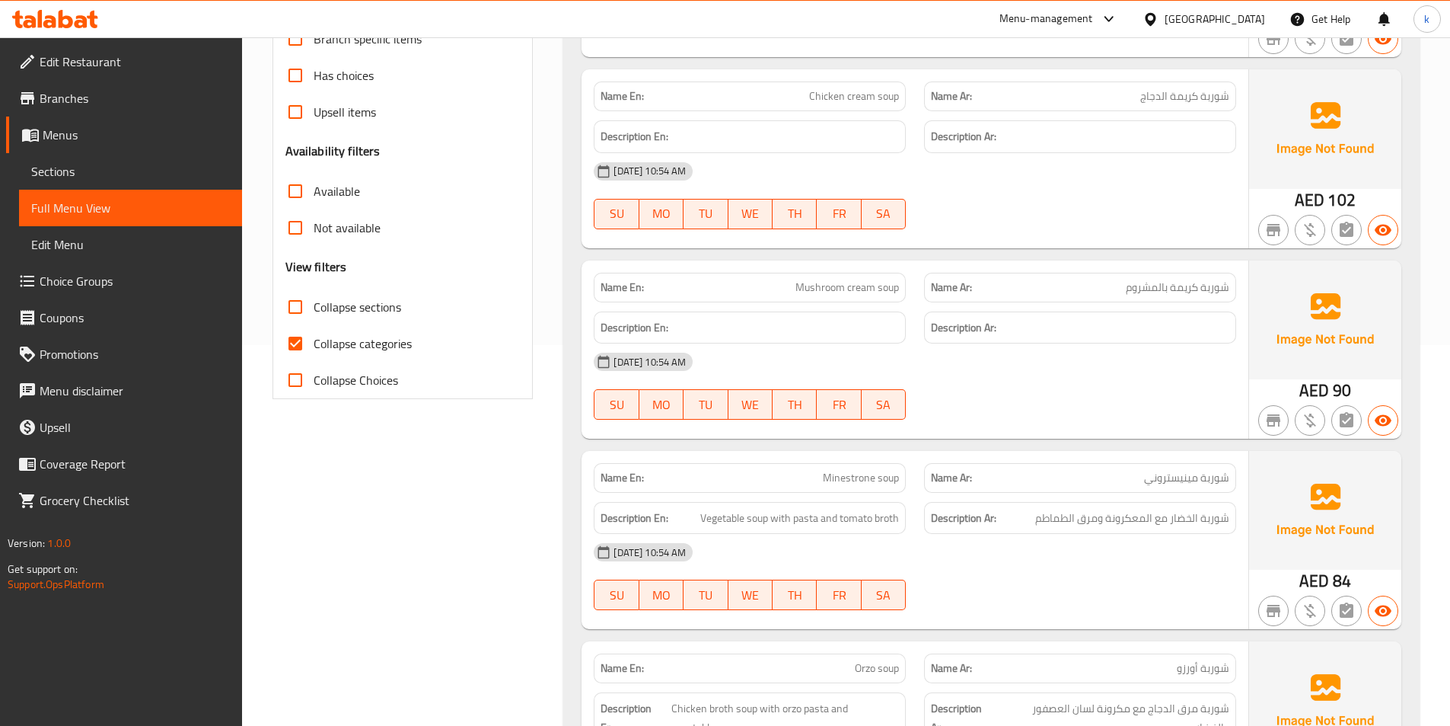
click at [368, 358] on label "Collapse categories" at bounding box center [344, 343] width 135 height 37
click at [314, 358] on input "Collapse categories" at bounding box center [295, 343] width 37 height 37
checkbox input "false"
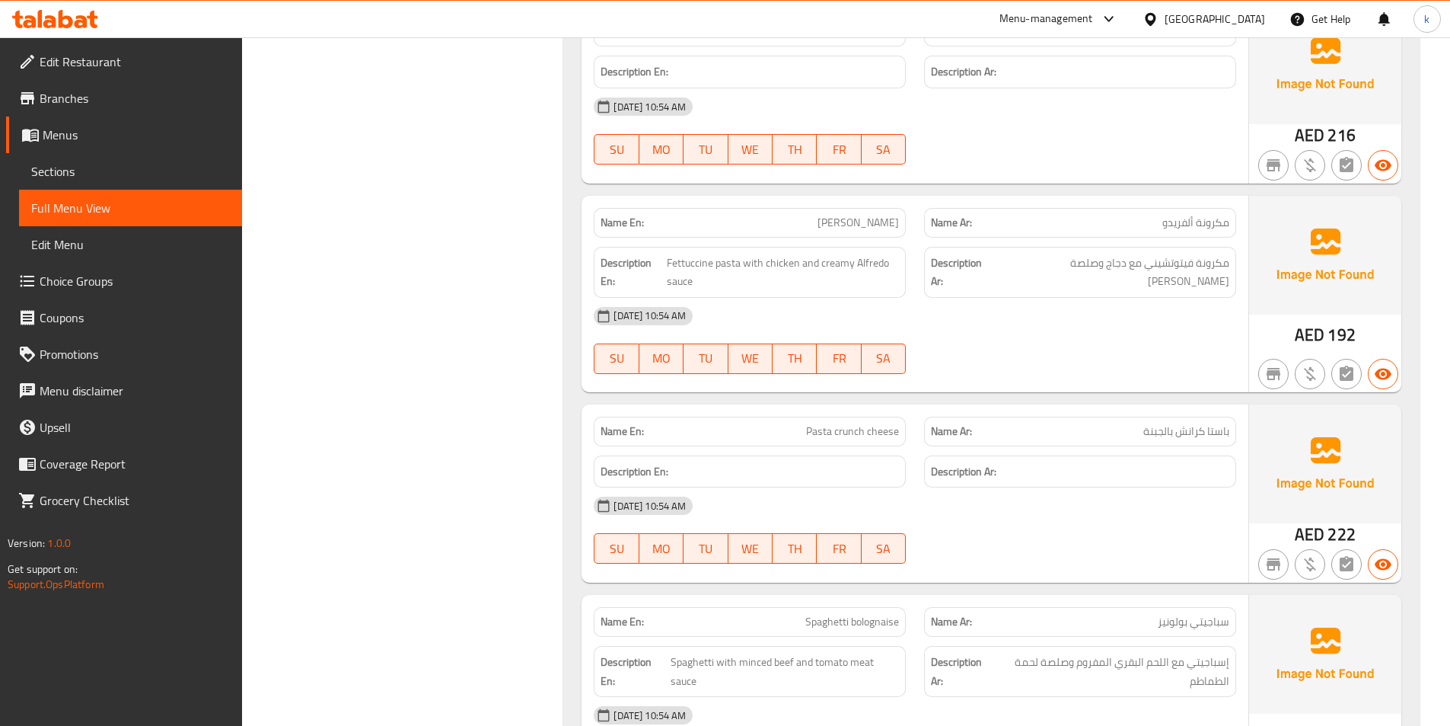
scroll to position [2665, 0]
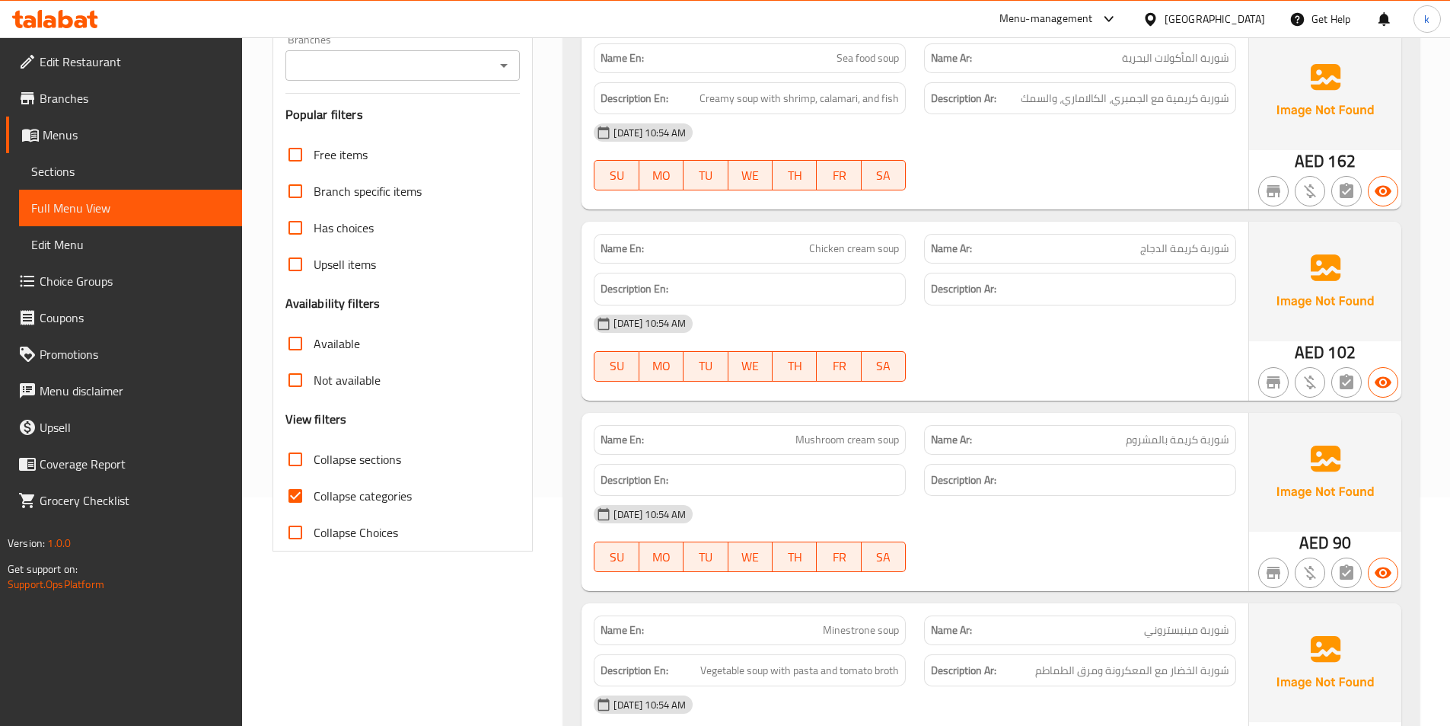
drag, startPoint x: 373, startPoint y: 495, endPoint x: 405, endPoint y: 502, distance: 32.7
click at [373, 495] on span "Collapse categories" at bounding box center [363, 495] width 98 height 18
click at [314, 495] on input "Collapse categories" at bounding box center [295, 495] width 37 height 37
checkbox input "false"
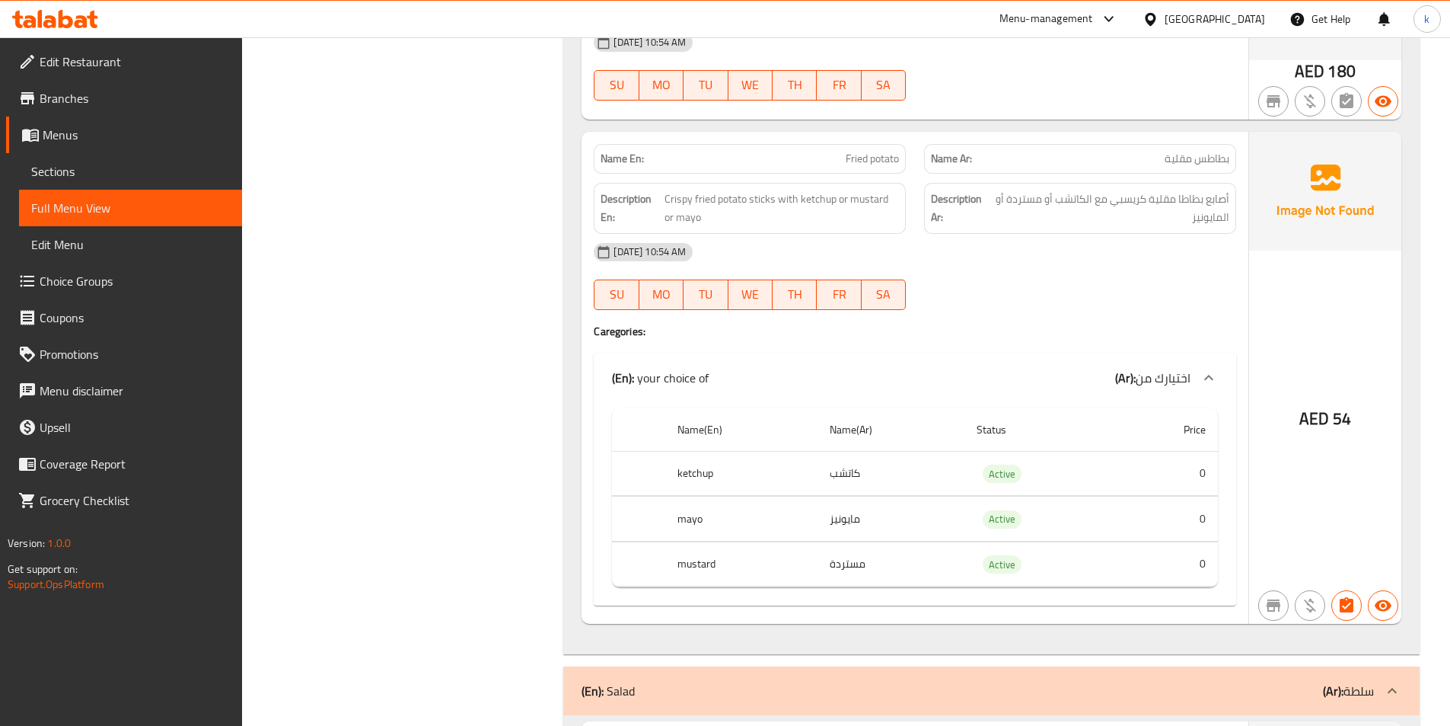
scroll to position [1294, 0]
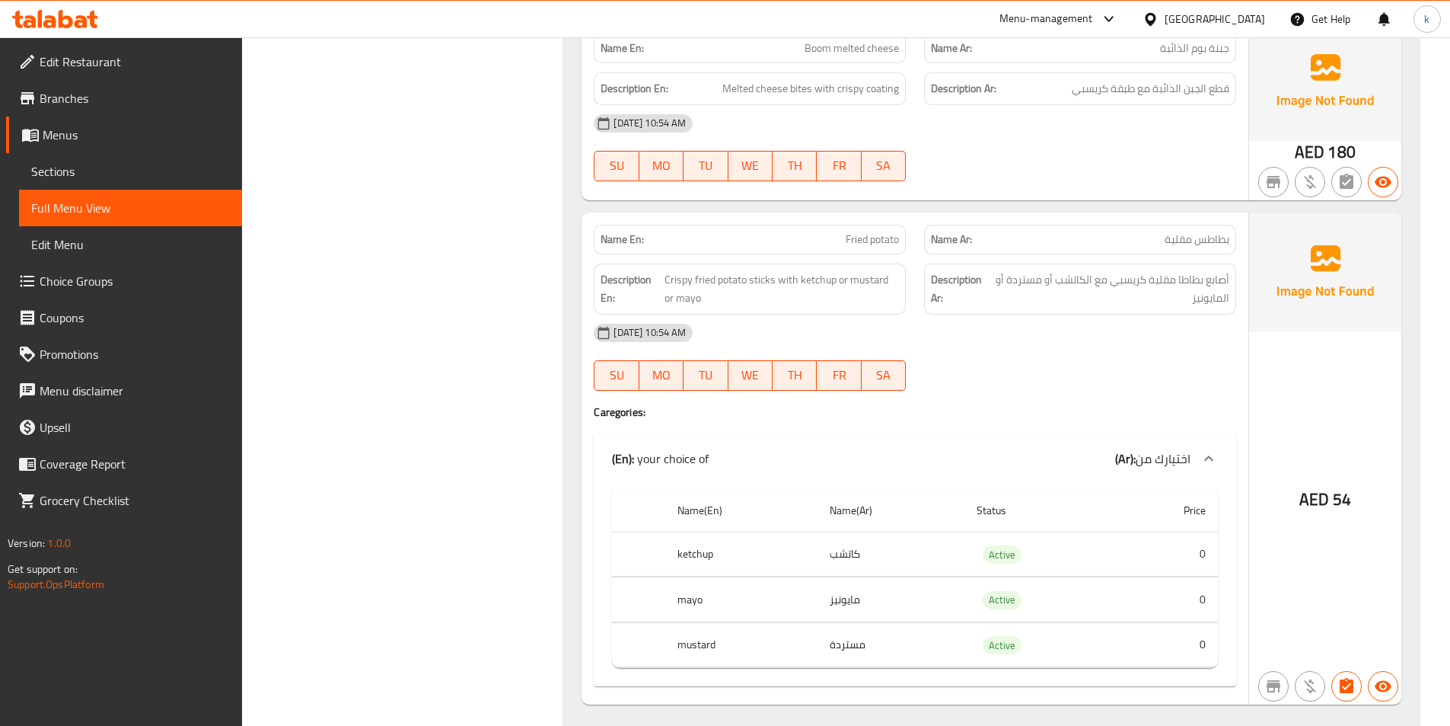
drag, startPoint x: 93, startPoint y: 206, endPoint x: 345, endPoint y: 199, distance: 252.1
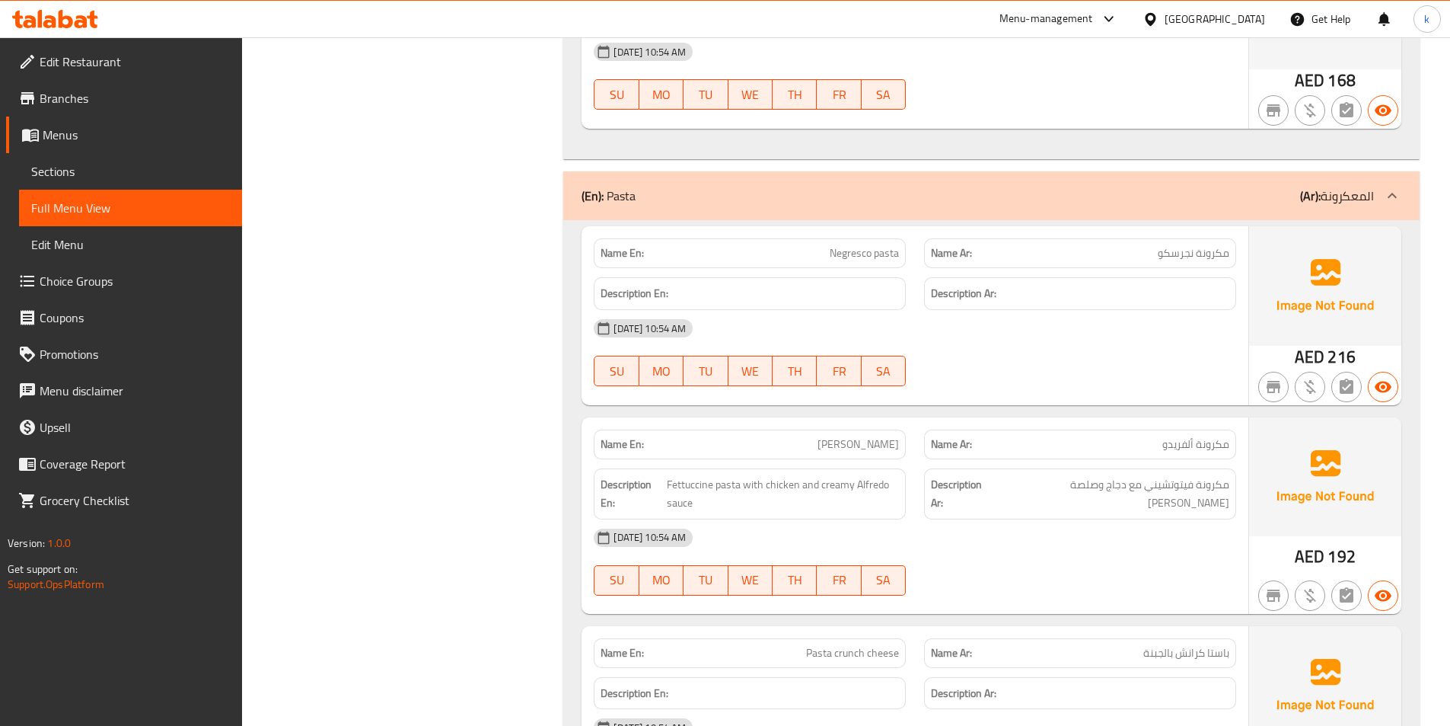
scroll to position [2478, 0]
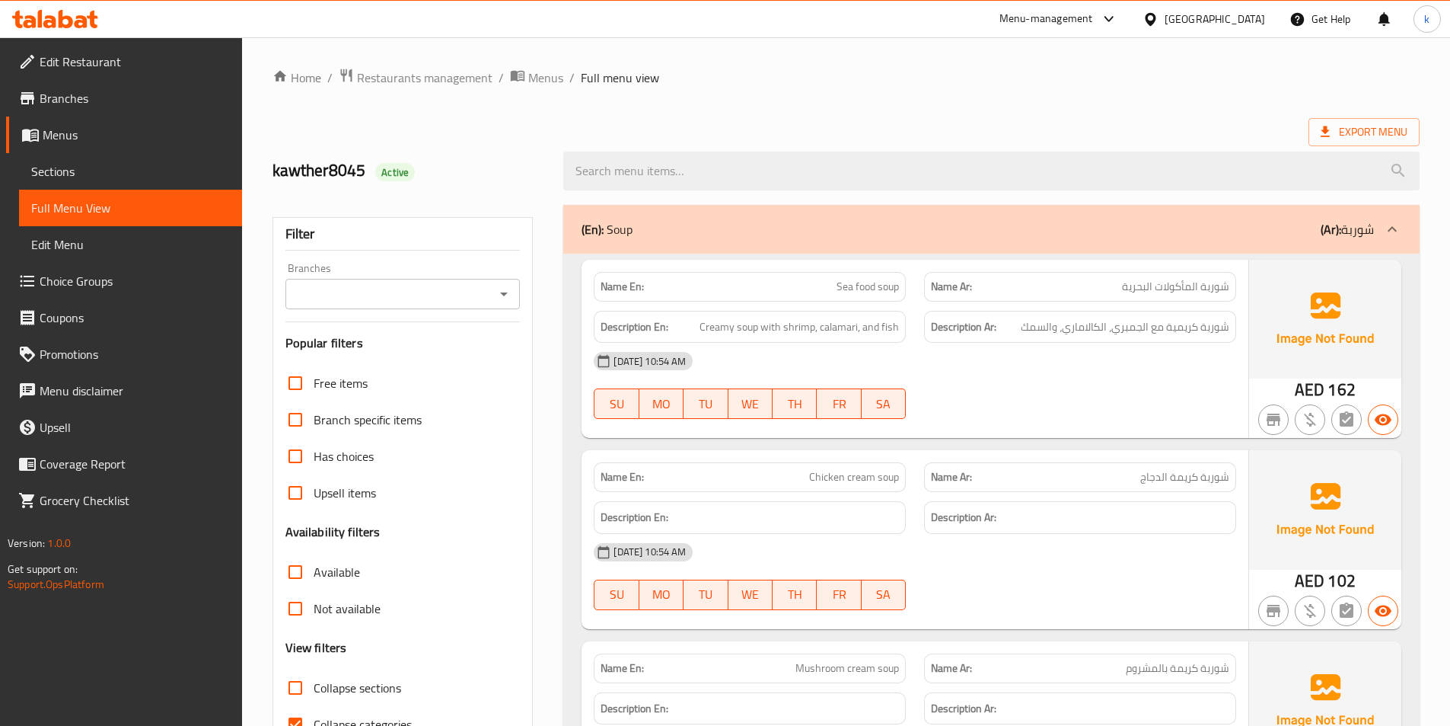
drag, startPoint x: 52, startPoint y: 177, endPoint x: 179, endPoint y: 209, distance: 131.1
click at [53, 177] on span "Sections" at bounding box center [130, 171] width 199 height 18
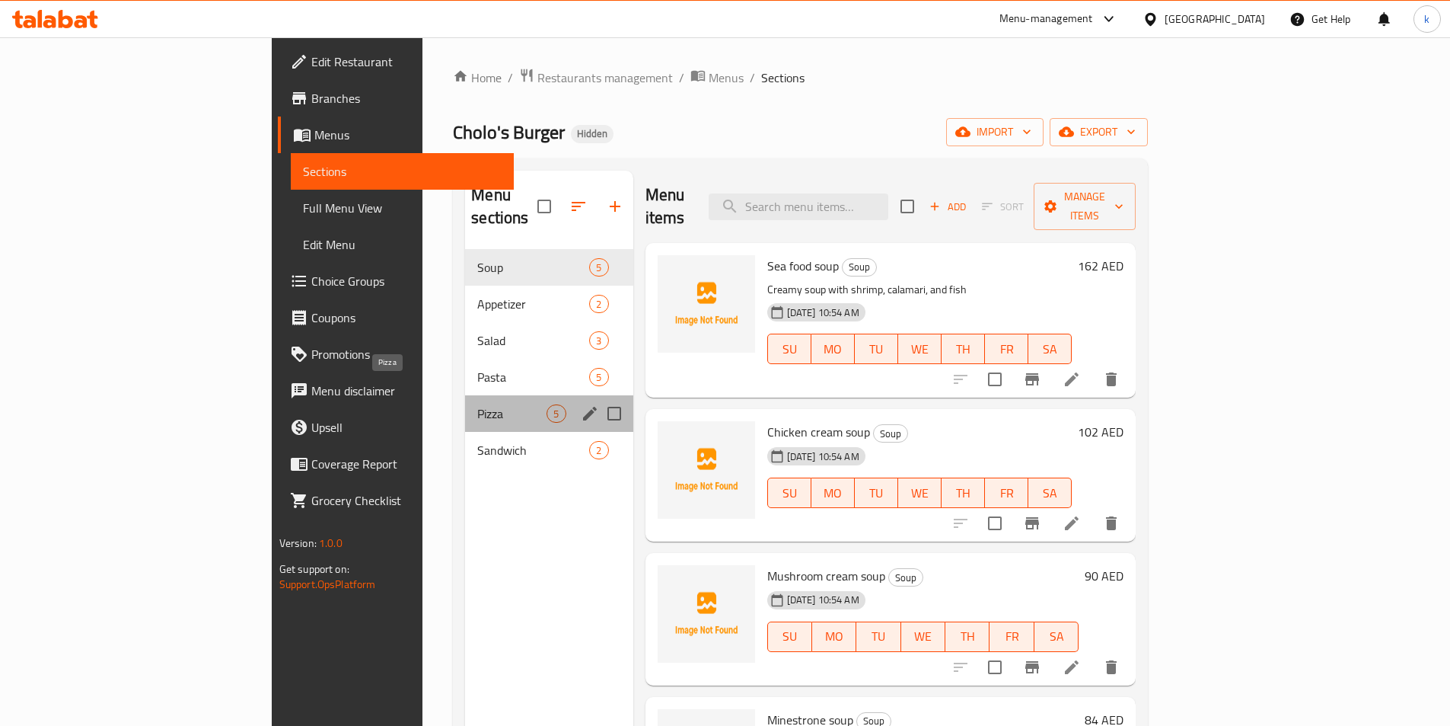
click at [477, 404] on span "Pizza" at bounding box center [511, 413] width 69 height 18
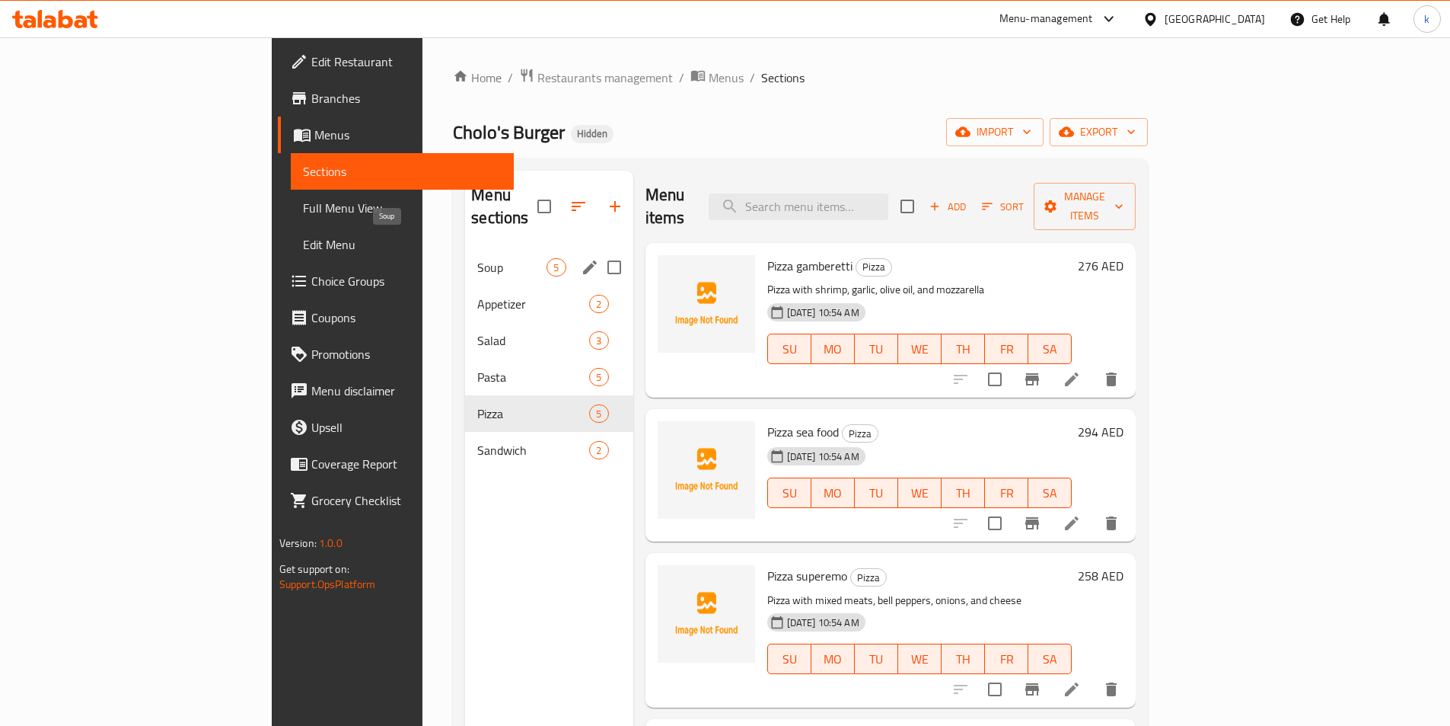
click at [477, 258] on span "Soup" at bounding box center [511, 267] width 69 height 18
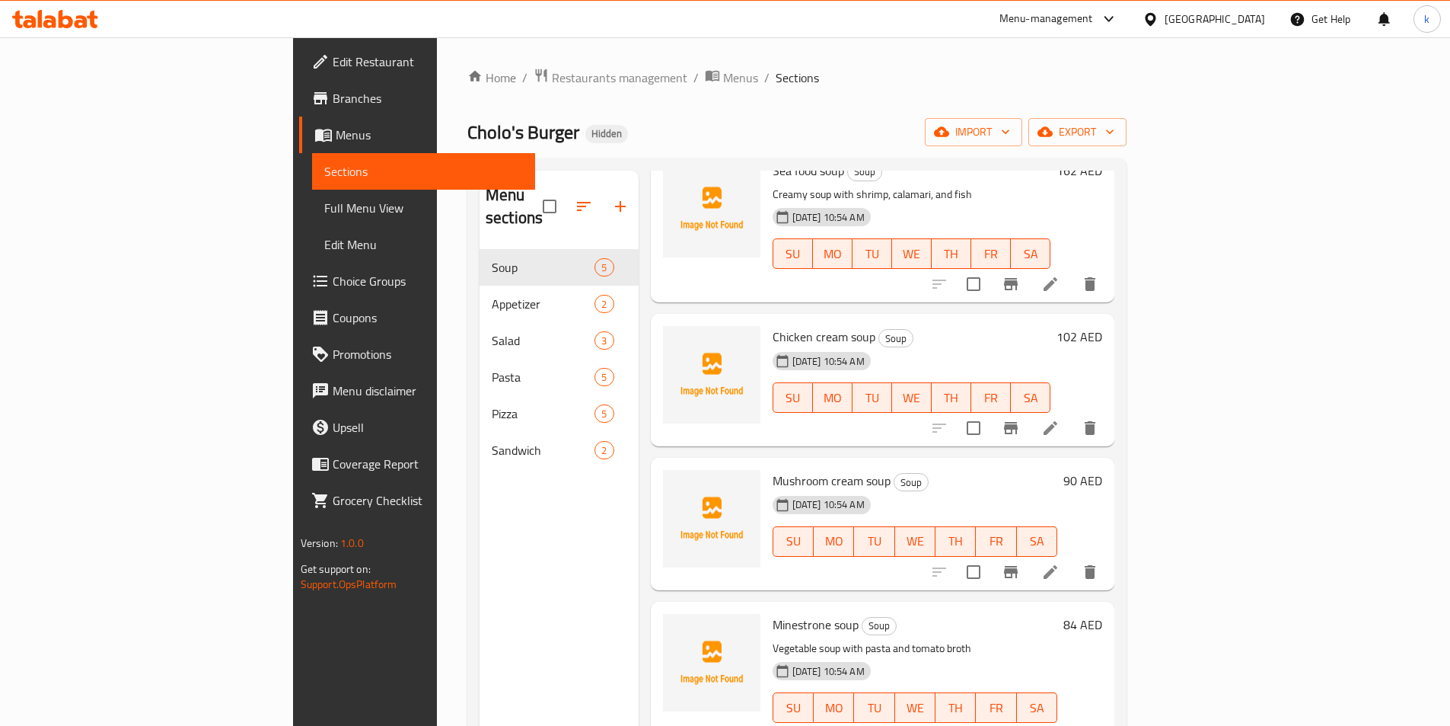
scroll to position [98, 0]
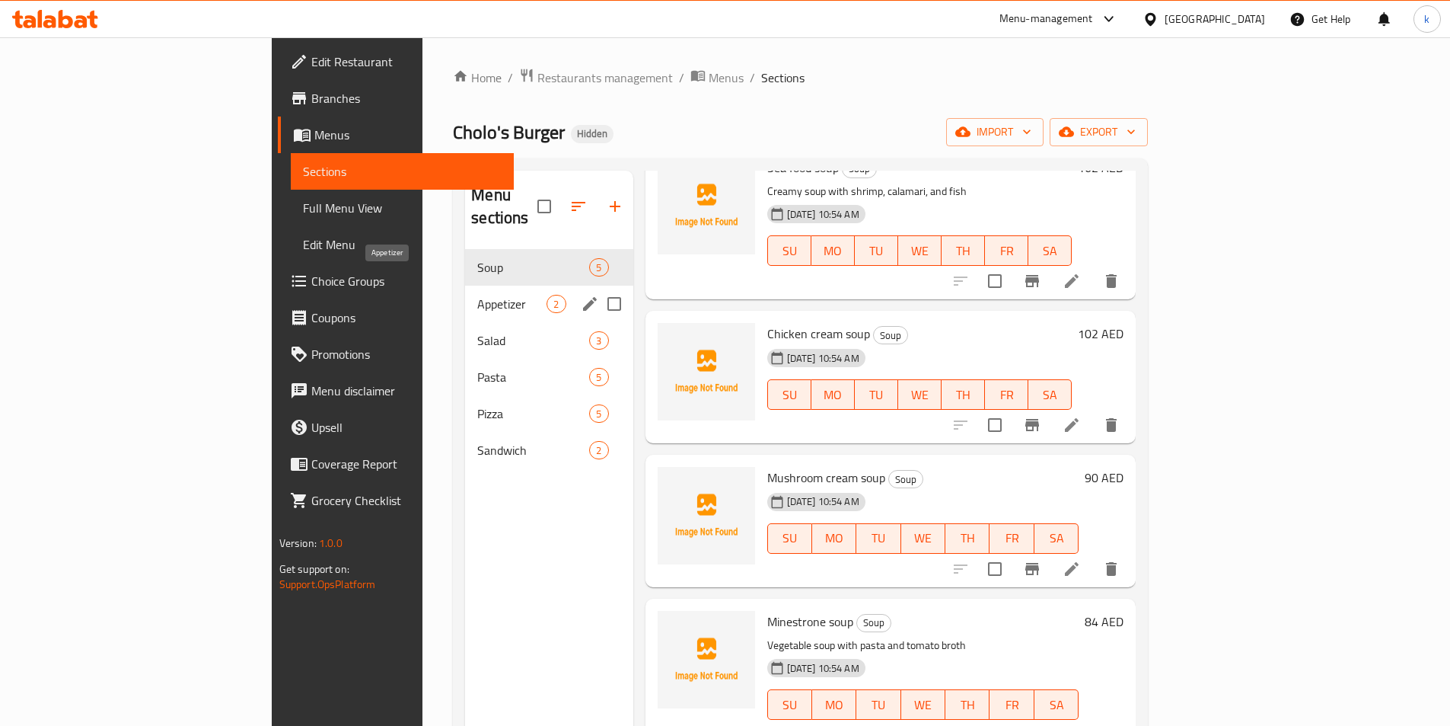
click at [477, 295] on span "Appetizer" at bounding box center [511, 304] width 69 height 18
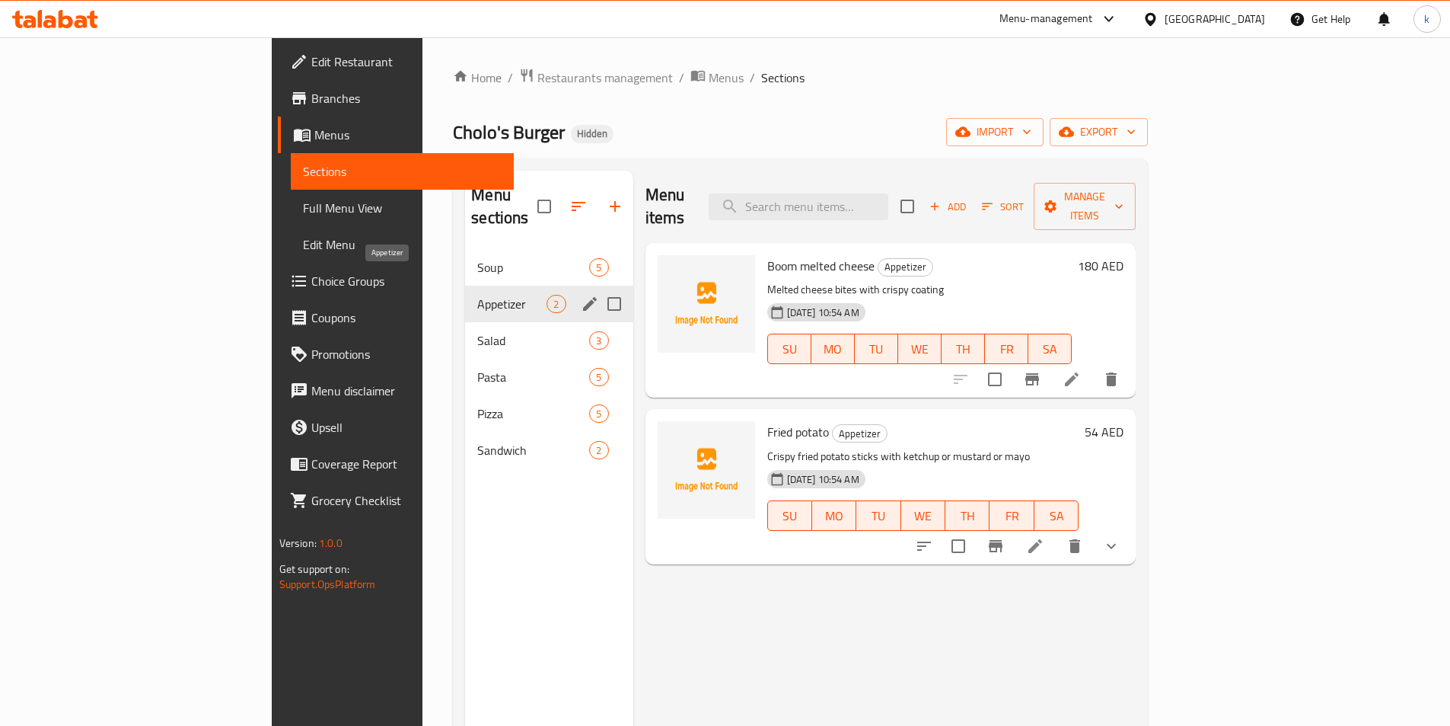
click at [477, 295] on span "Appetizer" at bounding box center [511, 304] width 69 height 18
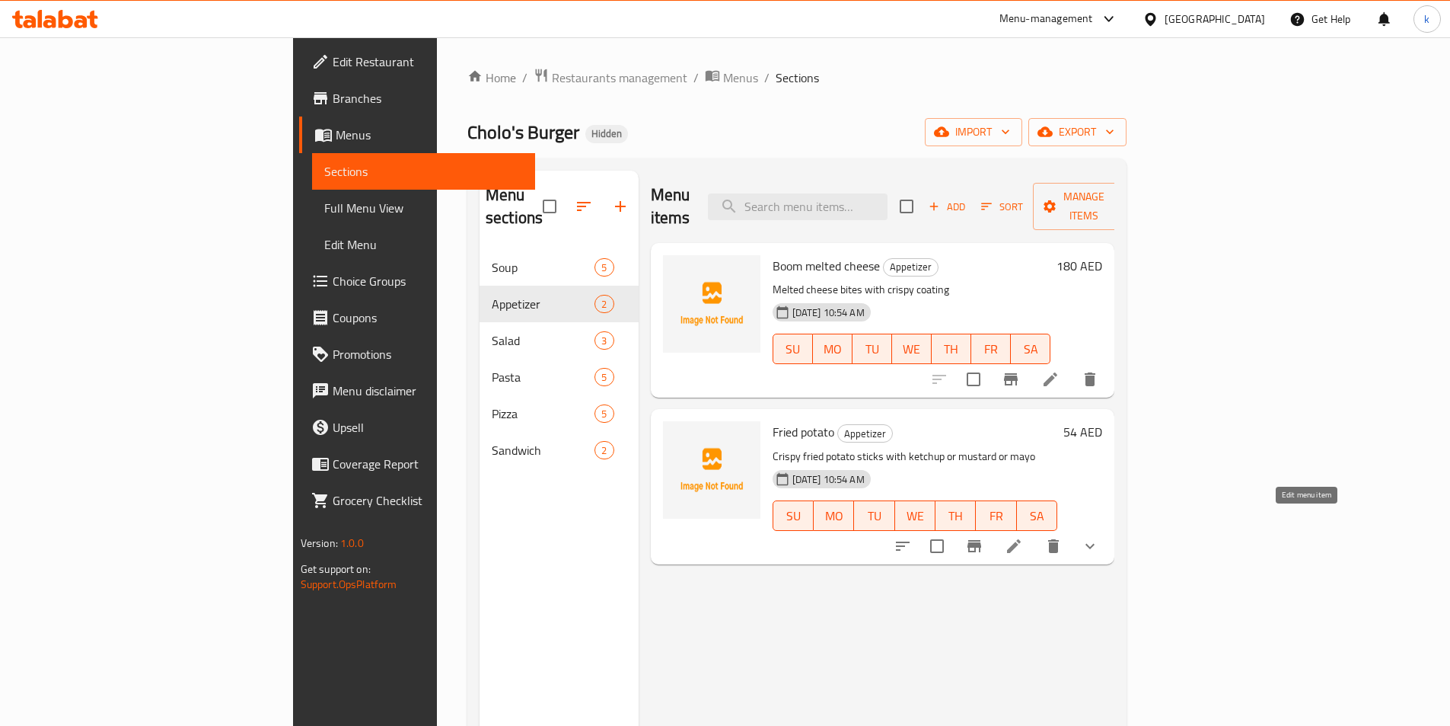
click at [1021, 539] on icon at bounding box center [1014, 546] width 14 height 14
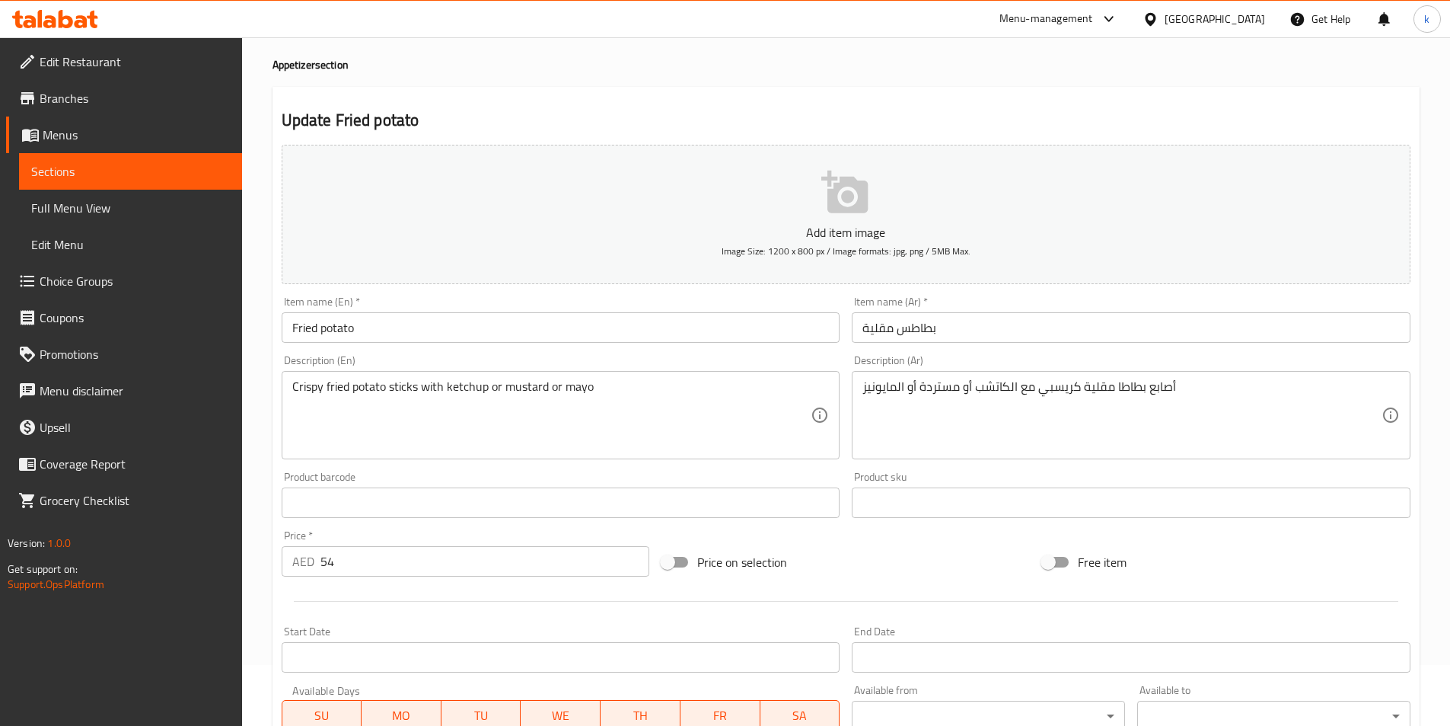
scroll to position [57, 0]
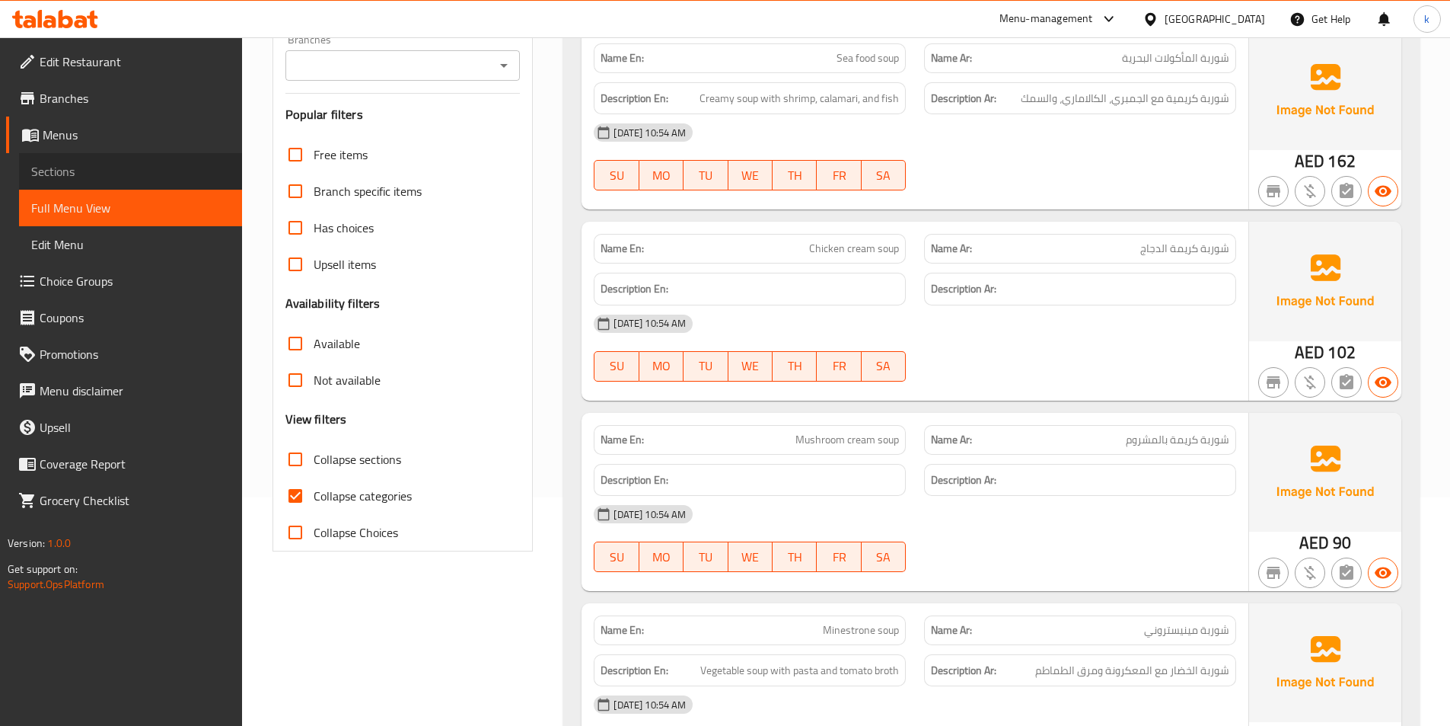
click at [68, 162] on span "Sections" at bounding box center [130, 171] width 199 height 18
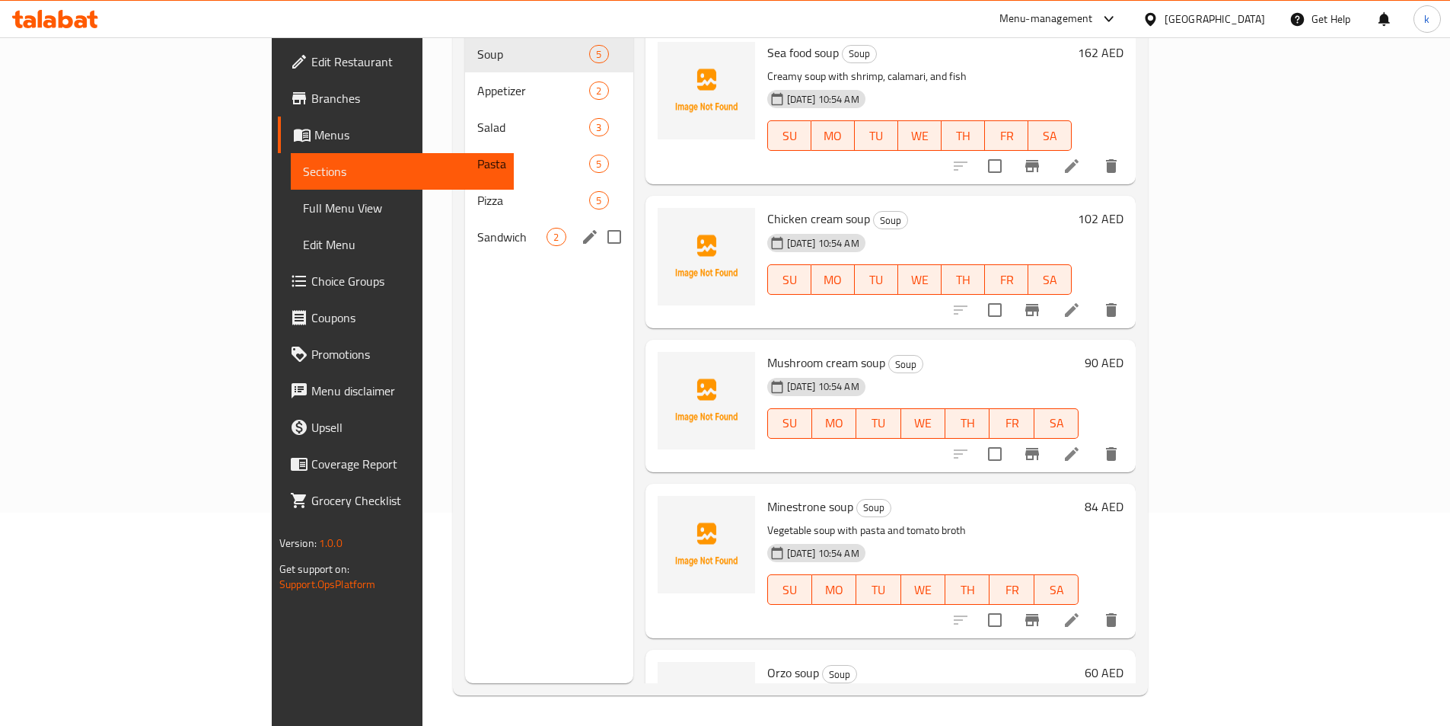
scroll to position [61, 0]
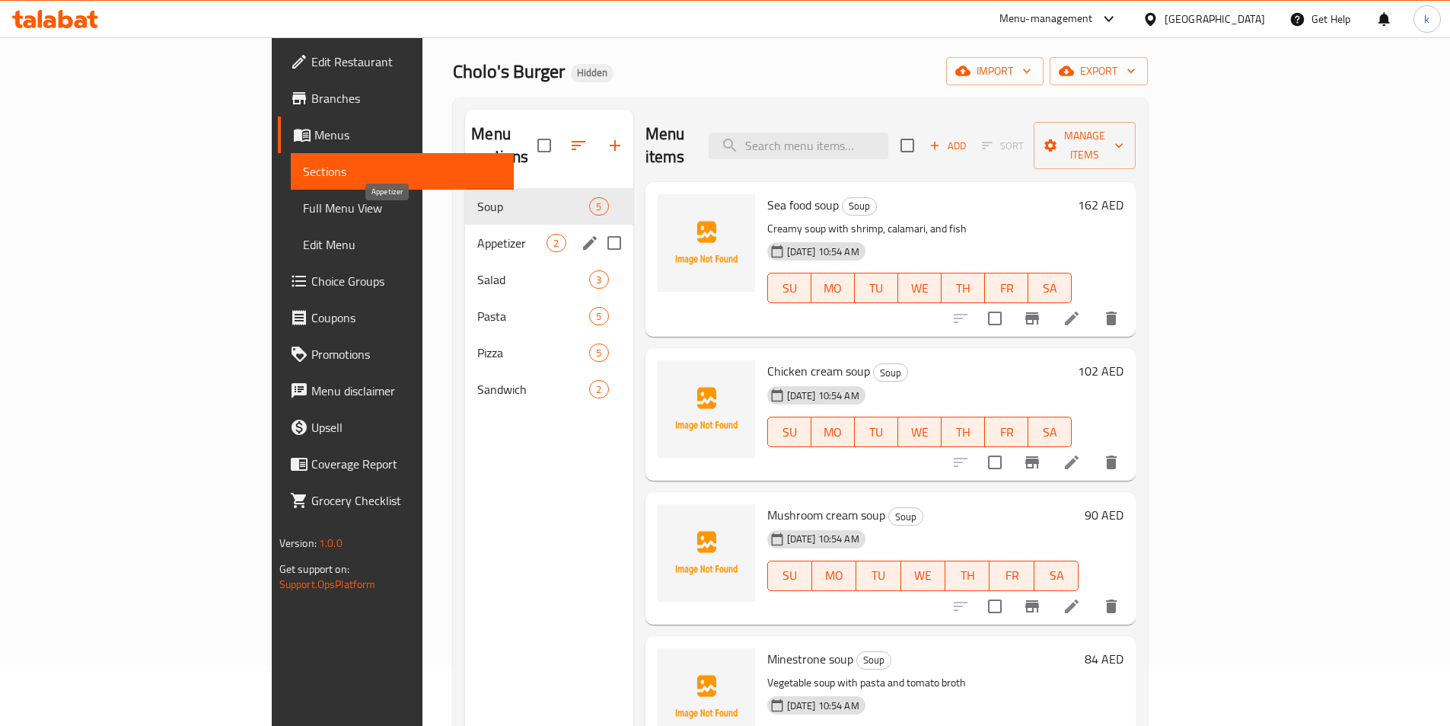
click at [477, 234] on span "Appetizer" at bounding box center [511, 243] width 69 height 18
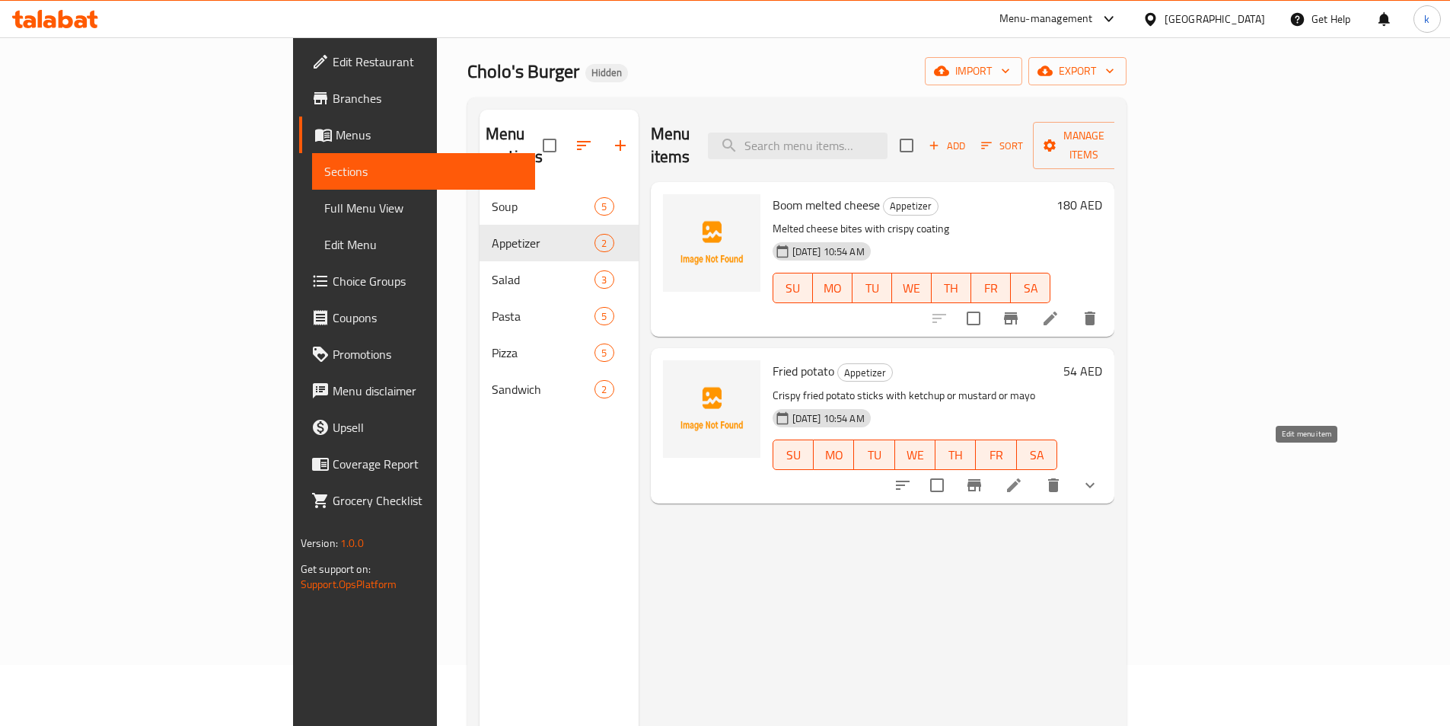
click at [1021, 478] on icon at bounding box center [1014, 485] width 14 height 14
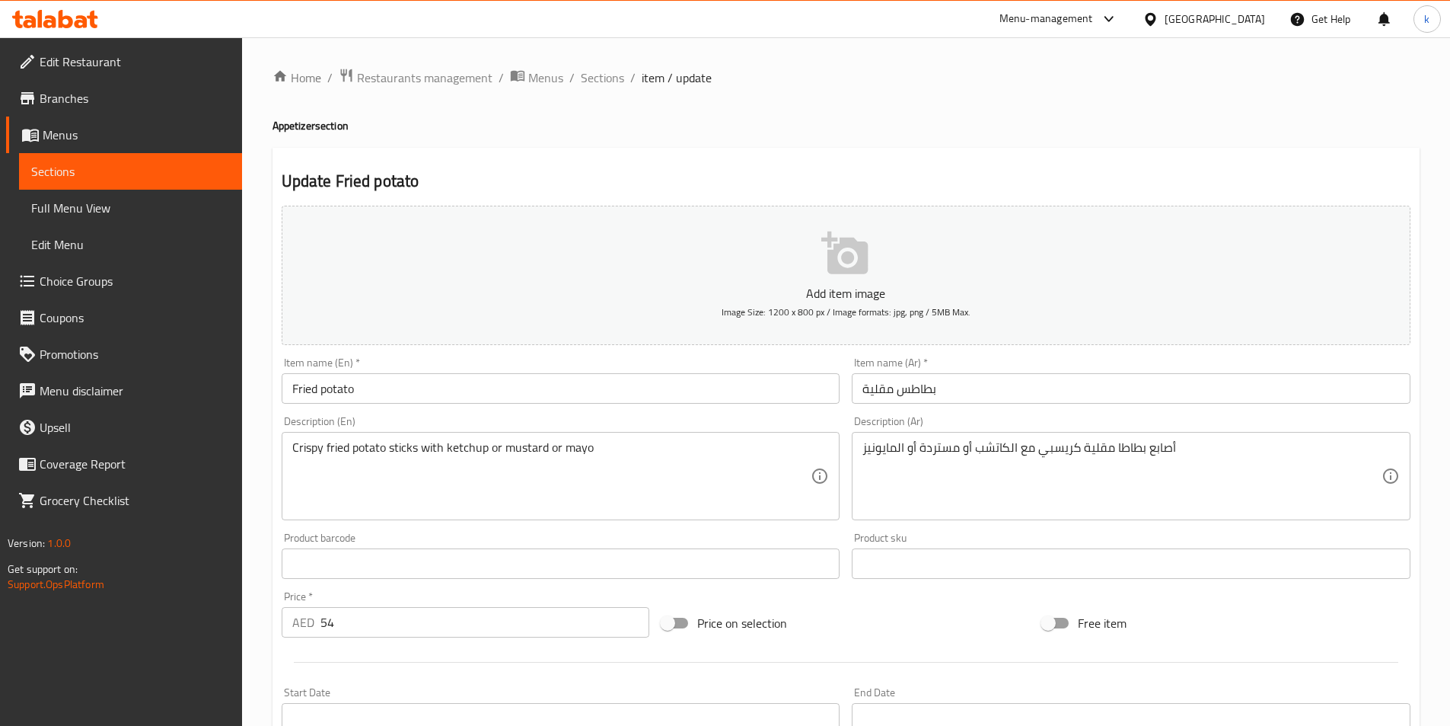
scroll to position [381, 0]
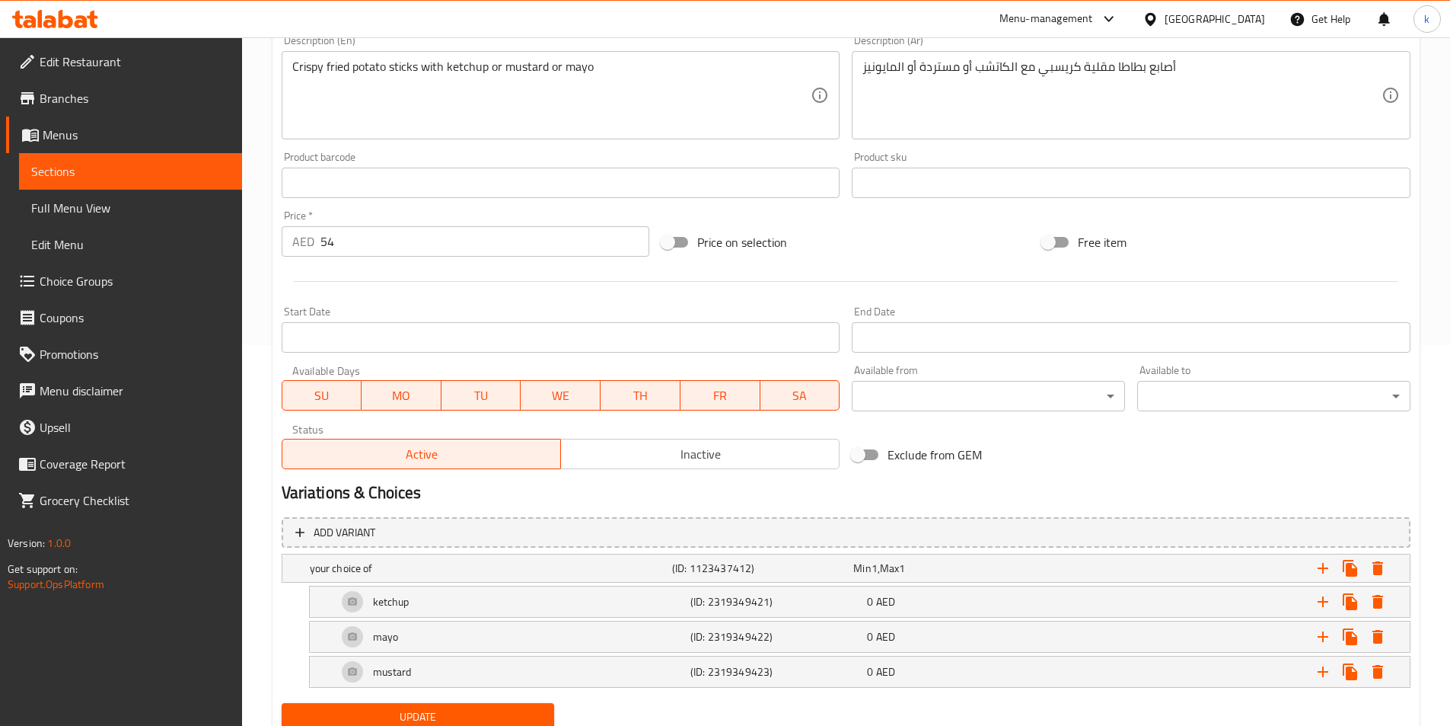
click at [59, 176] on span "Sections" at bounding box center [130, 171] width 199 height 18
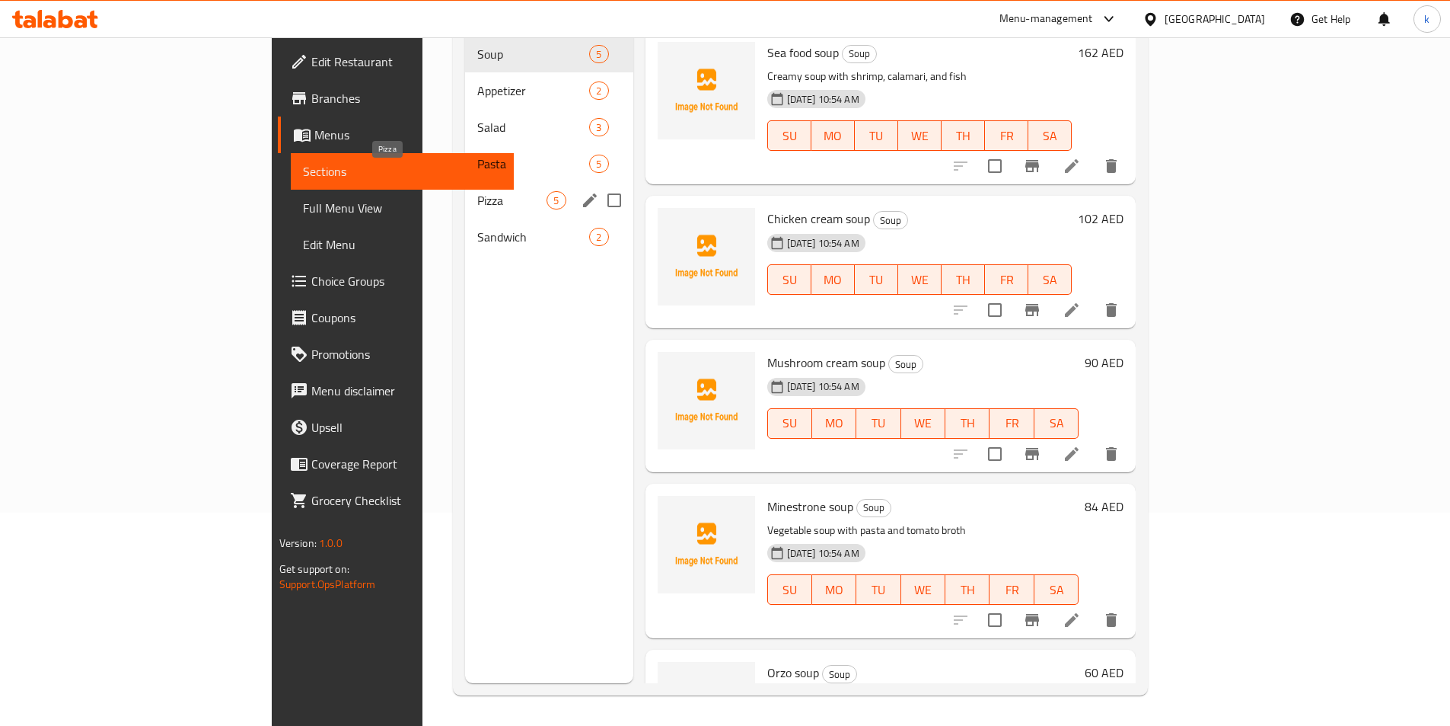
click at [477, 191] on span "Pizza" at bounding box center [511, 200] width 69 height 18
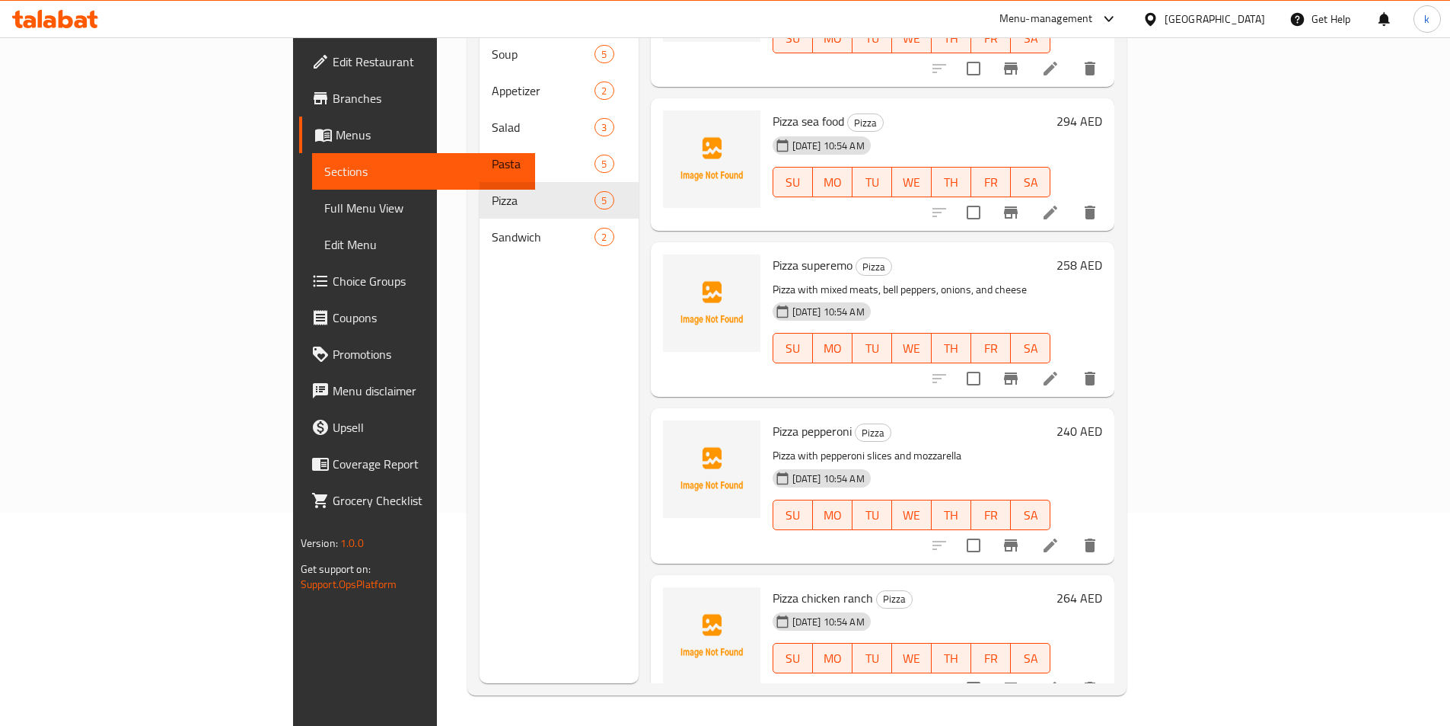
scroll to position [98, 0]
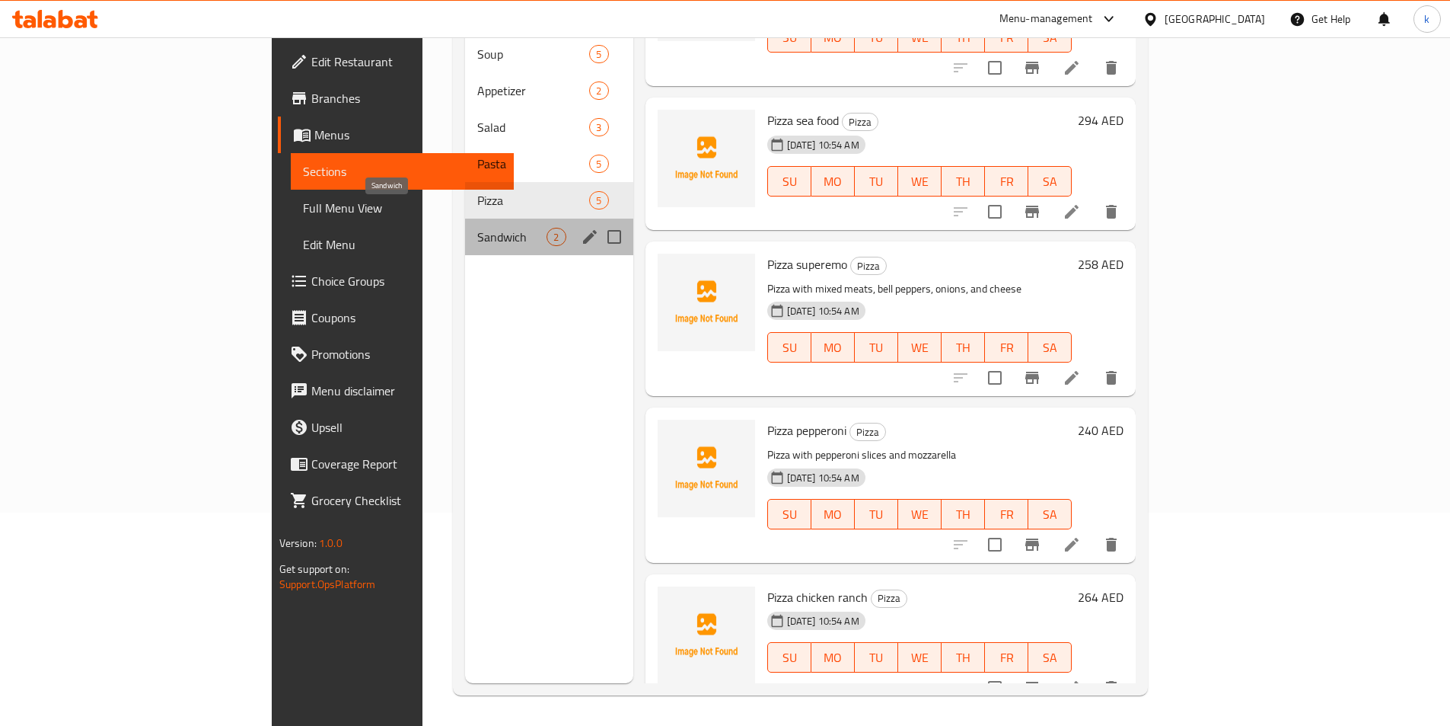
click at [477, 228] on span "Sandwich" at bounding box center [511, 237] width 69 height 18
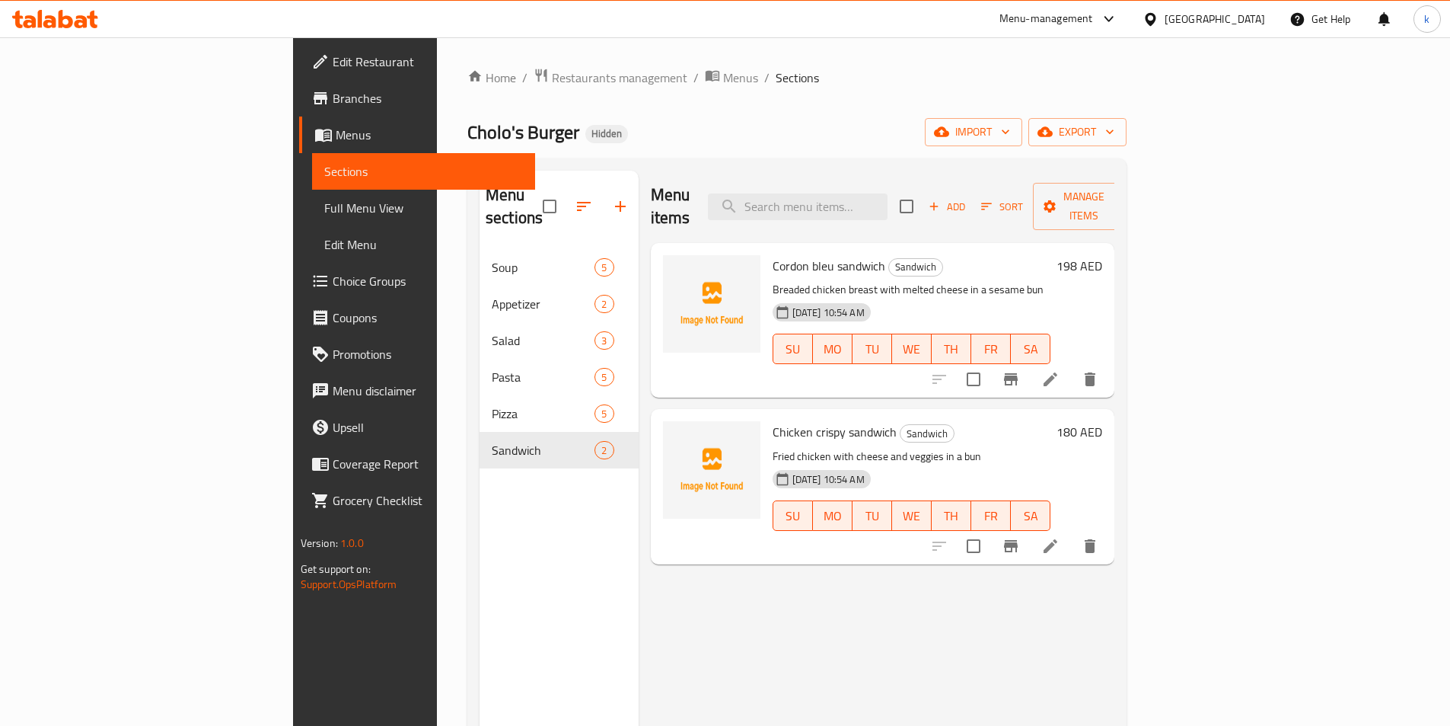
click at [966, 280] on p "Breaded chicken breast with melted cheese in a sesame bun" at bounding box center [912, 289] width 279 height 19
